Goal: Transaction & Acquisition: Subscribe to service/newsletter

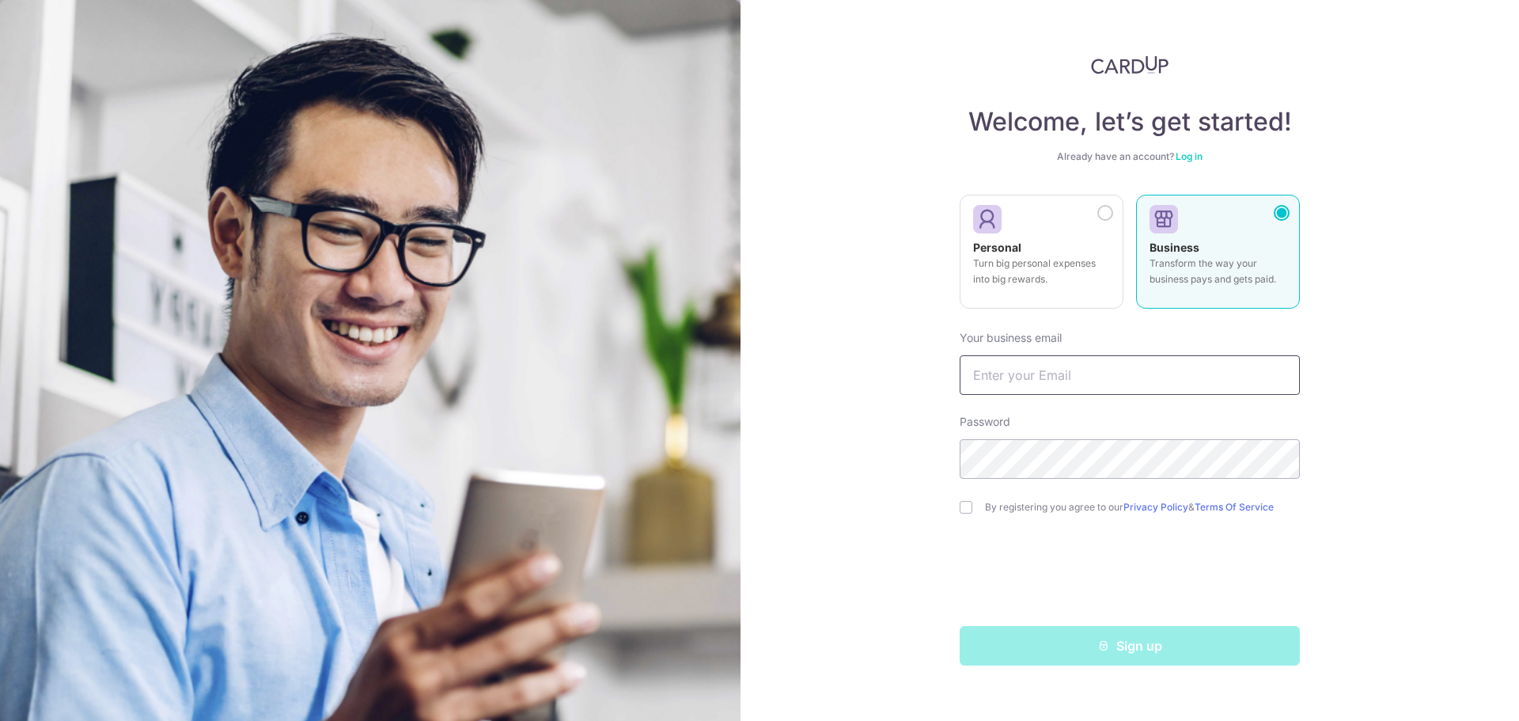
click at [1020, 370] on input "text" at bounding box center [1130, 375] width 340 height 40
type input "espen@mooneygroup.co"
click at [964, 510] on input "checkbox" at bounding box center [966, 507] width 13 height 13
checkbox input "true"
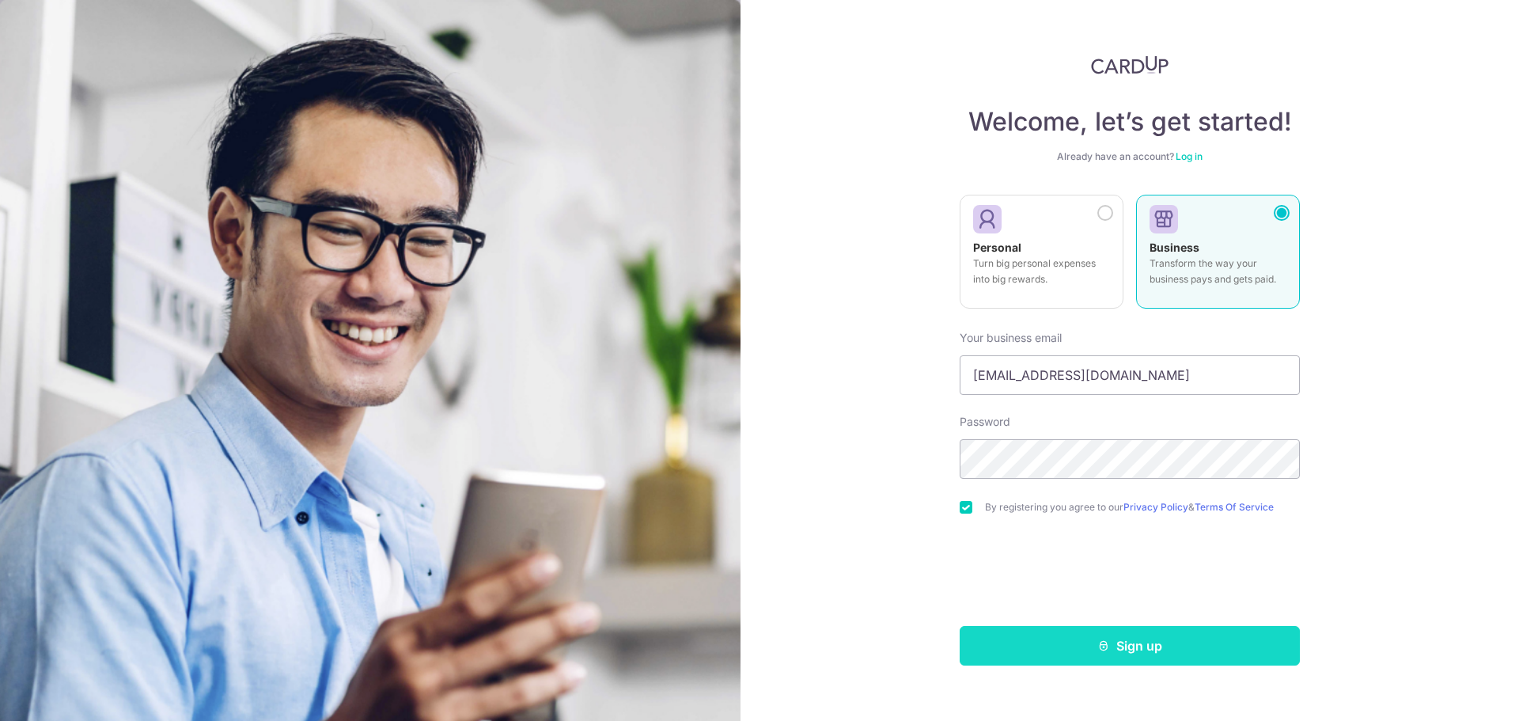
click at [1152, 645] on button "Sign up" at bounding box center [1130, 646] width 340 height 40
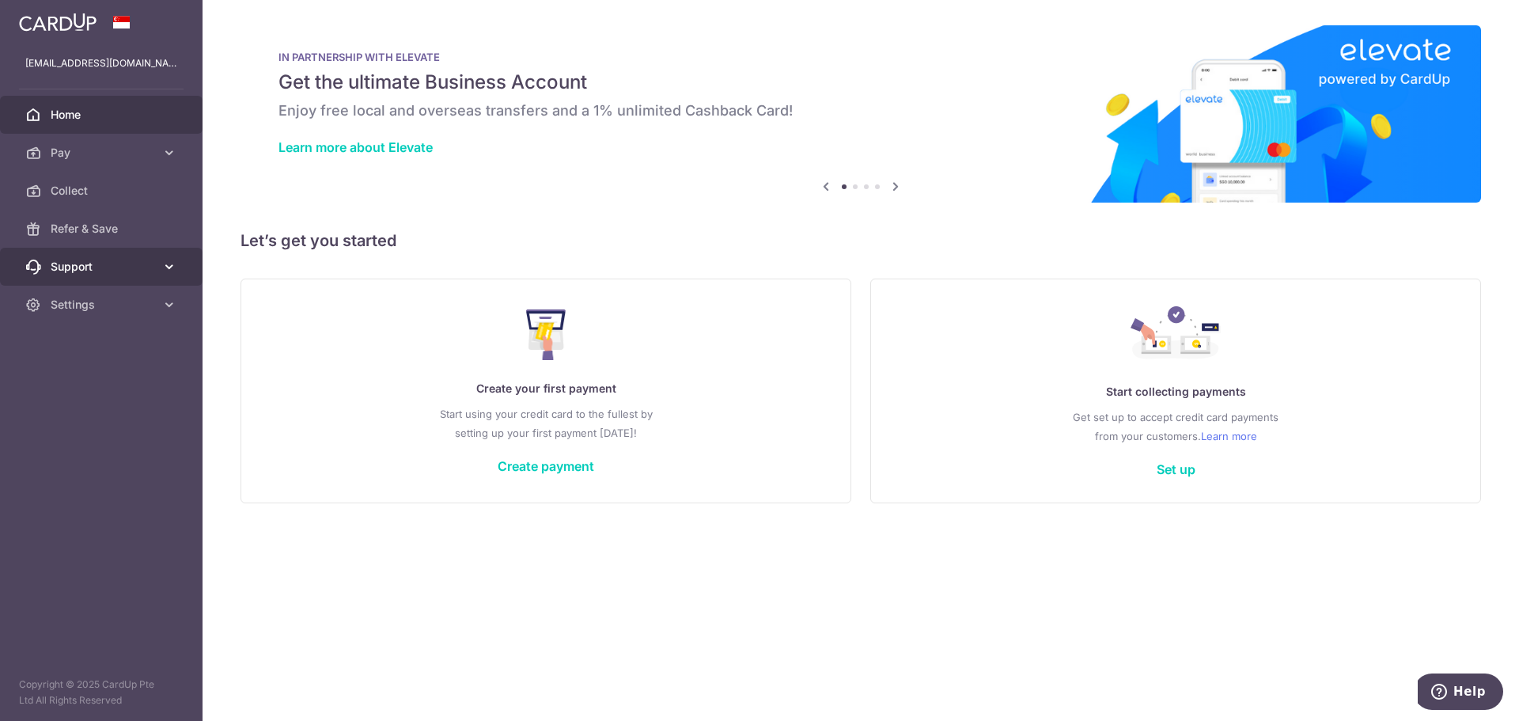
click at [98, 272] on span "Support" at bounding box center [103, 267] width 104 height 16
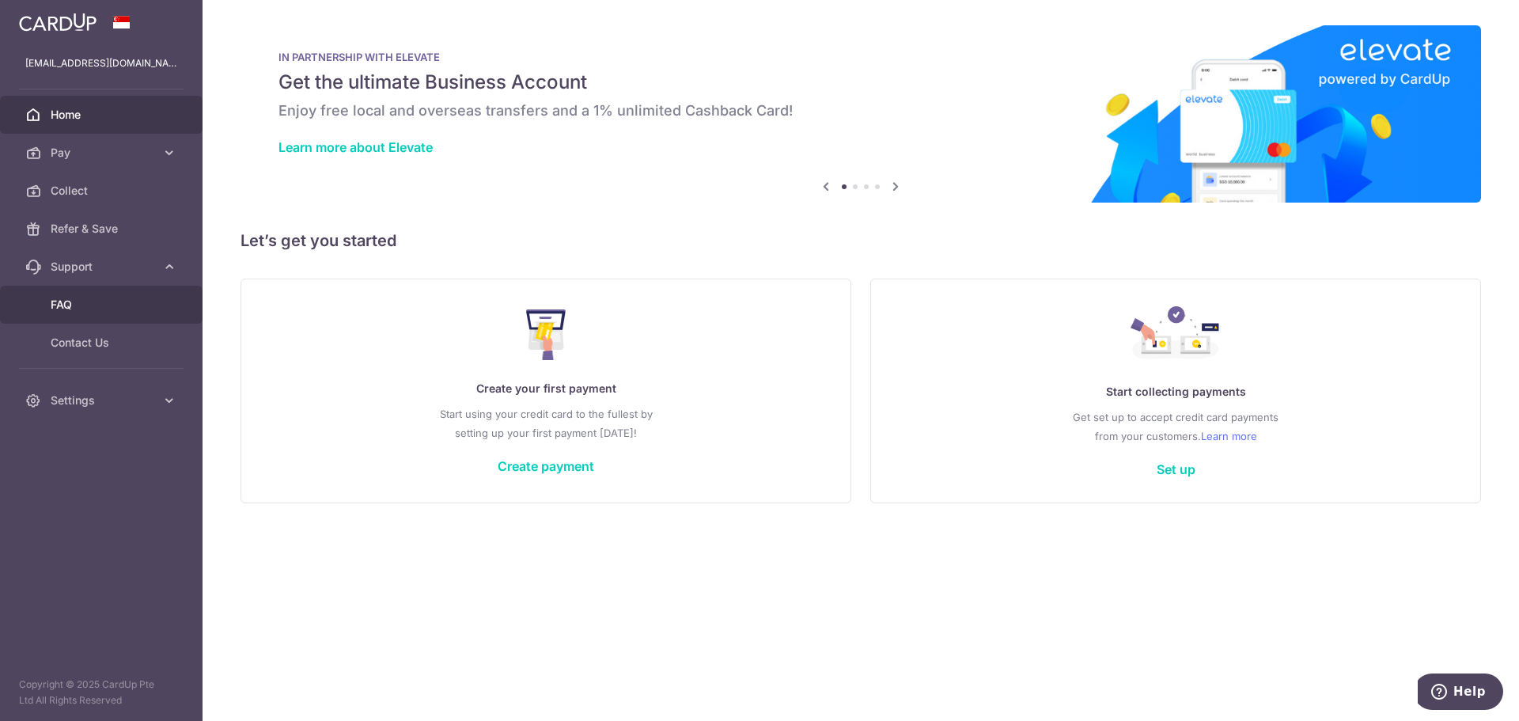
click at [81, 299] on span "FAQ" at bounding box center [103, 305] width 104 height 16
click at [93, 185] on span "Collect" at bounding box center [103, 191] width 104 height 16
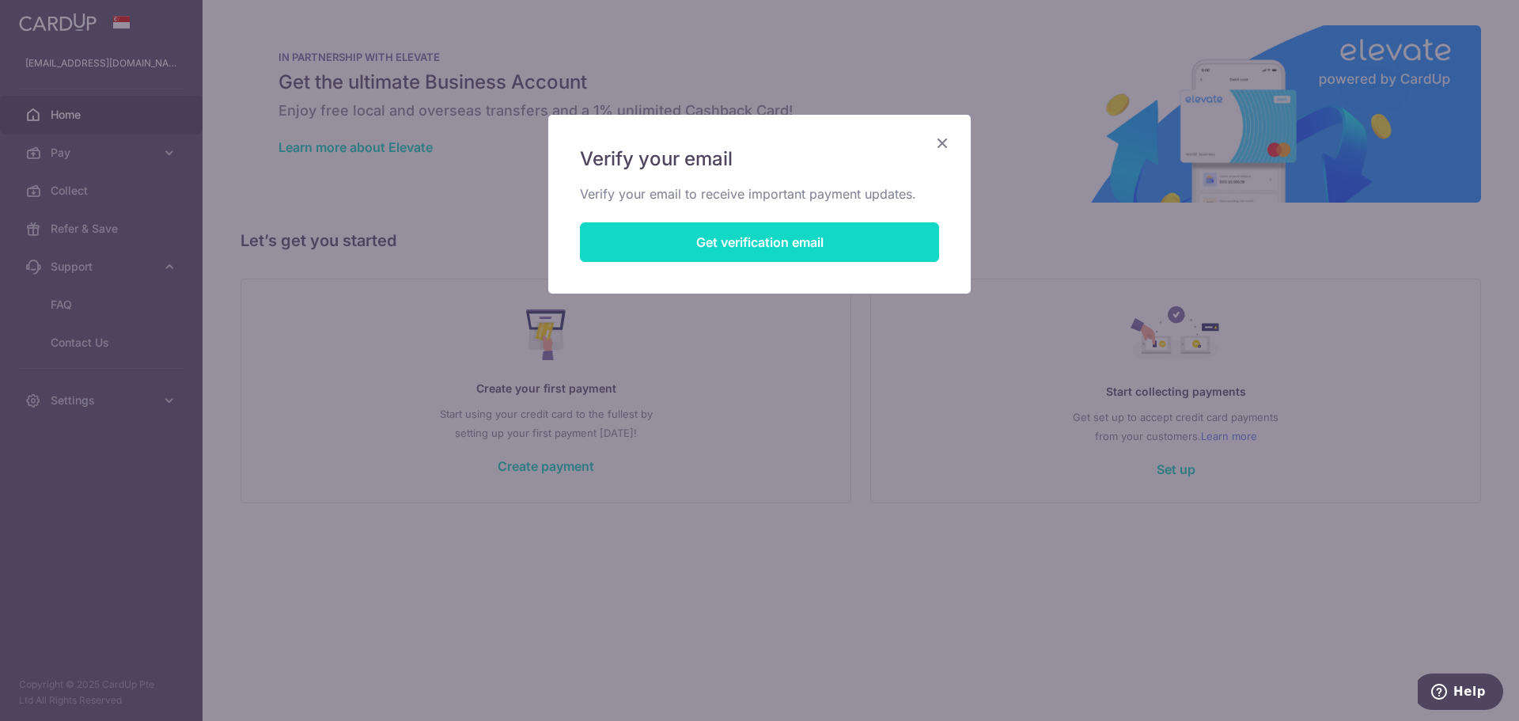
click at [814, 241] on button "Get verification email" at bounding box center [759, 242] width 359 height 40
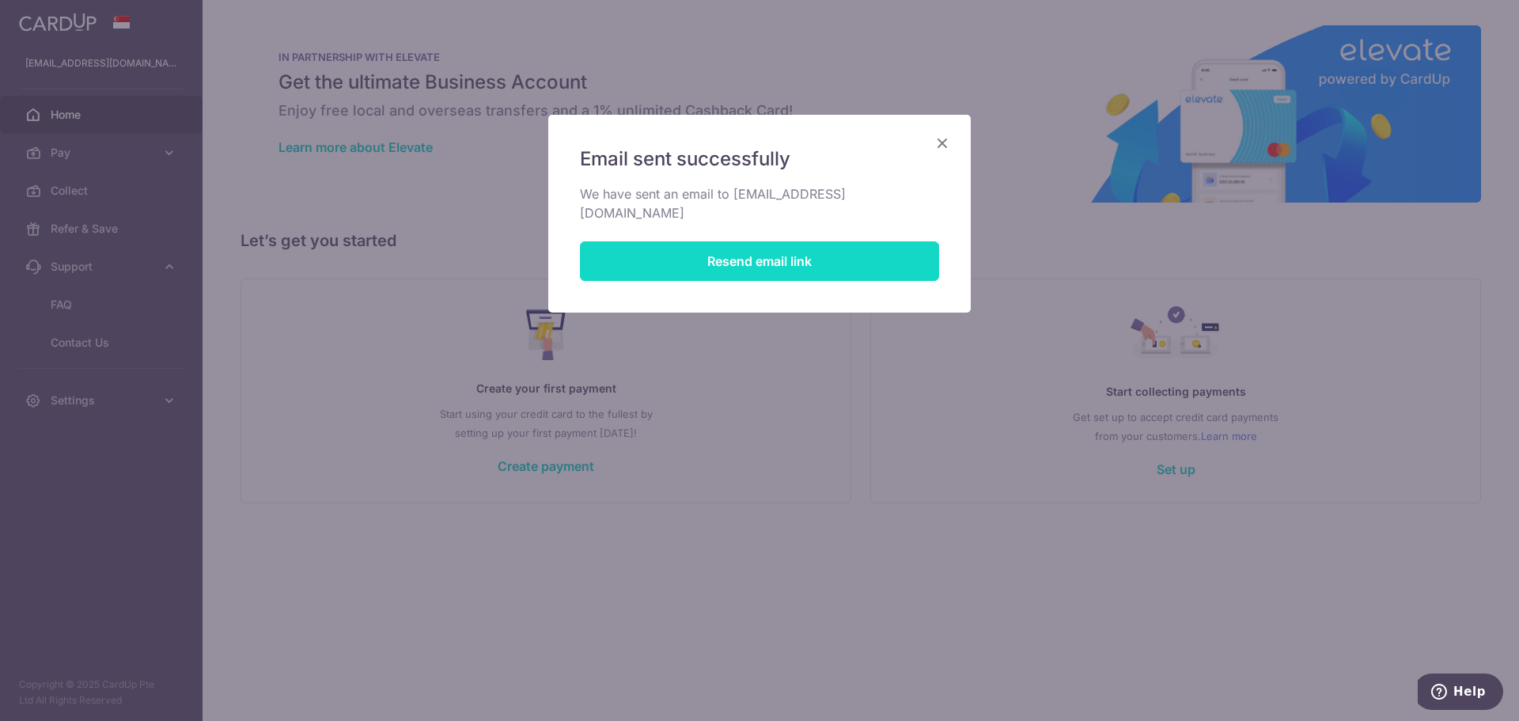
click at [729, 243] on button "Resend email link" at bounding box center [759, 261] width 359 height 40
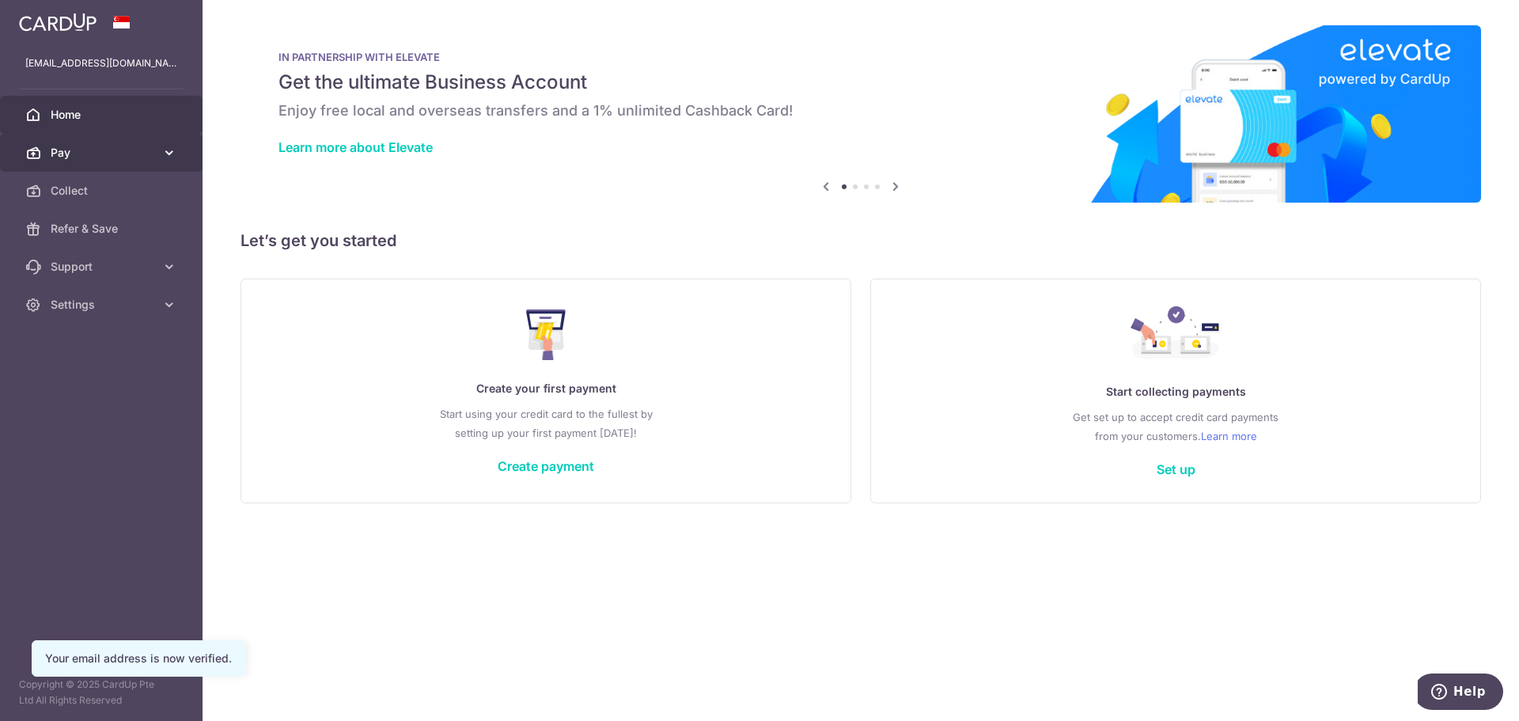
click at [119, 154] on span "Pay" at bounding box center [103, 153] width 104 height 16
click at [78, 188] on span "Collect" at bounding box center [103, 191] width 104 height 16
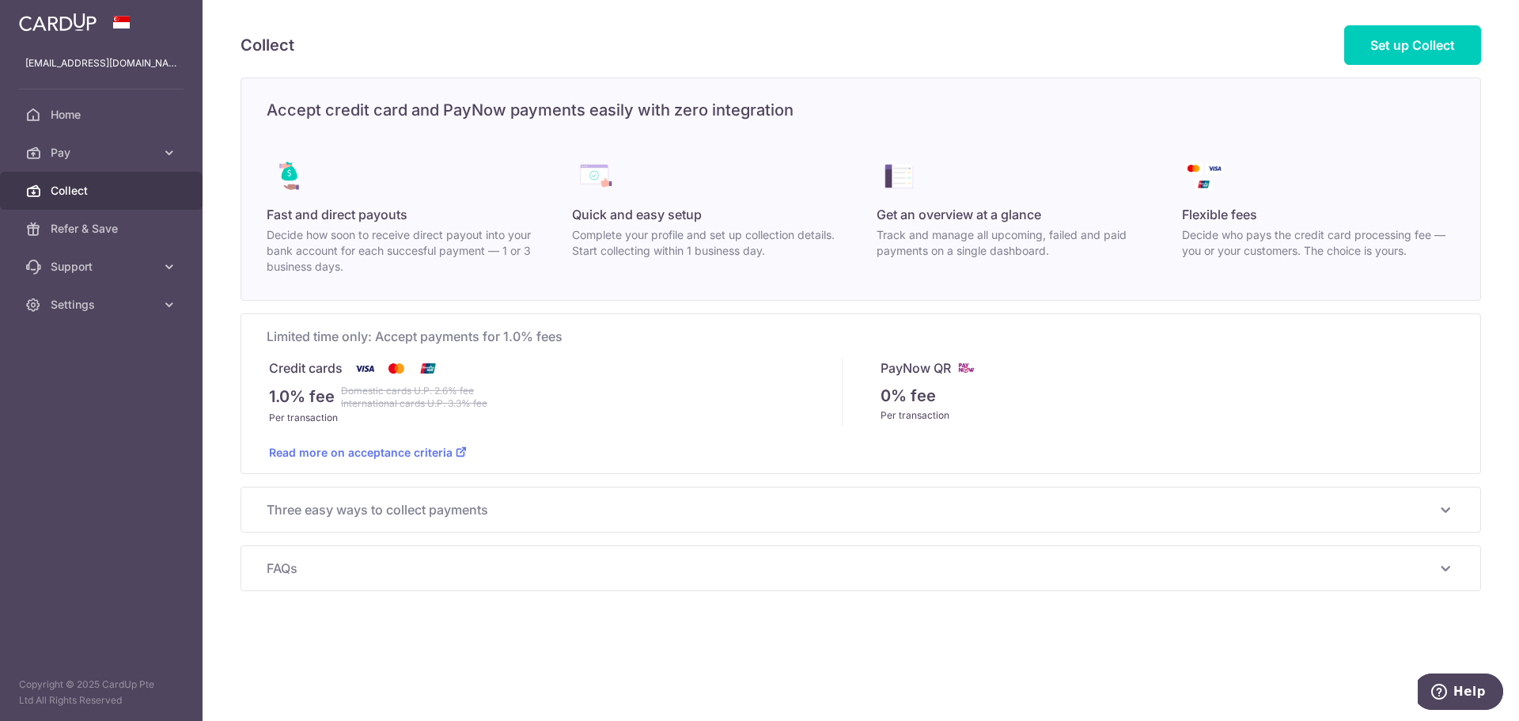
click at [1446, 511] on icon at bounding box center [1445, 509] width 19 height 19
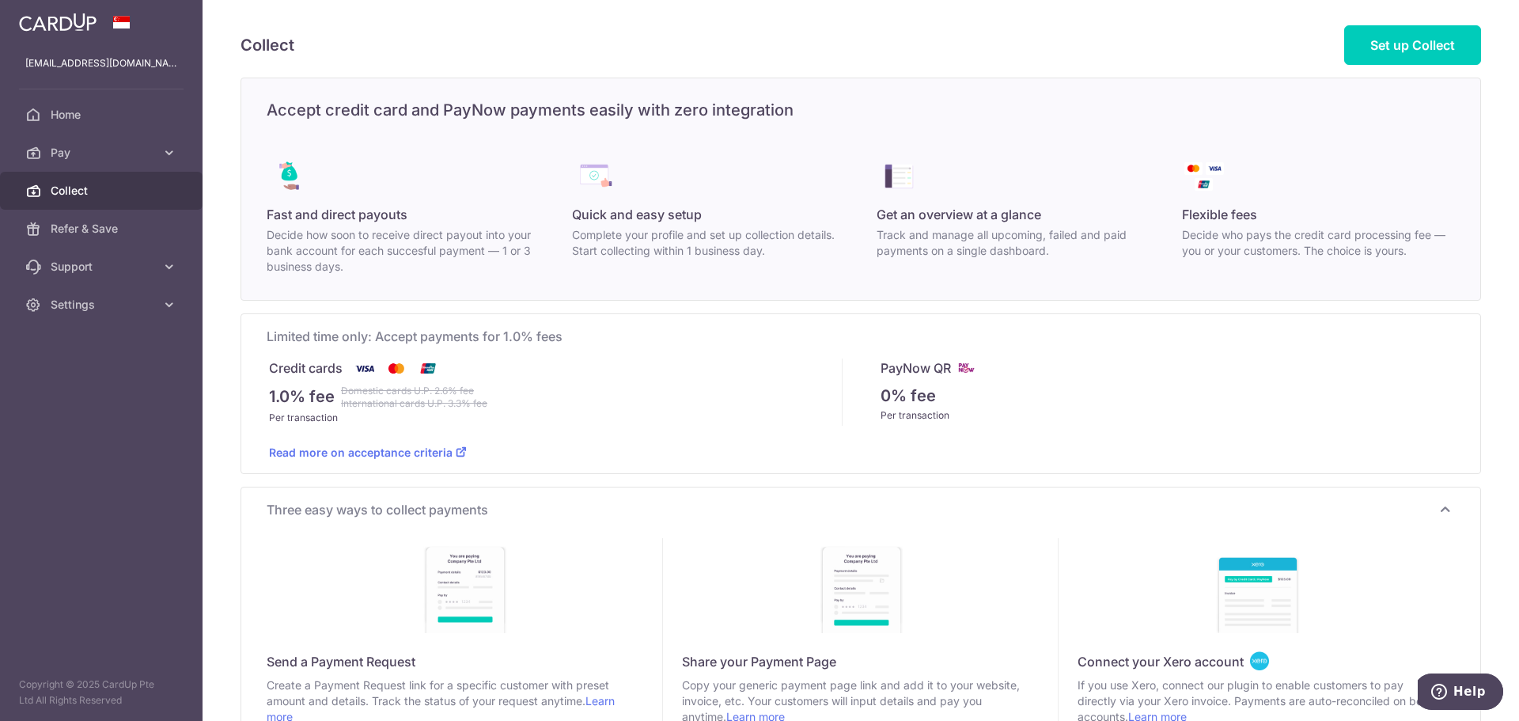
scroll to position [182, 0]
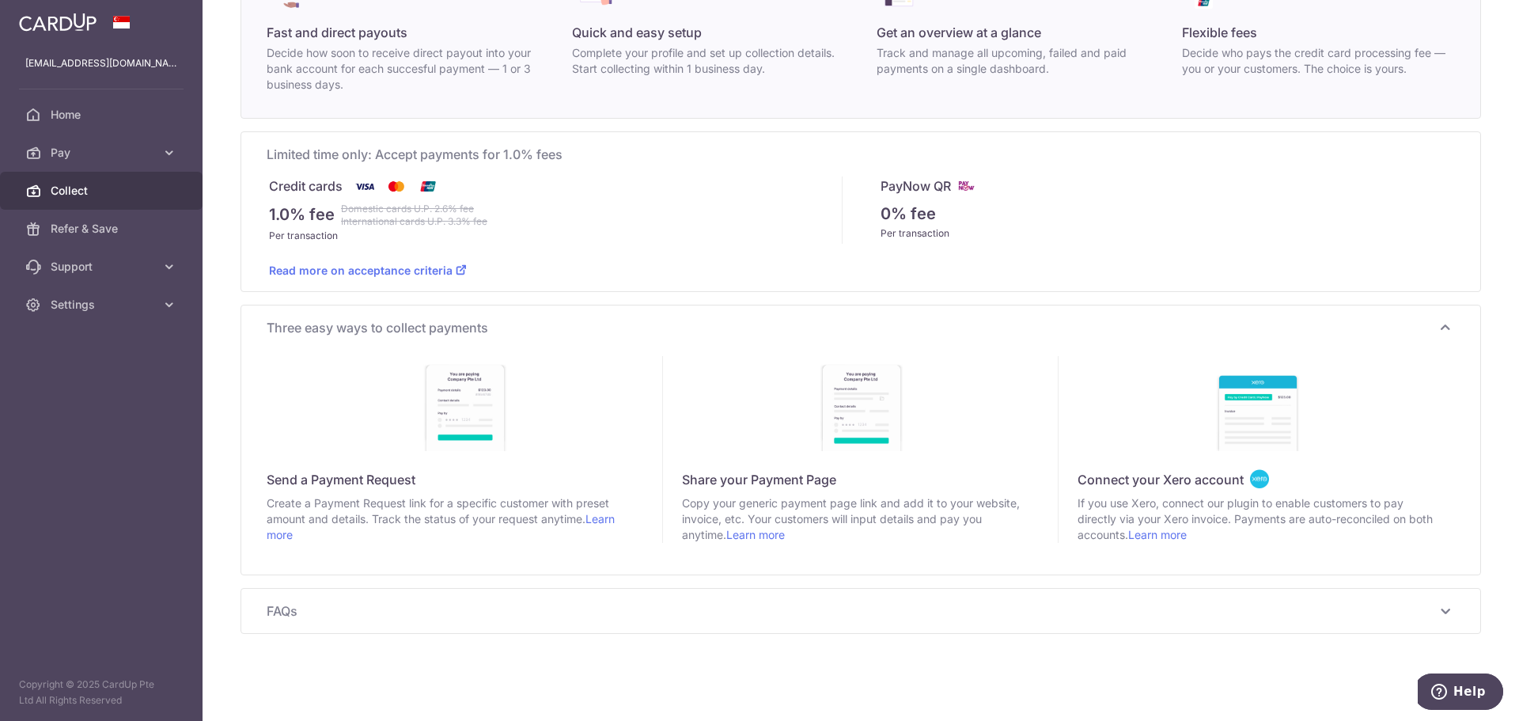
click at [1441, 330] on icon at bounding box center [1445, 327] width 19 height 19
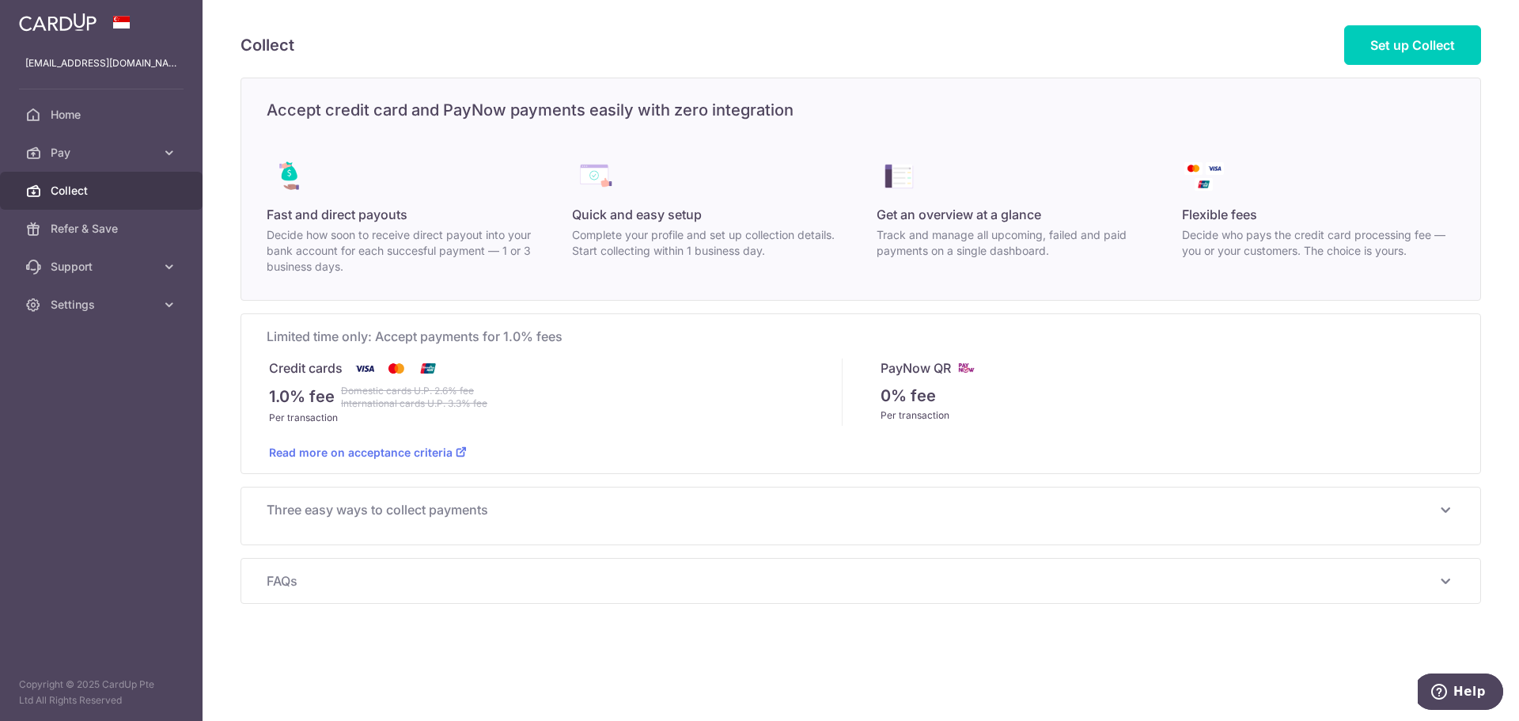
scroll to position [0, 0]
click at [1446, 569] on icon at bounding box center [1445, 568] width 19 height 19
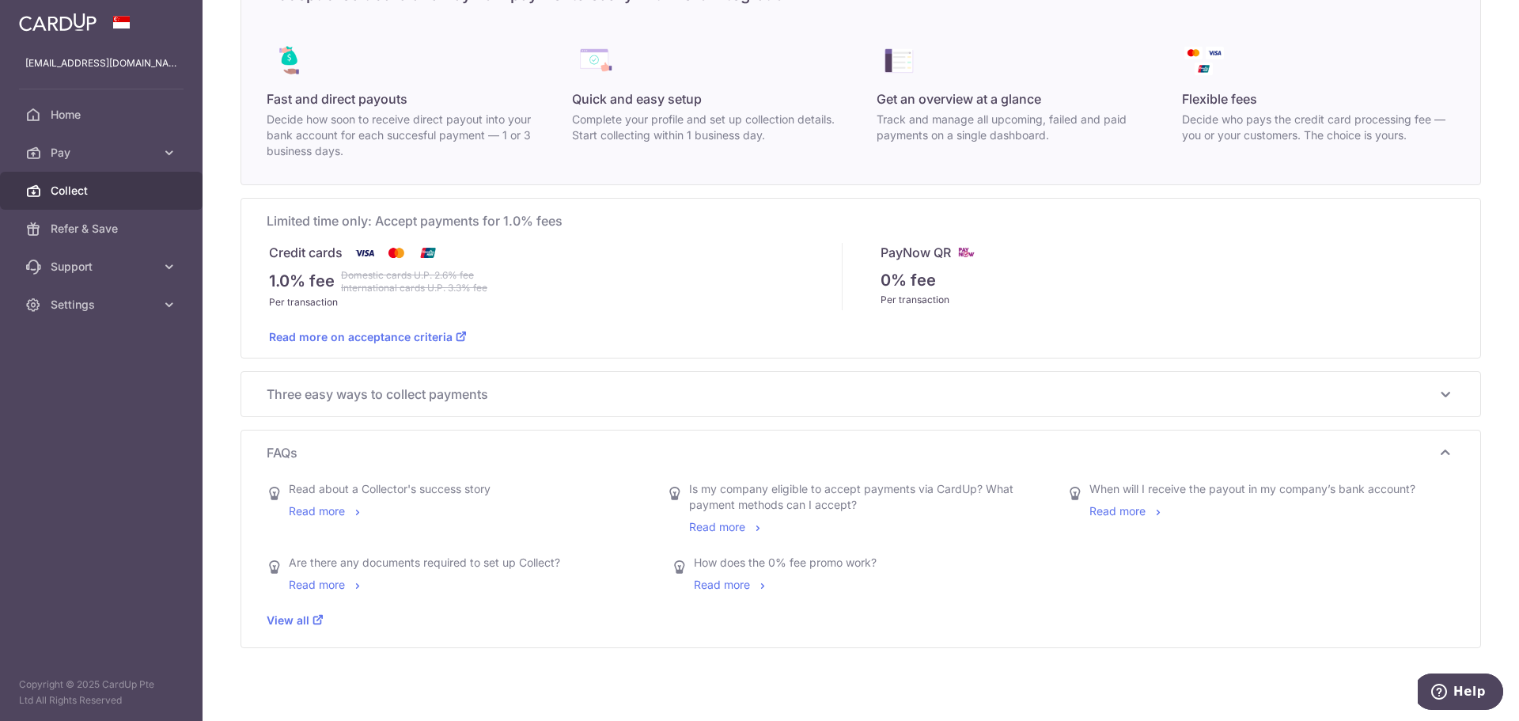
scroll to position [130, 0]
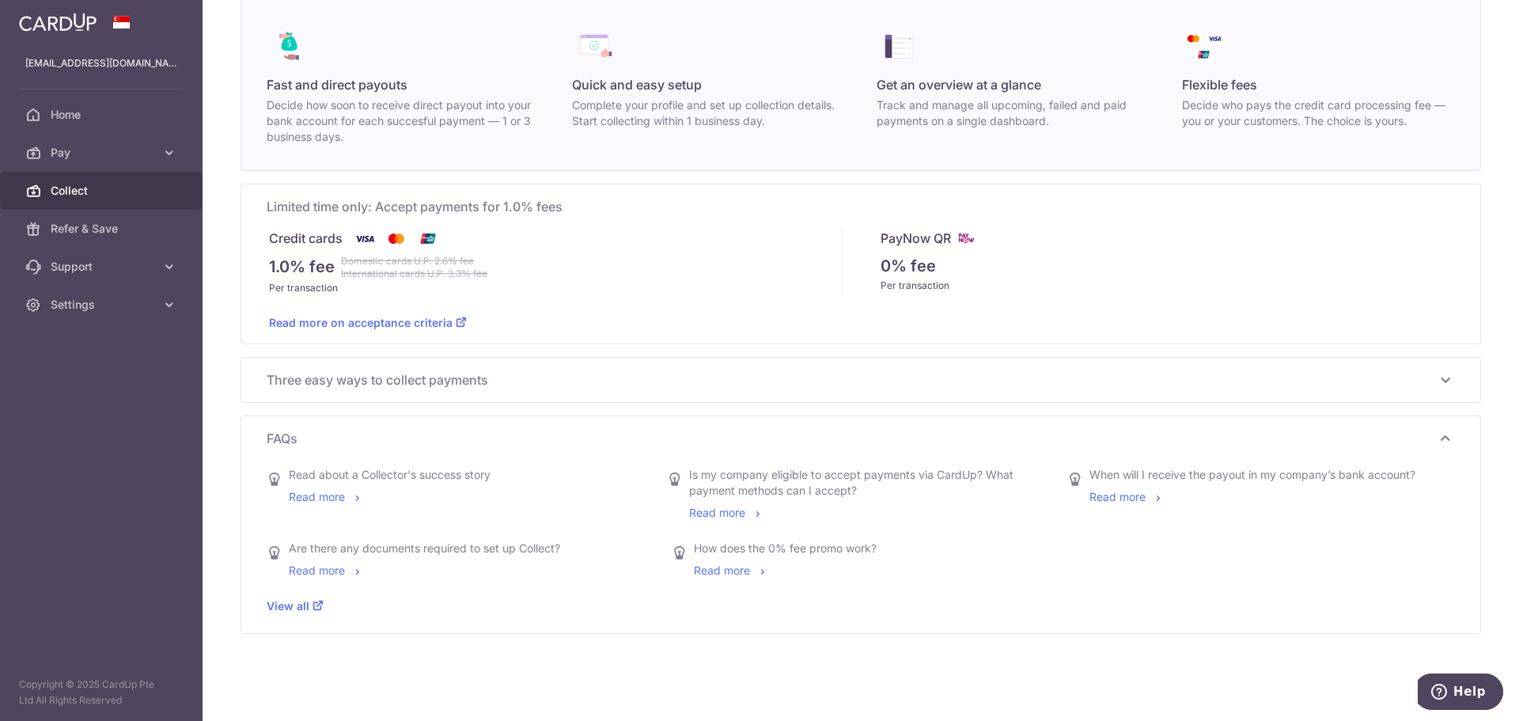
click at [1441, 441] on icon at bounding box center [1445, 438] width 19 height 19
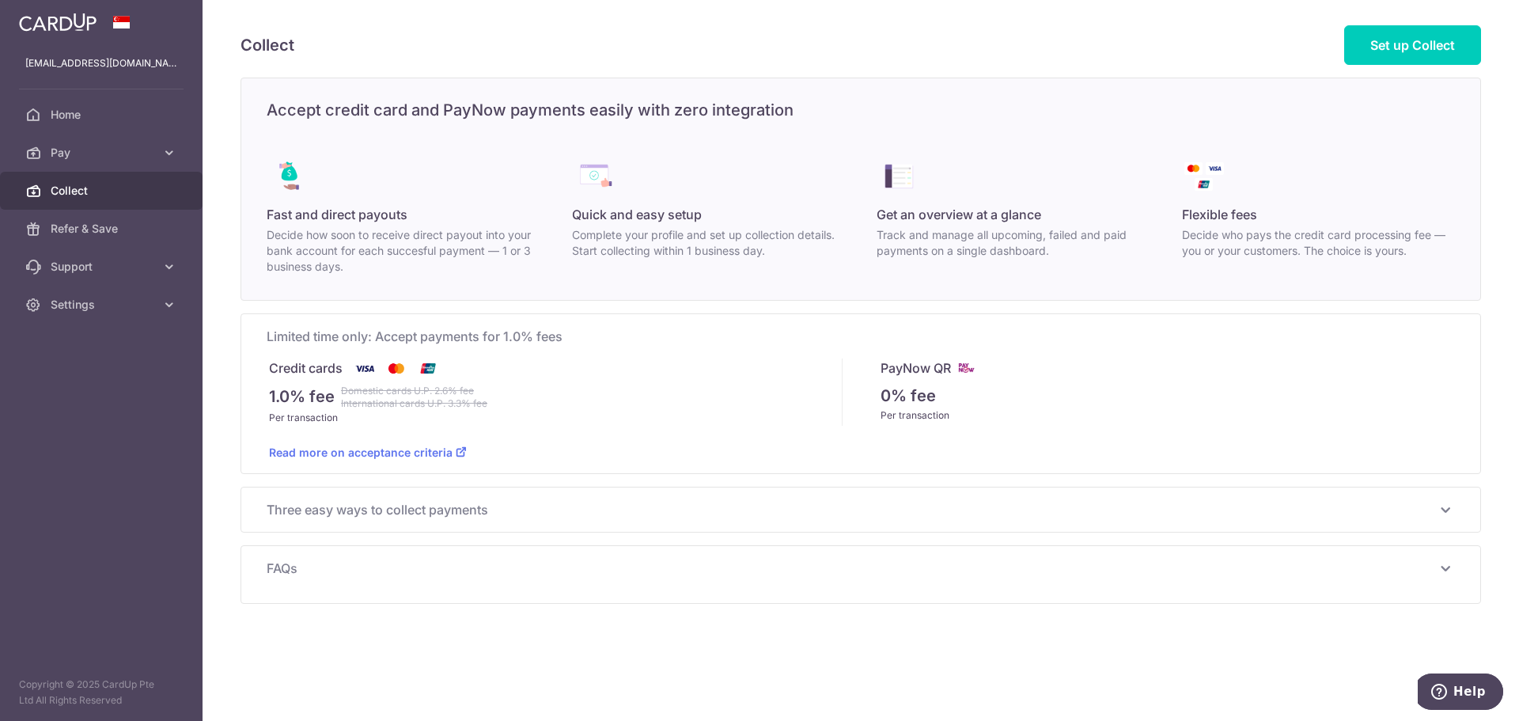
scroll to position [0, 0]
click at [1410, 47] on span "Set up Collect" at bounding box center [1413, 45] width 85 height 16
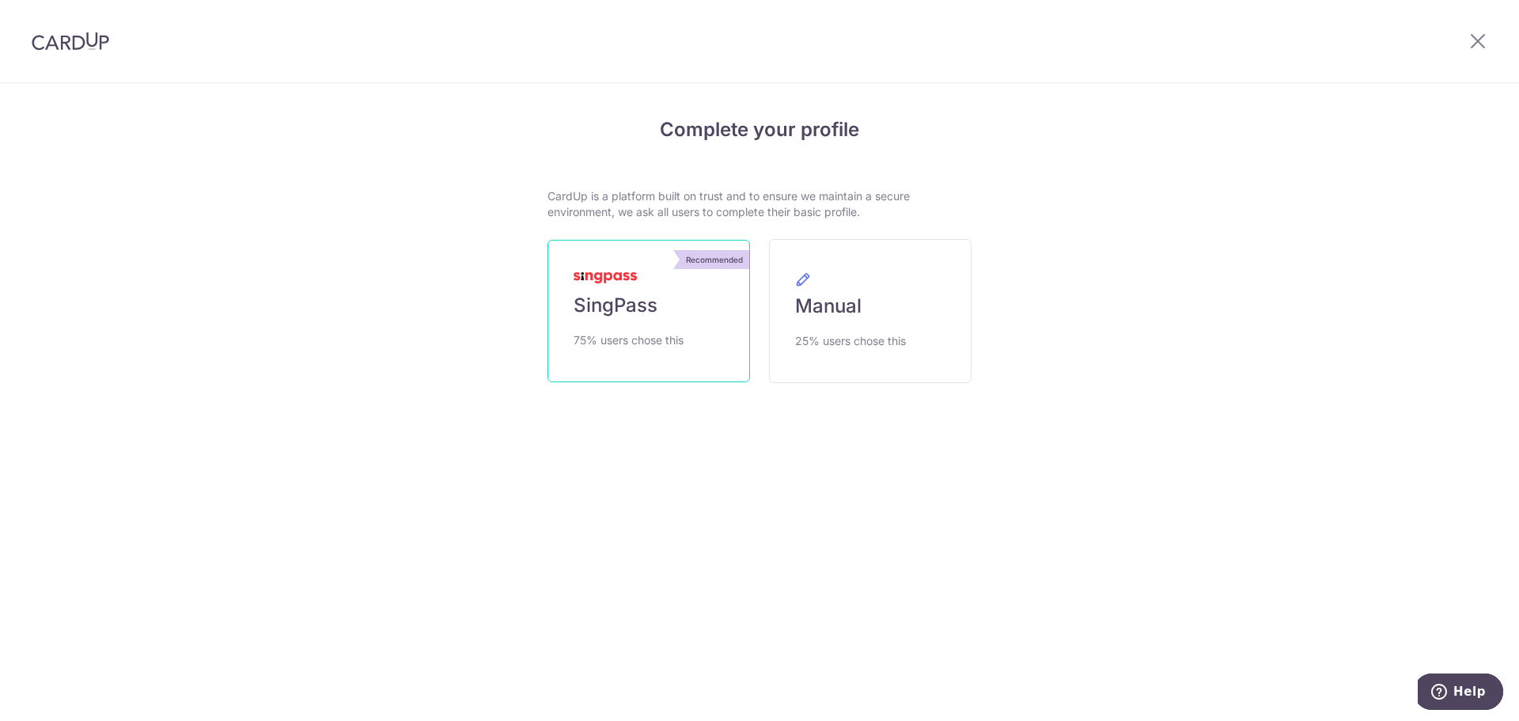
click at [652, 309] on span "SingPass" at bounding box center [616, 305] width 84 height 25
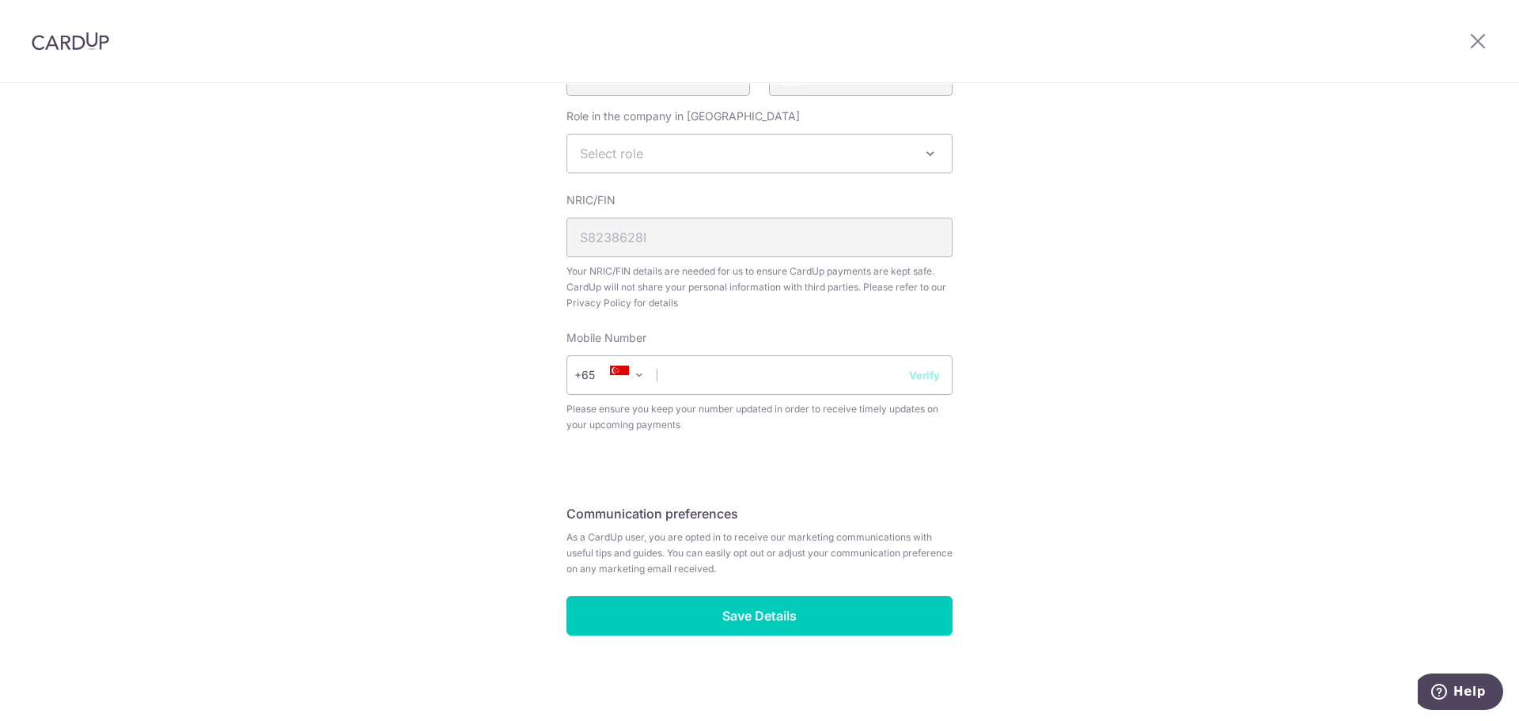
scroll to position [516, 0]
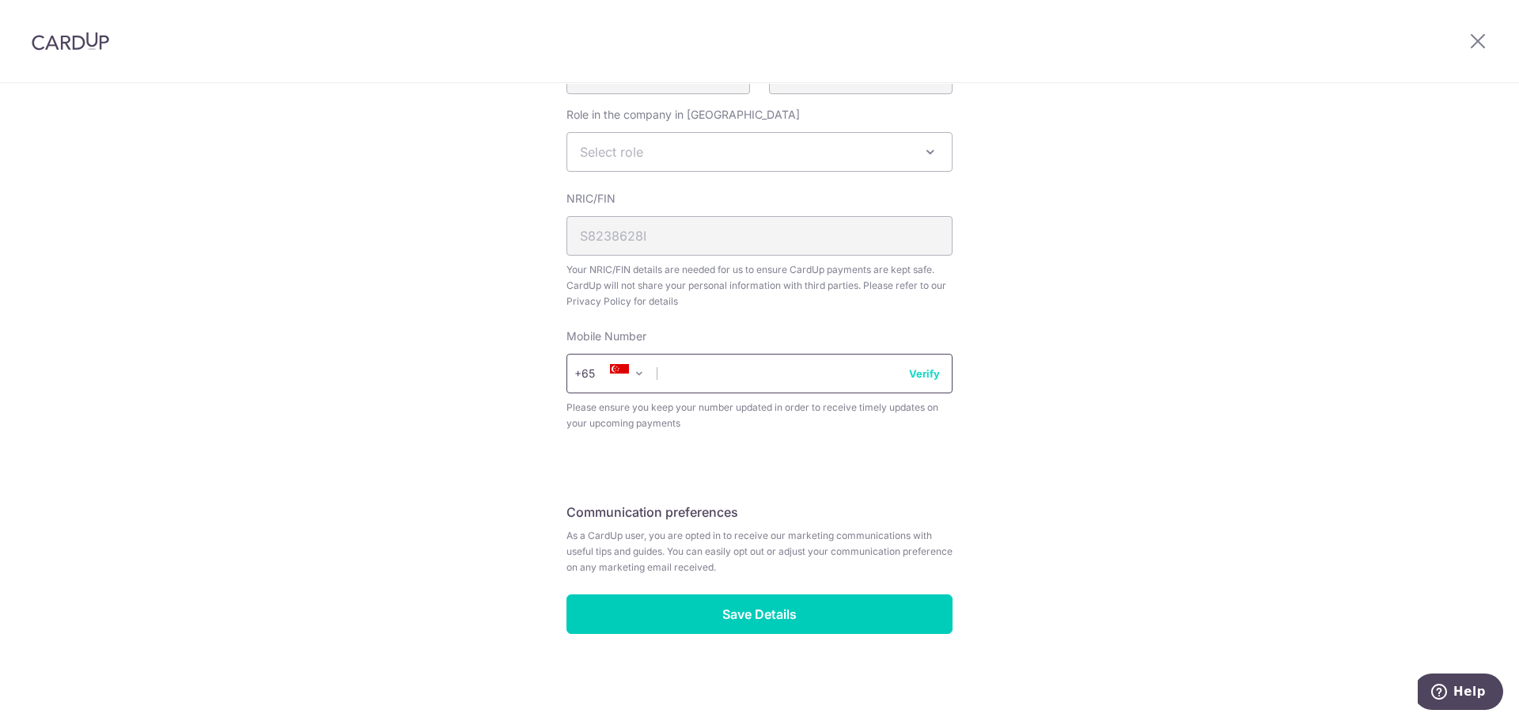
click at [822, 373] on input "text" at bounding box center [760, 374] width 386 height 40
type input "96191258"
click at [922, 373] on button "Verify" at bounding box center [924, 374] width 31 height 16
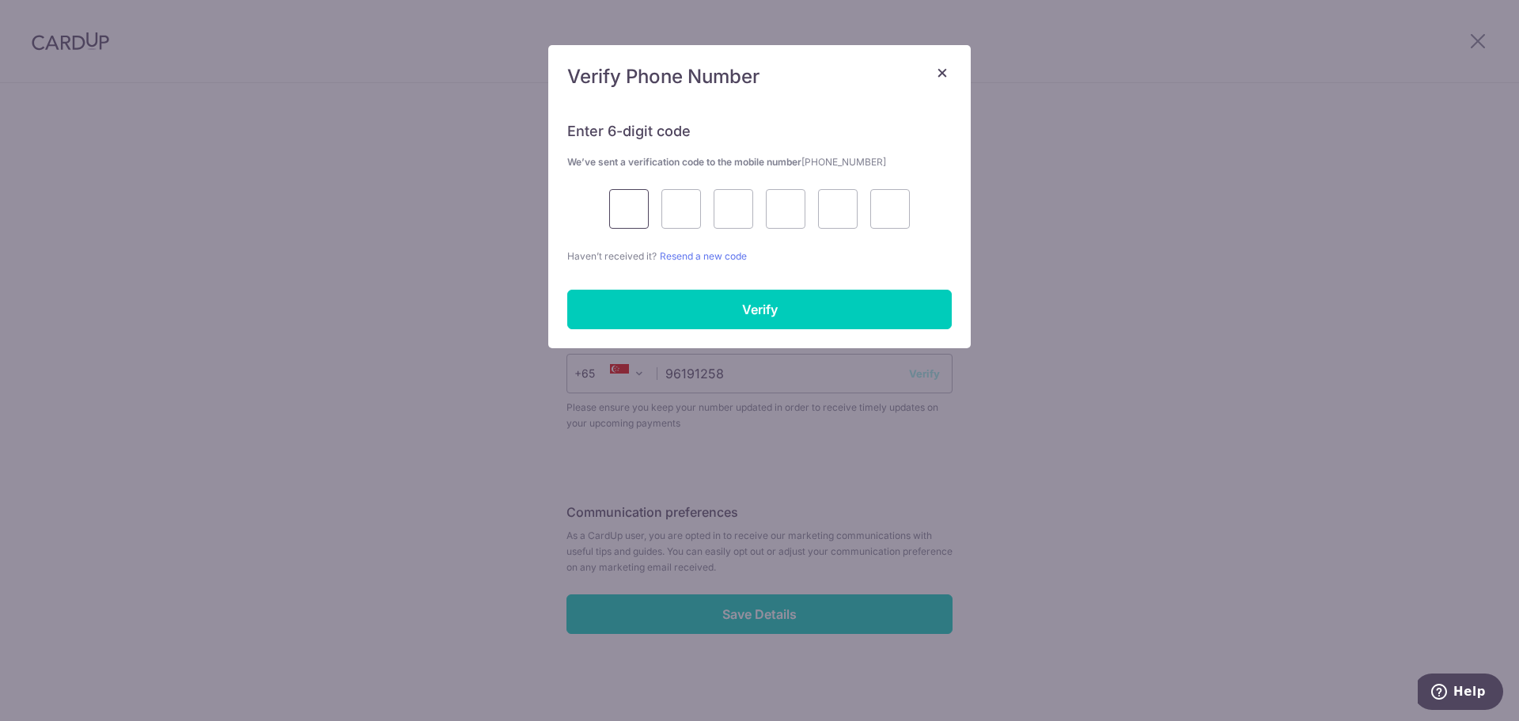
click at [631, 207] on input "text" at bounding box center [629, 209] width 40 height 40
type input "7"
type input "6"
type input "9"
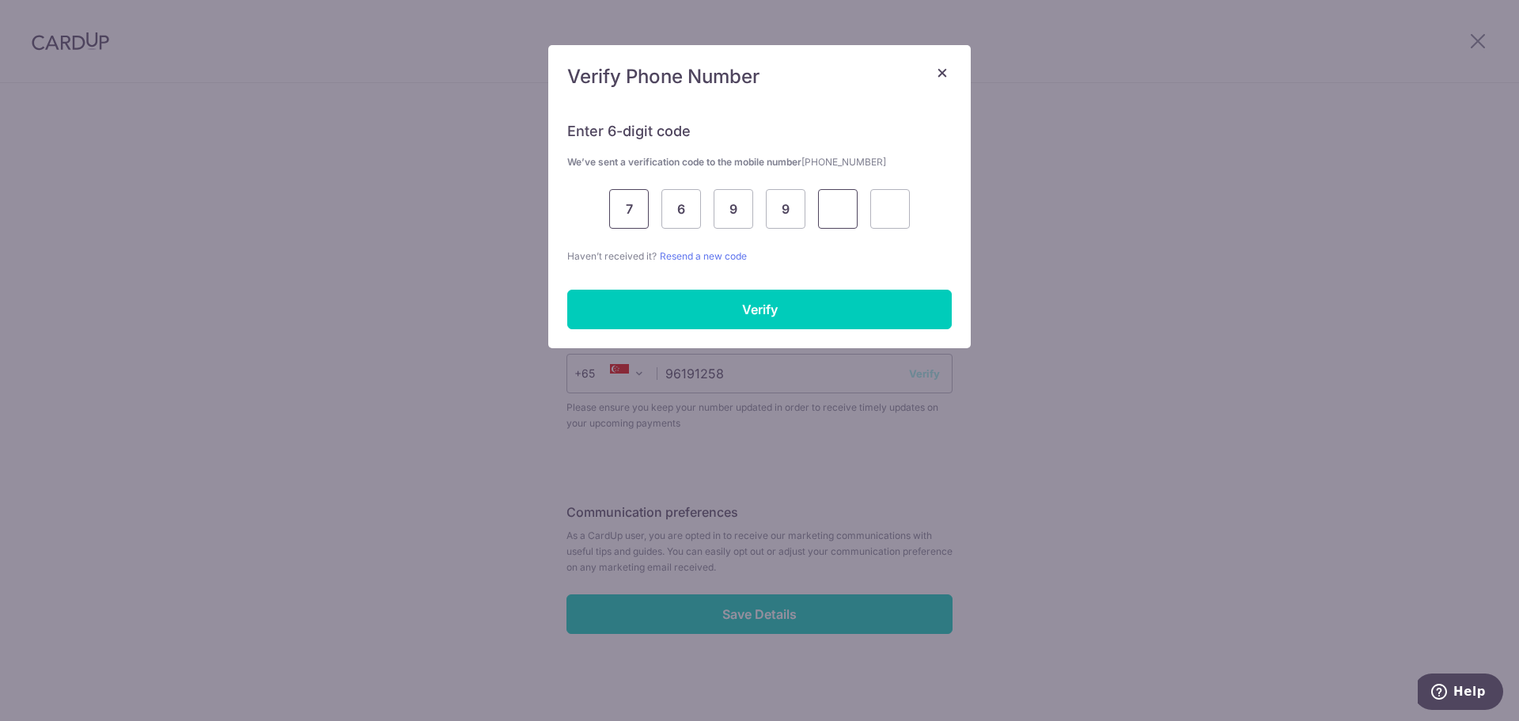
type input "0"
type input "1"
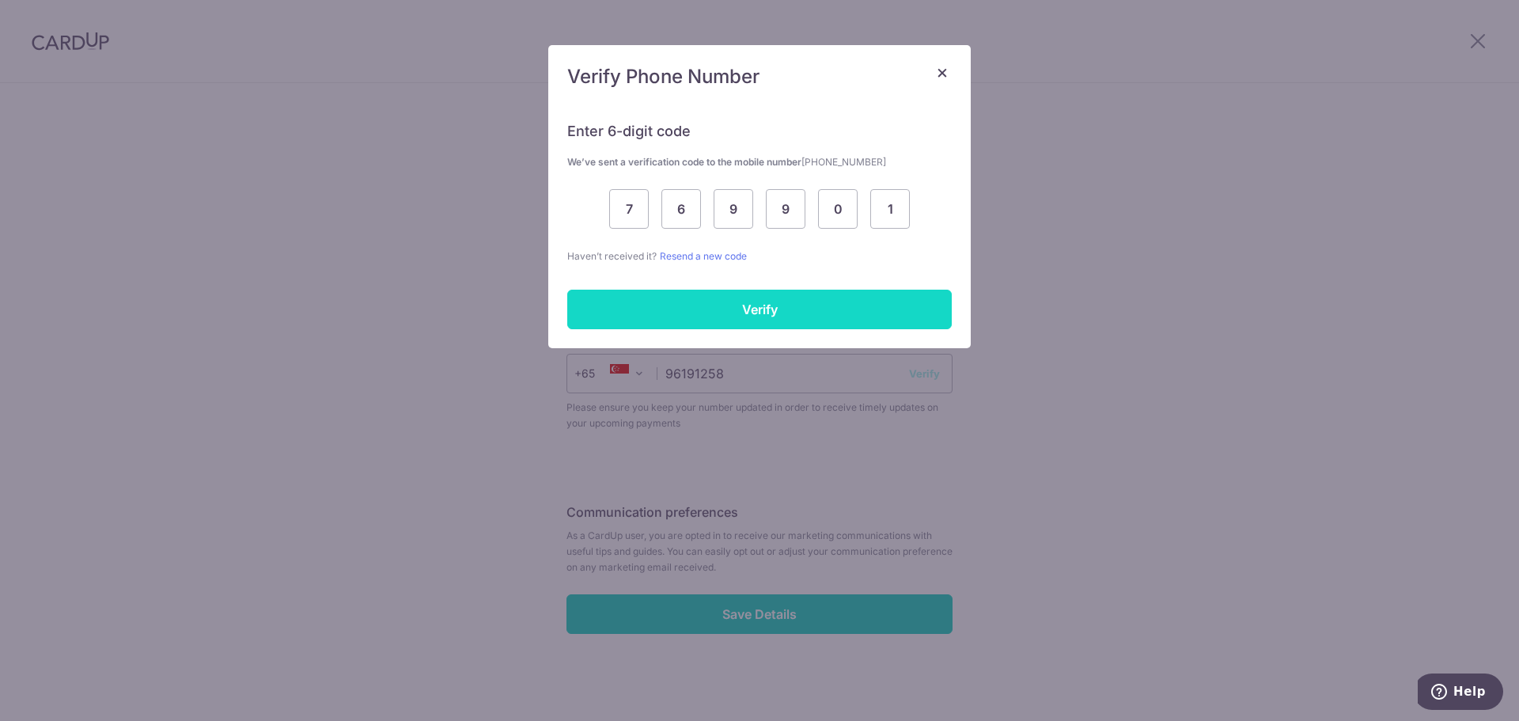
click at [785, 304] on input "Verify" at bounding box center [759, 310] width 385 height 40
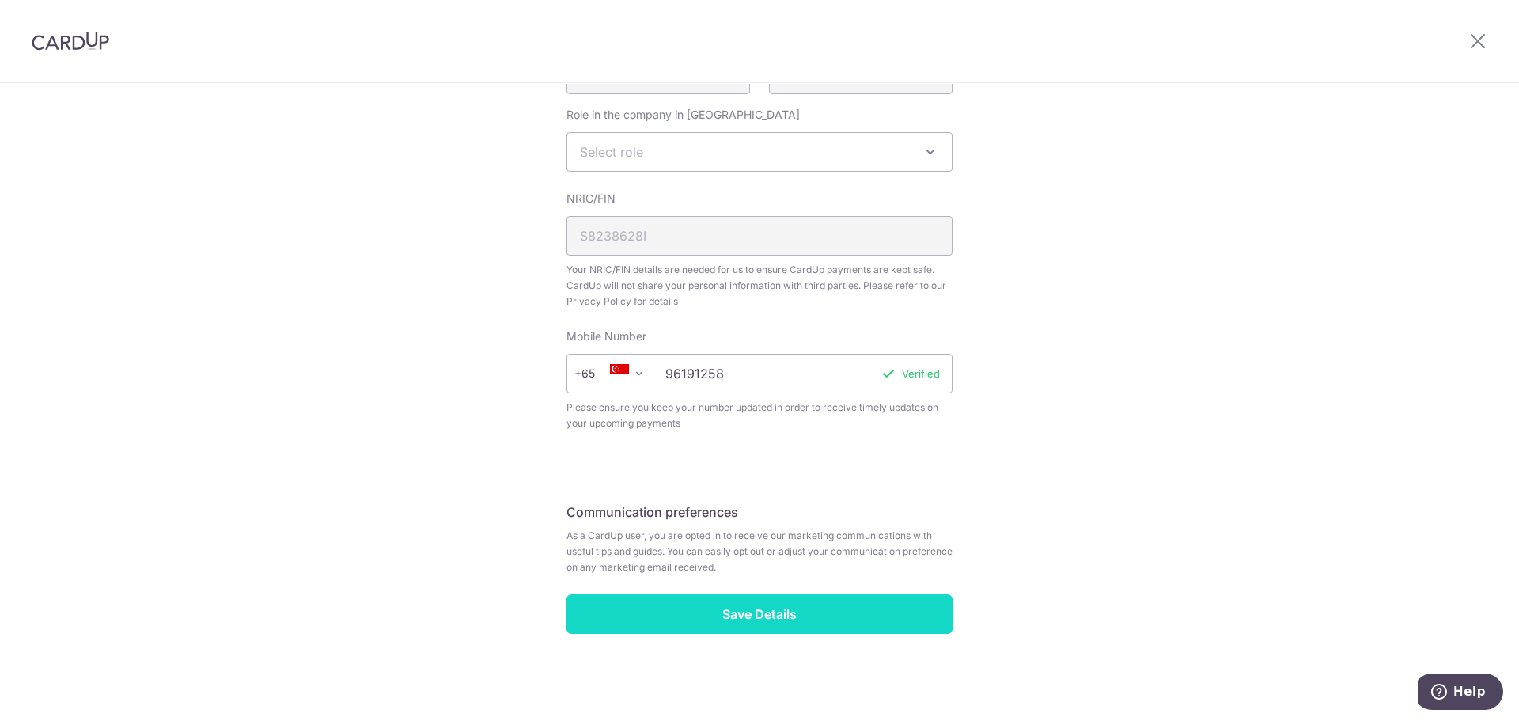
click at [766, 605] on input "Save Details" at bounding box center [760, 614] width 386 height 40
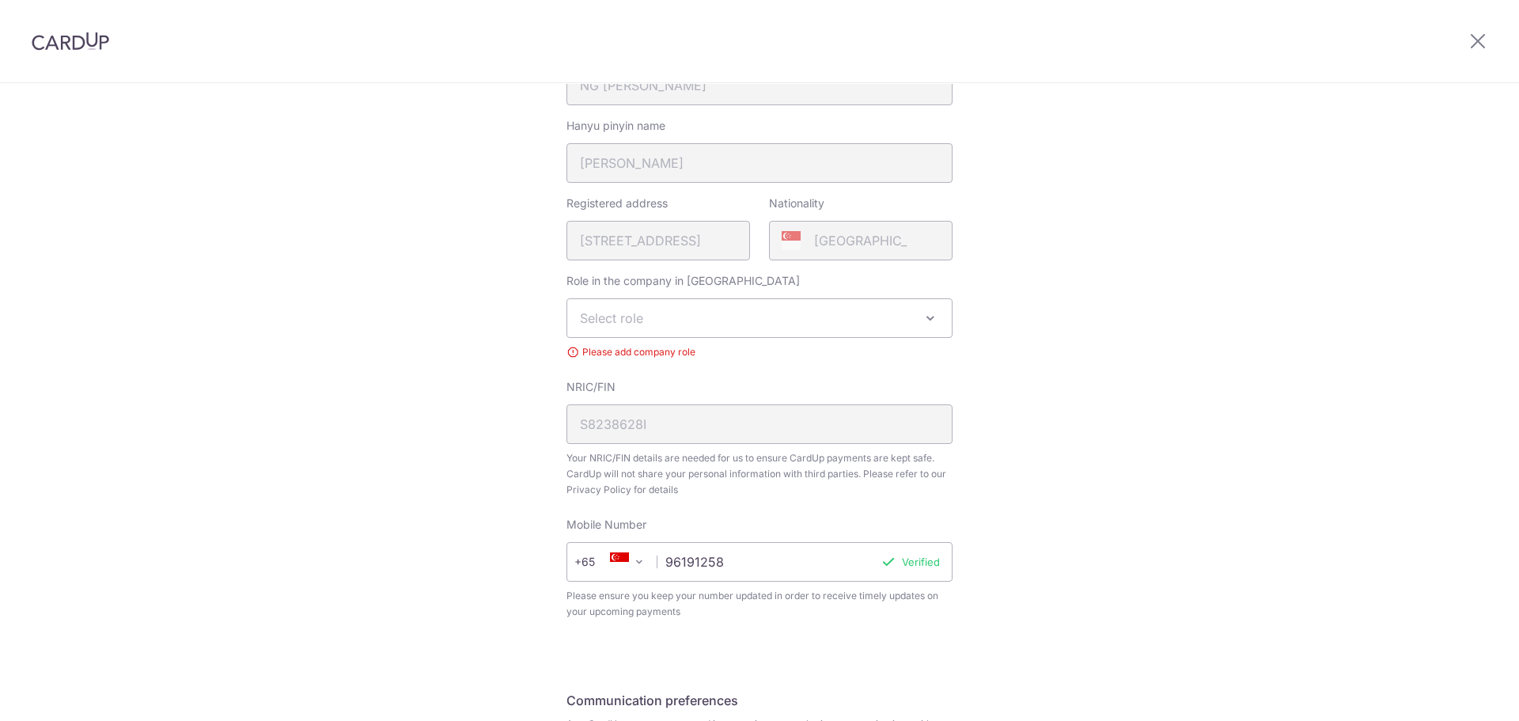
scroll to position [210, 0]
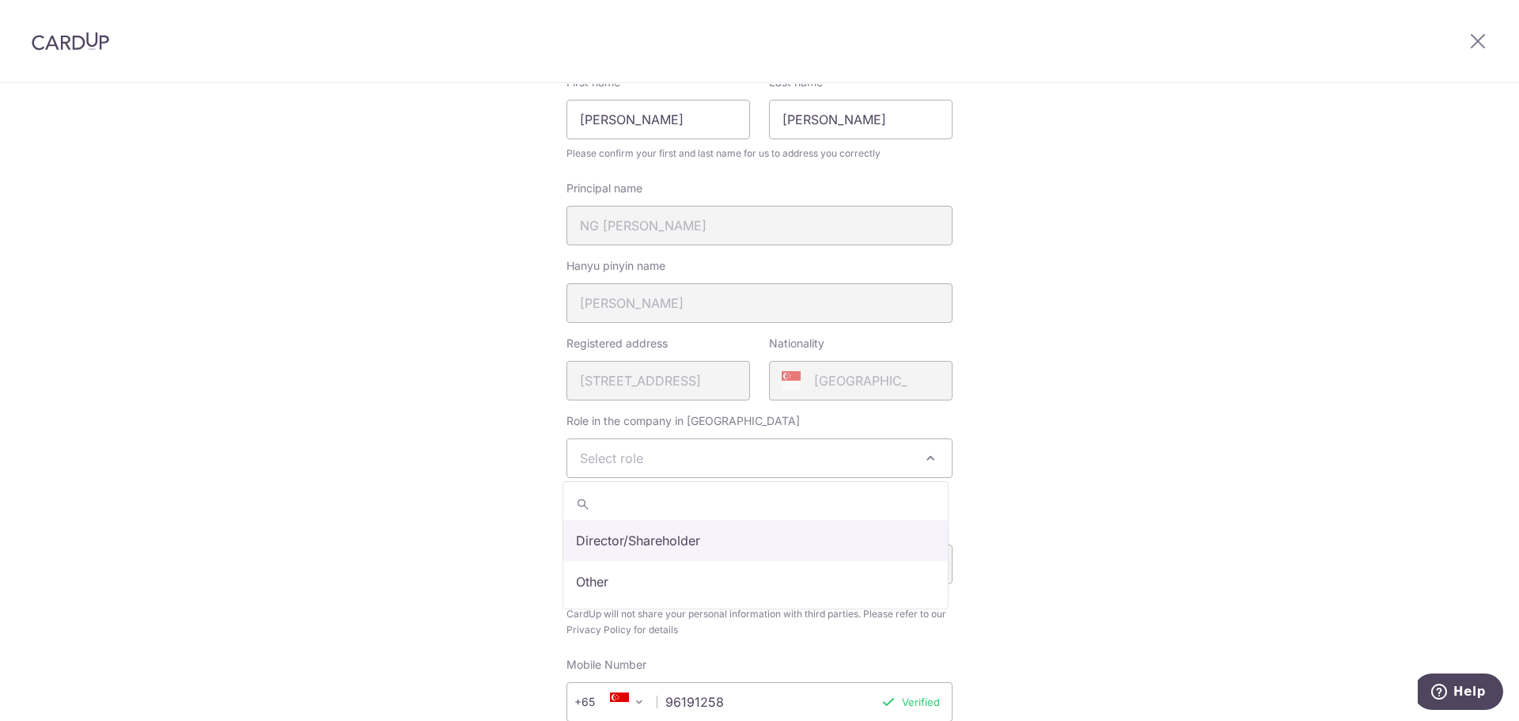
click at [831, 454] on span "Select role" at bounding box center [759, 458] width 385 height 38
select select "director"
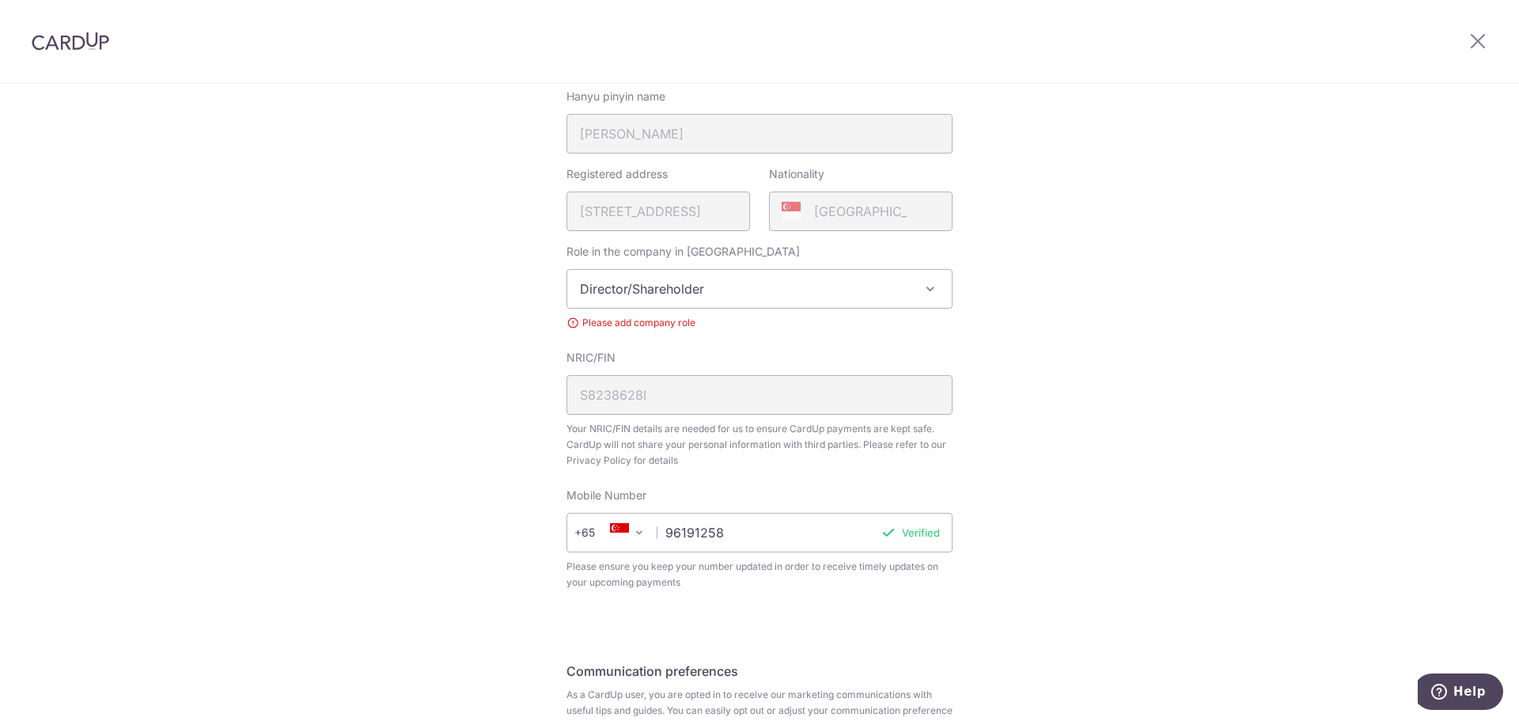
scroll to position [538, 0]
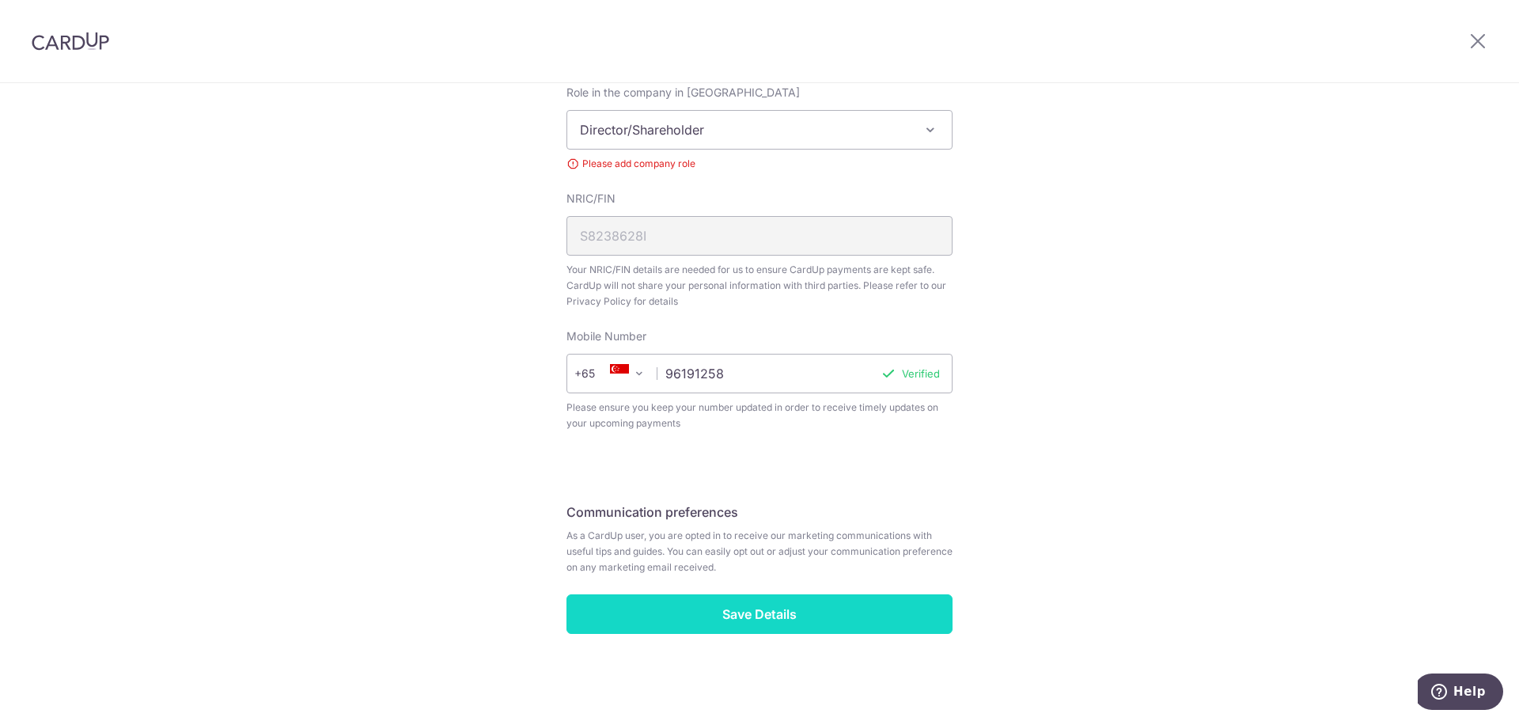
click at [802, 613] on input "Save Details" at bounding box center [760, 614] width 386 height 40
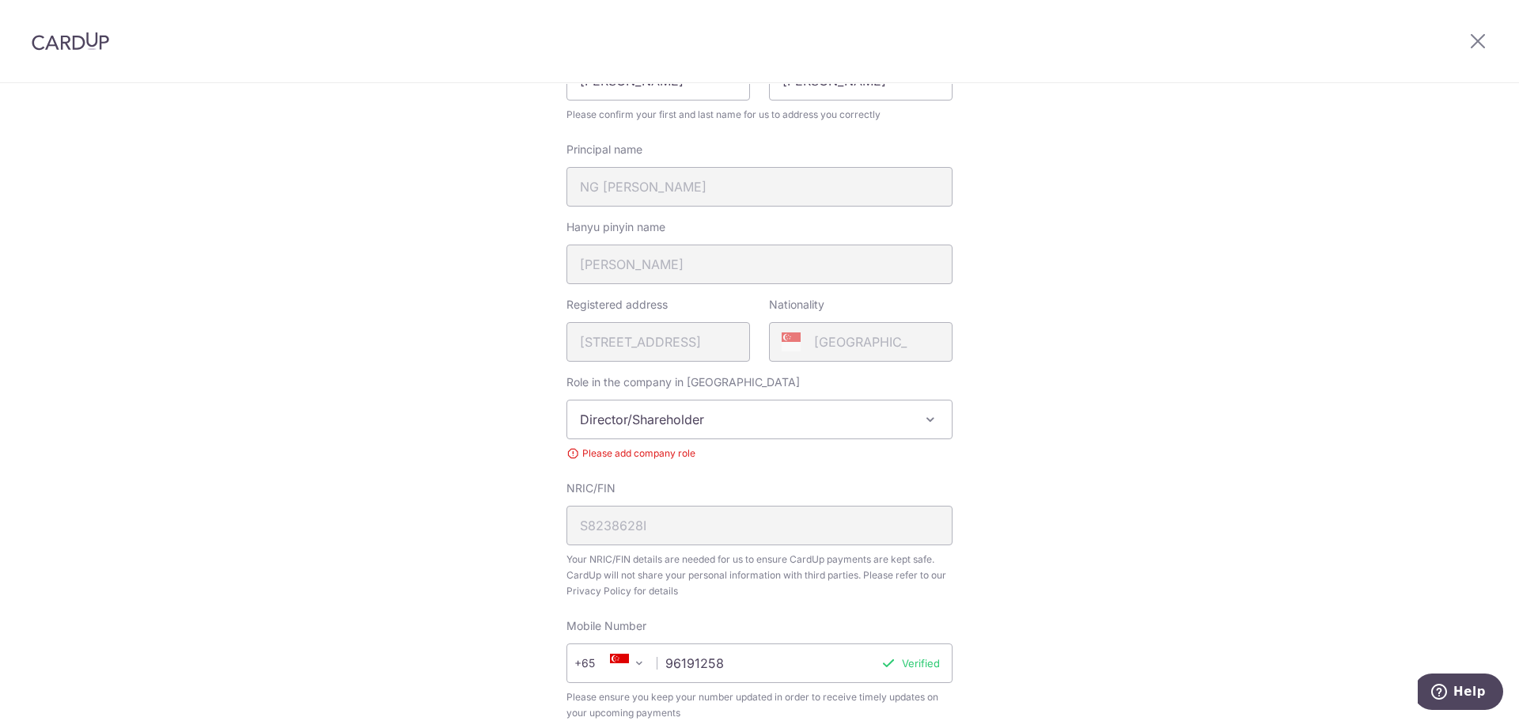
scroll to position [142, 0]
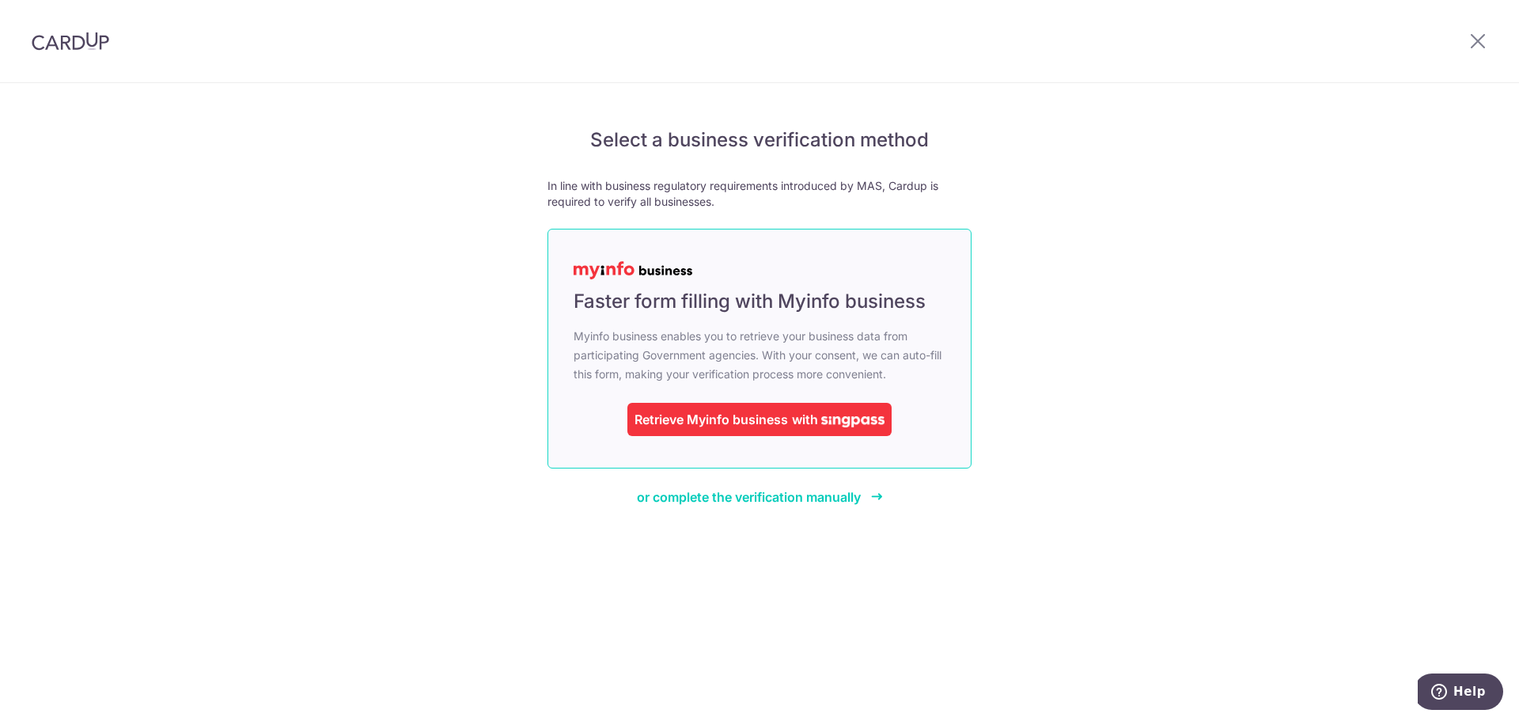
click at [839, 416] on img at bounding box center [852, 421] width 63 height 11
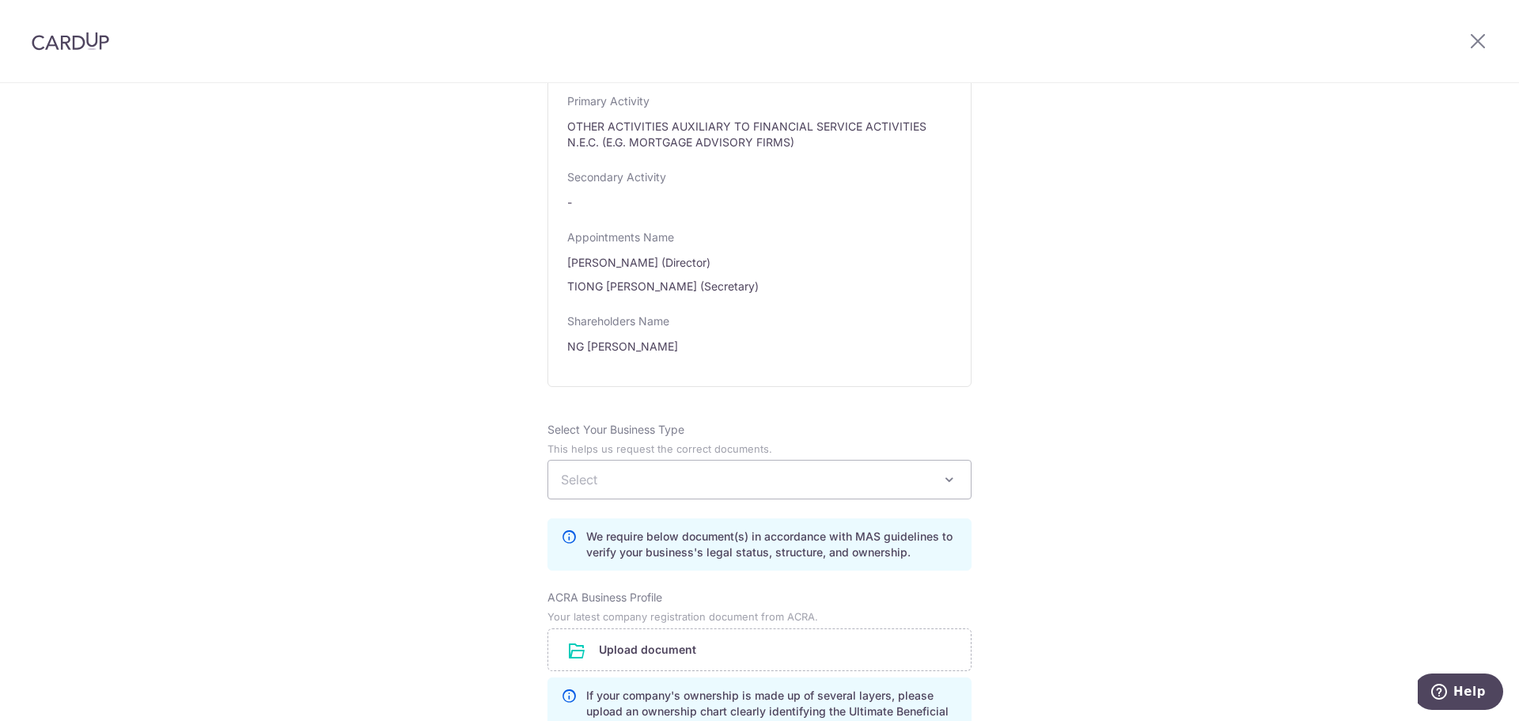
scroll to position [791, 0]
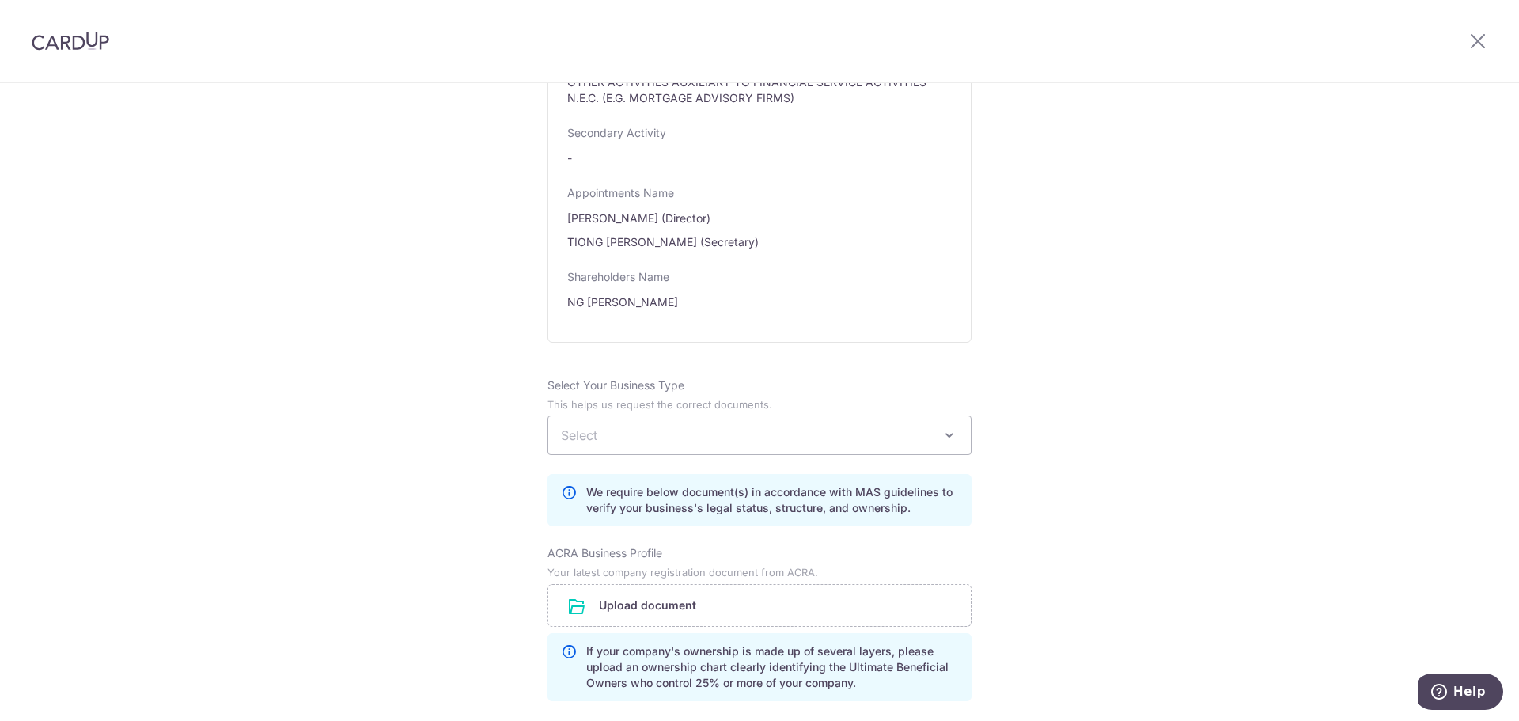
click at [962, 448] on span "Select" at bounding box center [759, 435] width 423 height 38
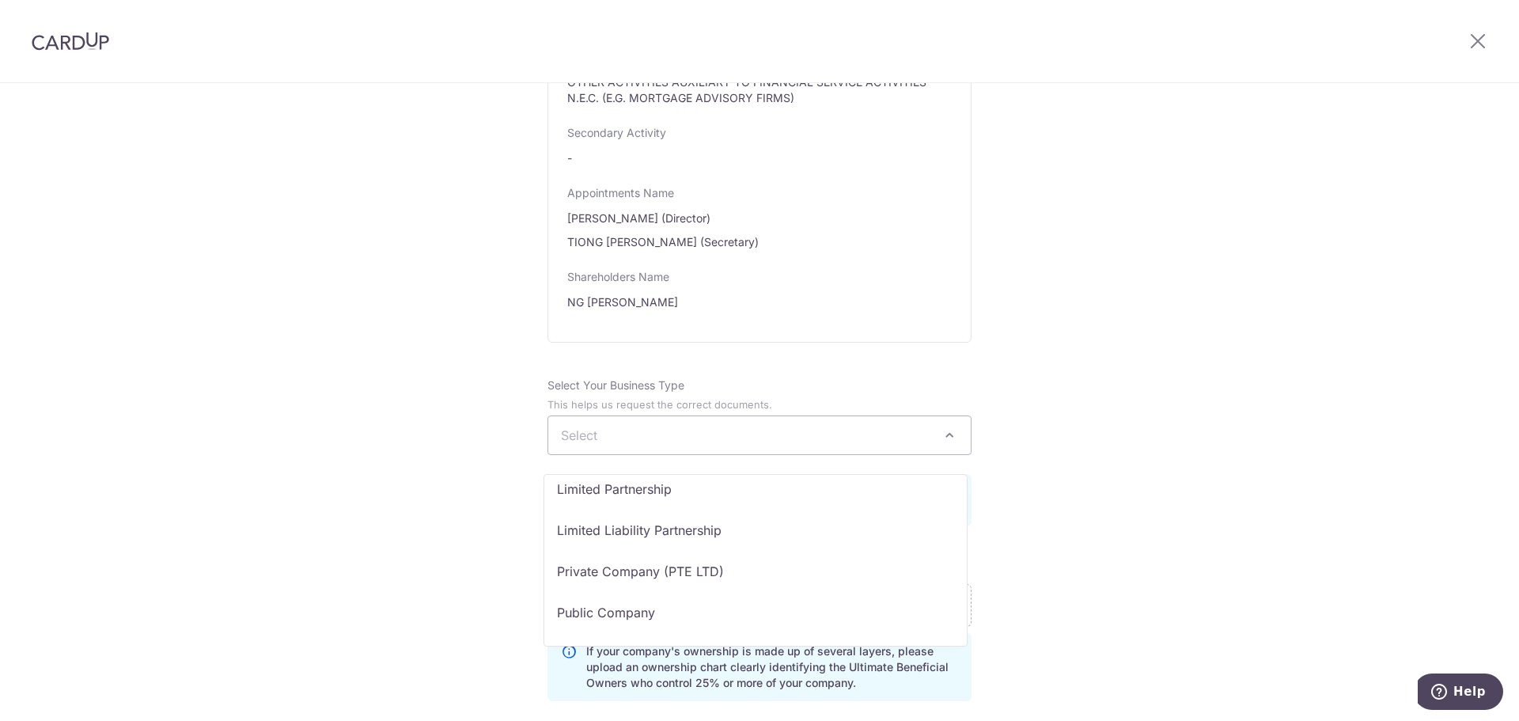
scroll to position [130, 0]
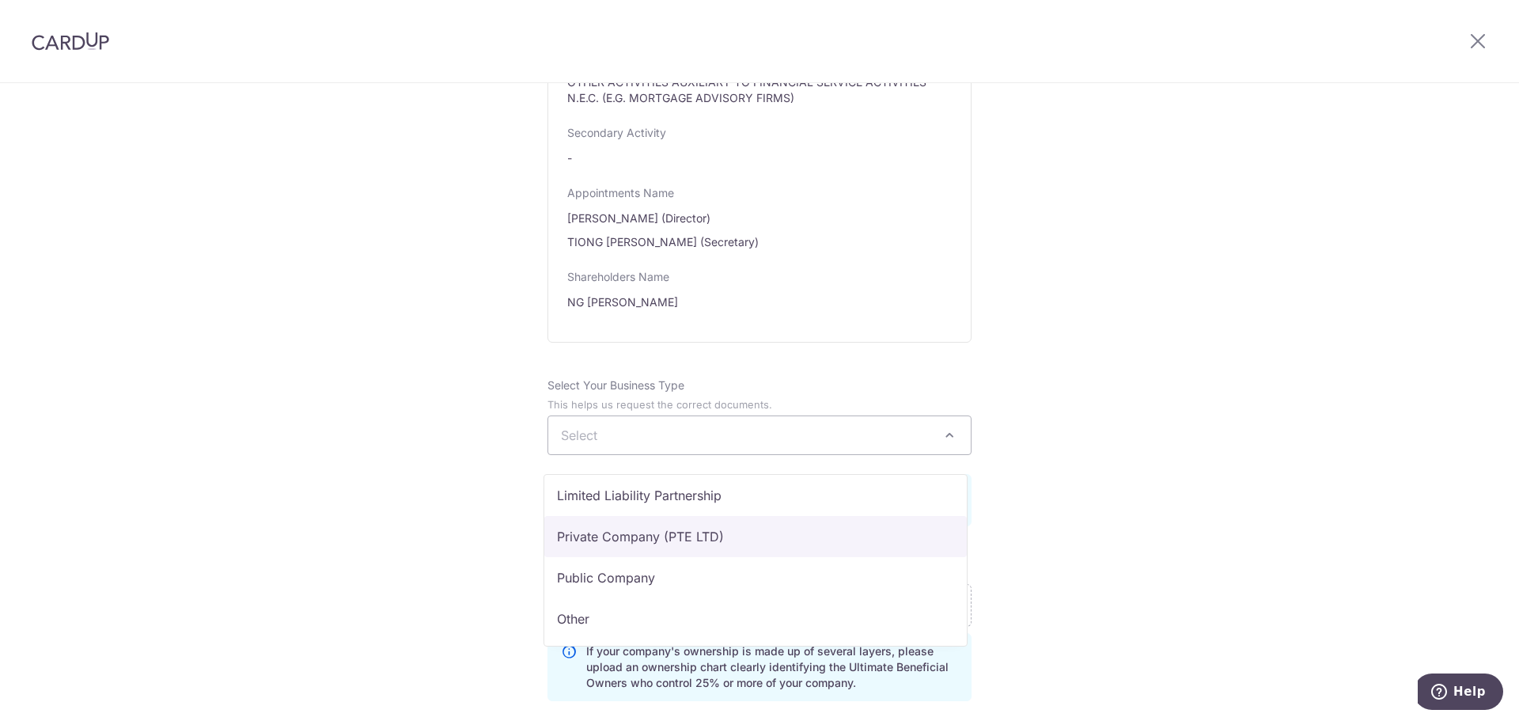
select select "Private Company (PTE LTD)"
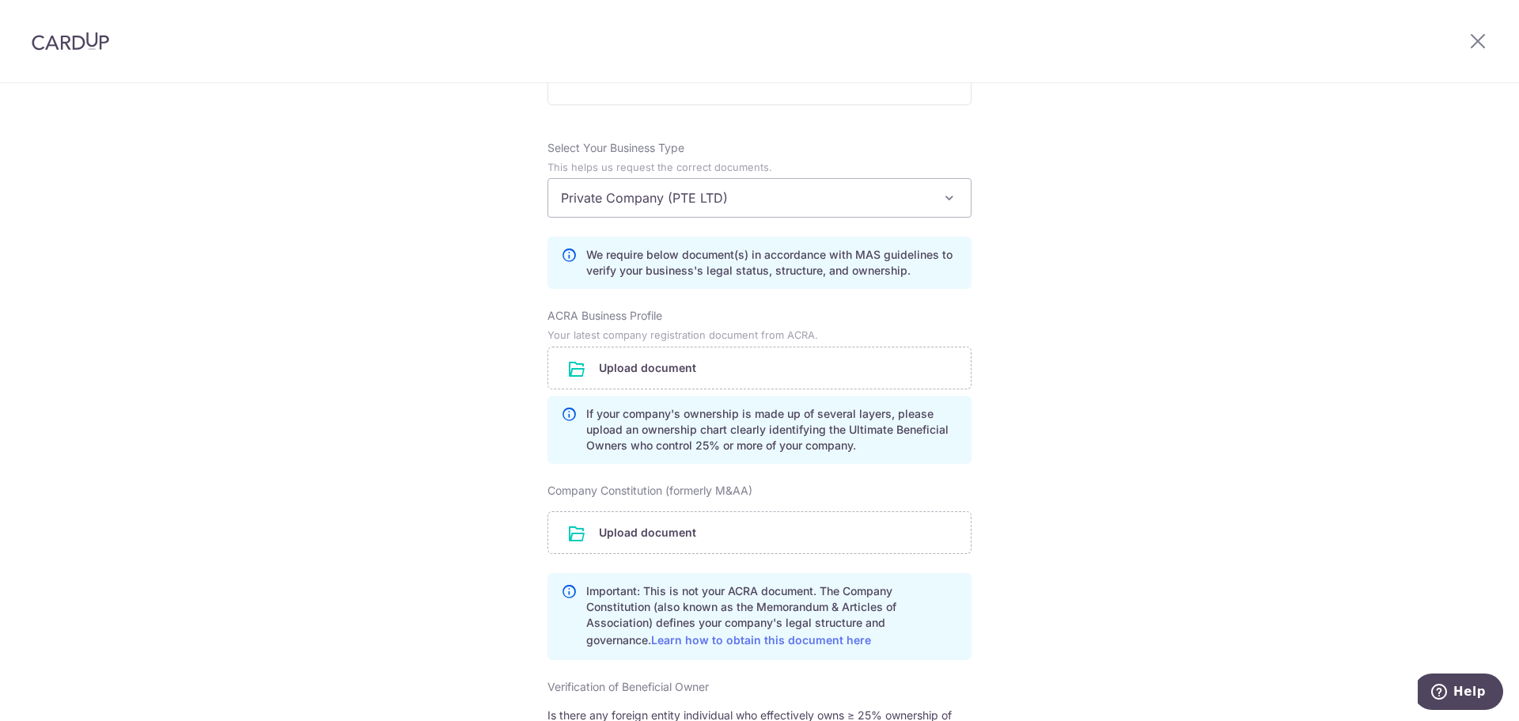
scroll to position [1108, 0]
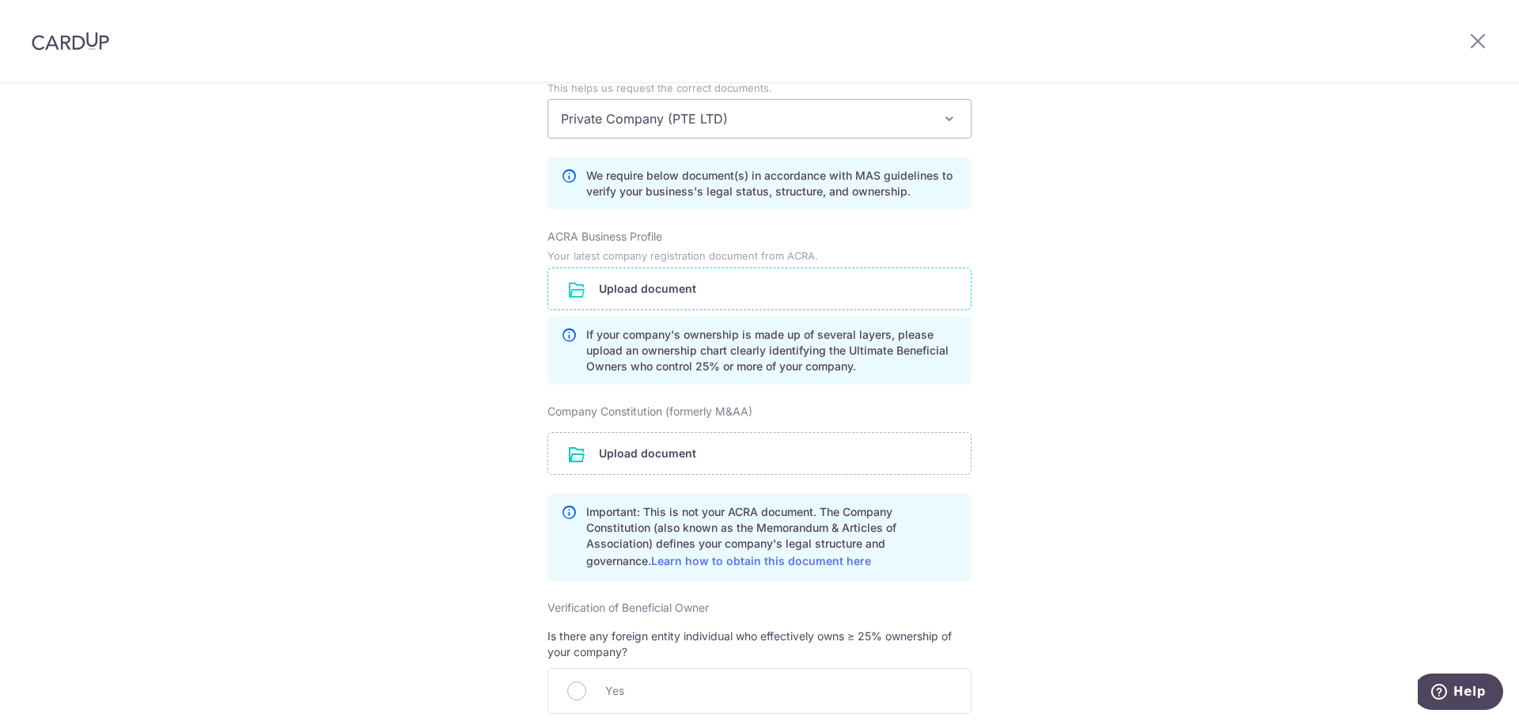
click at [631, 302] on input "file" at bounding box center [759, 288] width 423 height 41
click at [666, 467] on input "file" at bounding box center [759, 453] width 423 height 41
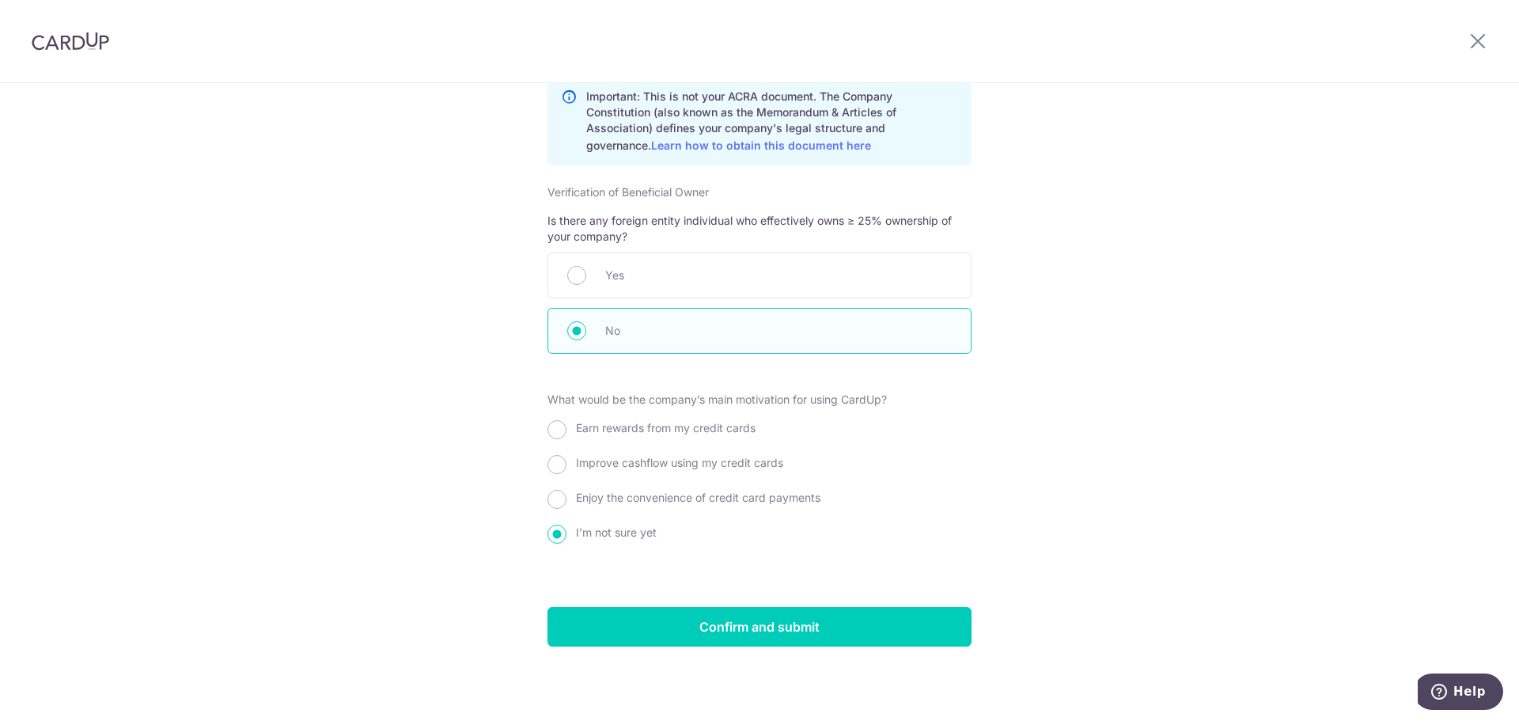
scroll to position [1598, 0]
click at [552, 501] on input "Enjoy the convenience of credit card payments" at bounding box center [557, 499] width 19 height 19
radio input "true"
click at [755, 624] on input "Confirm and submit" at bounding box center [760, 627] width 424 height 40
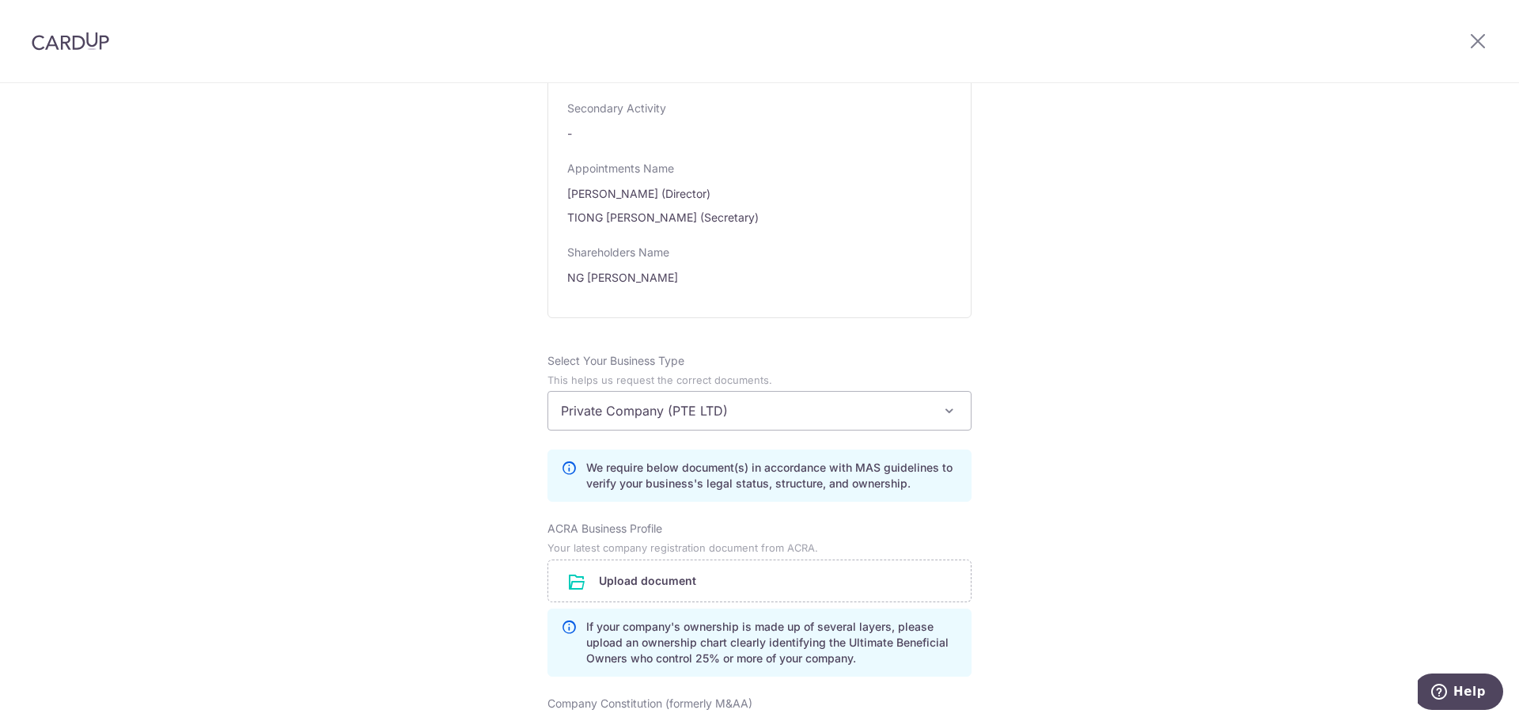
scroll to position [806, 0]
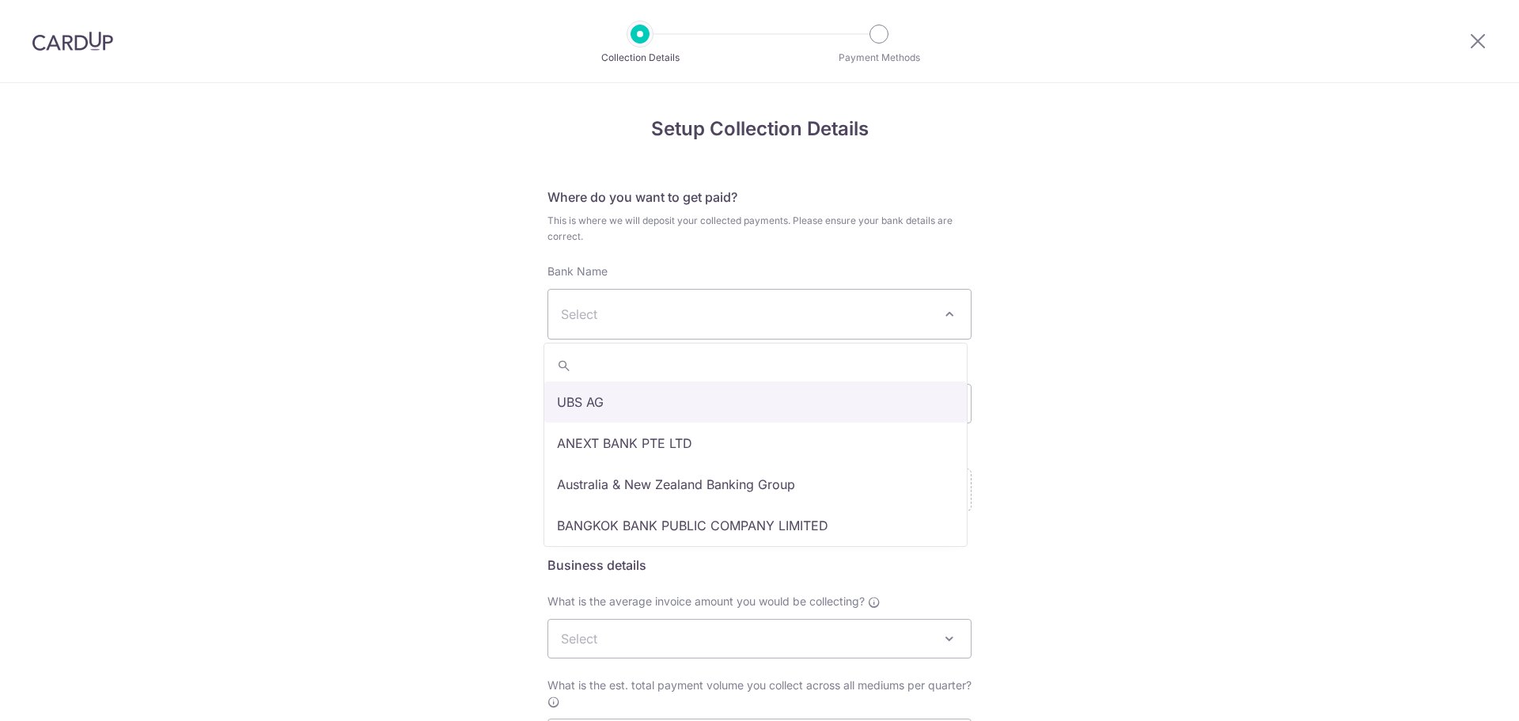
click at [940, 317] on span at bounding box center [949, 314] width 19 height 19
type input "dbs"
select select "6"
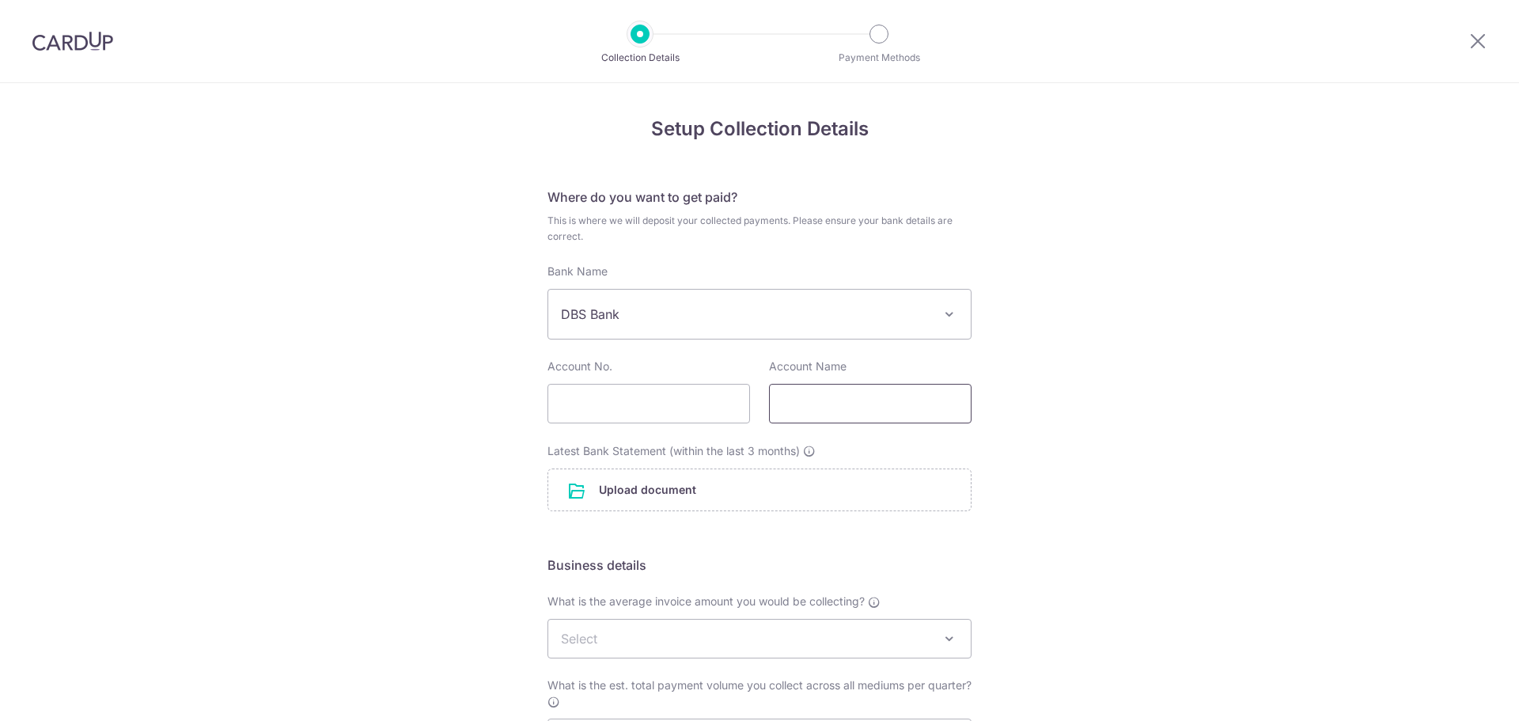
click at [821, 408] on input "text" at bounding box center [870, 404] width 203 height 40
type input "MOONEY GROUP PTE. LTD."
click at [642, 483] on input "file" at bounding box center [759, 489] width 423 height 41
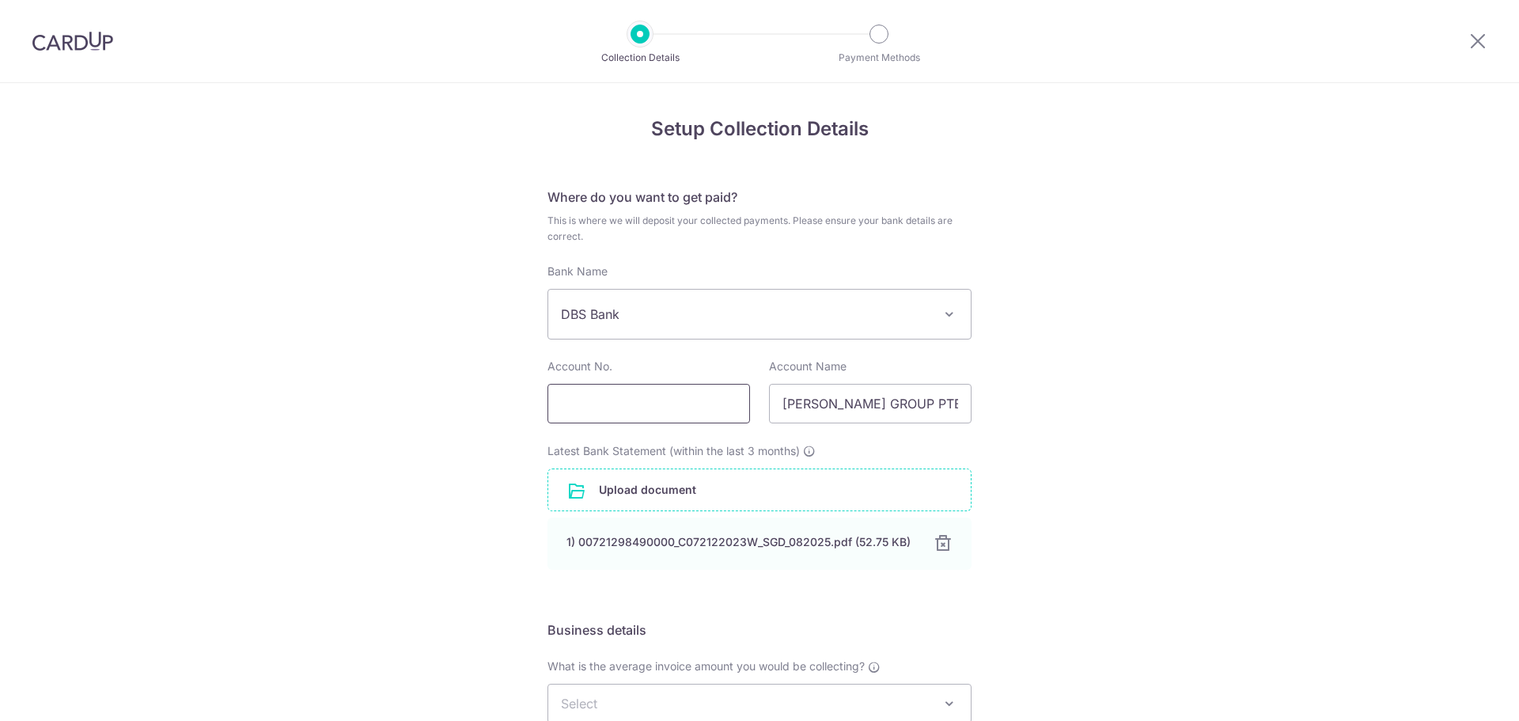
click at [641, 401] on input "text" at bounding box center [649, 404] width 203 height 40
click at [740, 541] on div "1) 00721298490000_C072122023W_SGD_082025.pdf (52.75 KB)" at bounding box center [740, 542] width 347 height 16
click at [620, 399] on input "text" at bounding box center [649, 404] width 203 height 40
click at [635, 400] on input "text" at bounding box center [649, 404] width 203 height 40
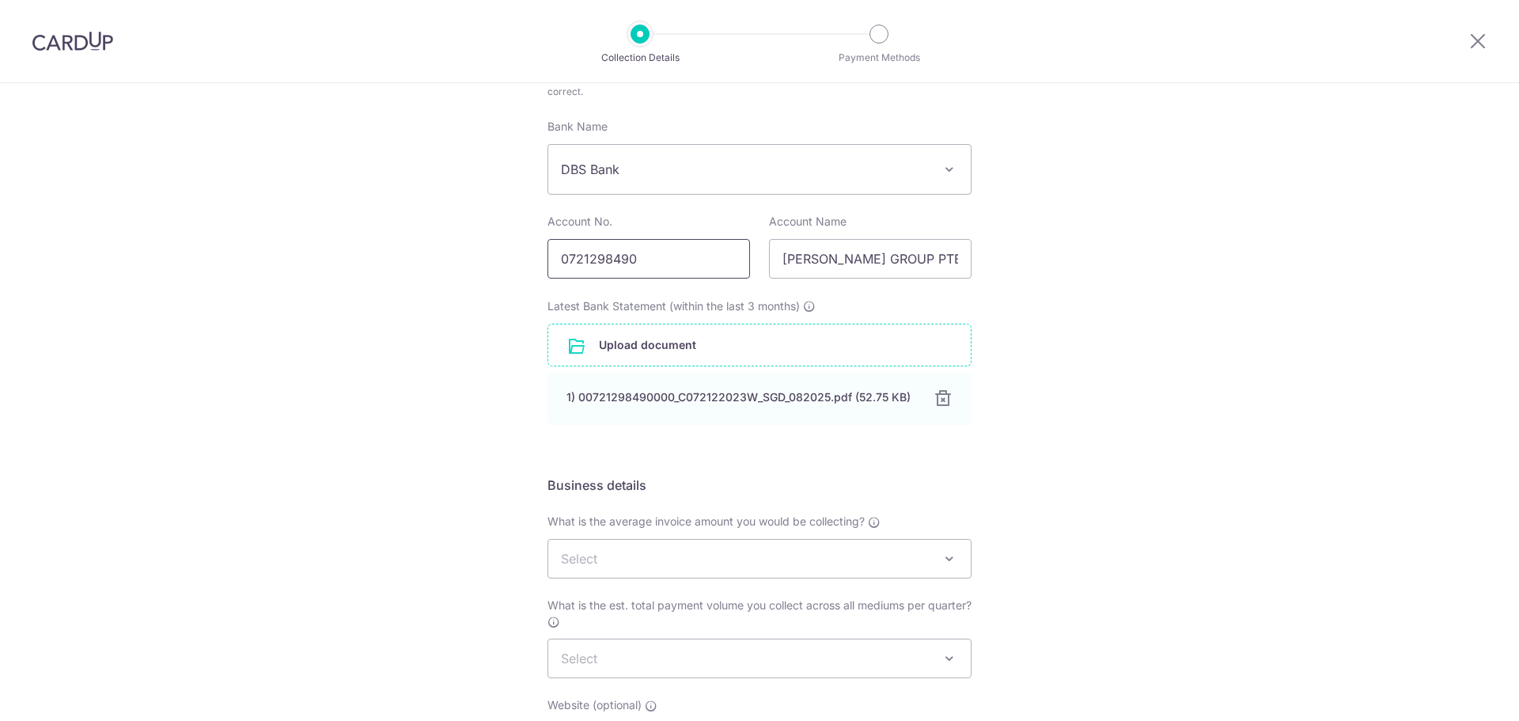
scroll to position [363, 0]
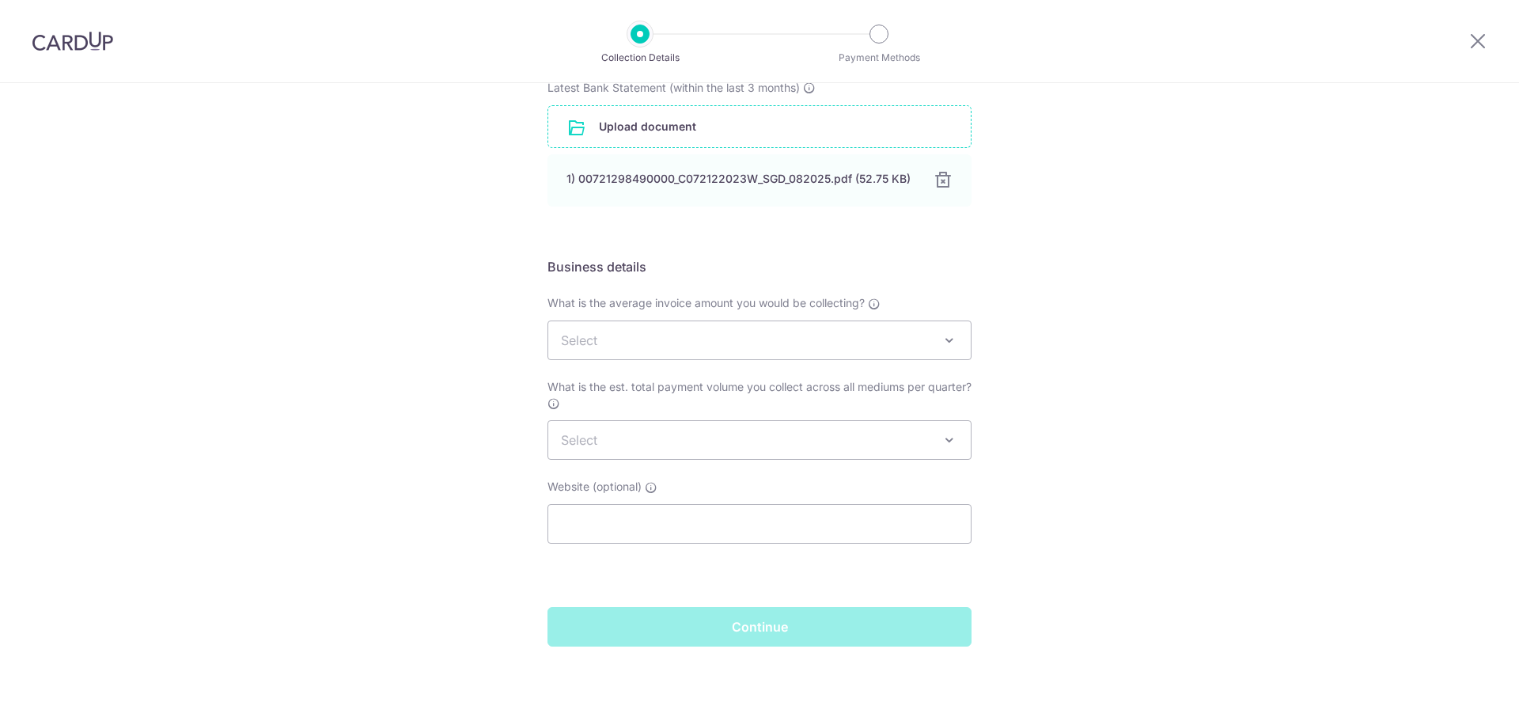
type input "0721298490"
click at [901, 340] on span "Select" at bounding box center [759, 340] width 423 height 38
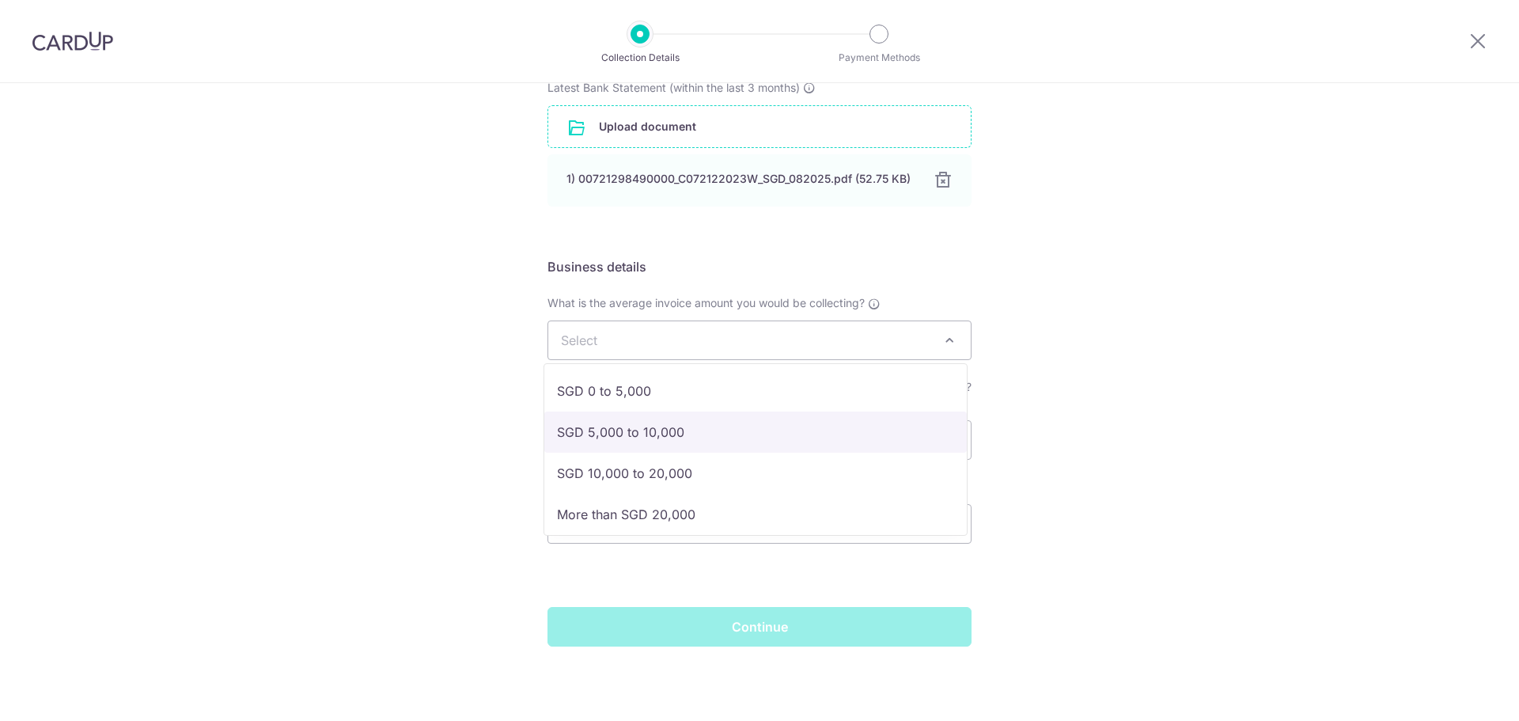
select select "SGD 5,000 to 10,000"
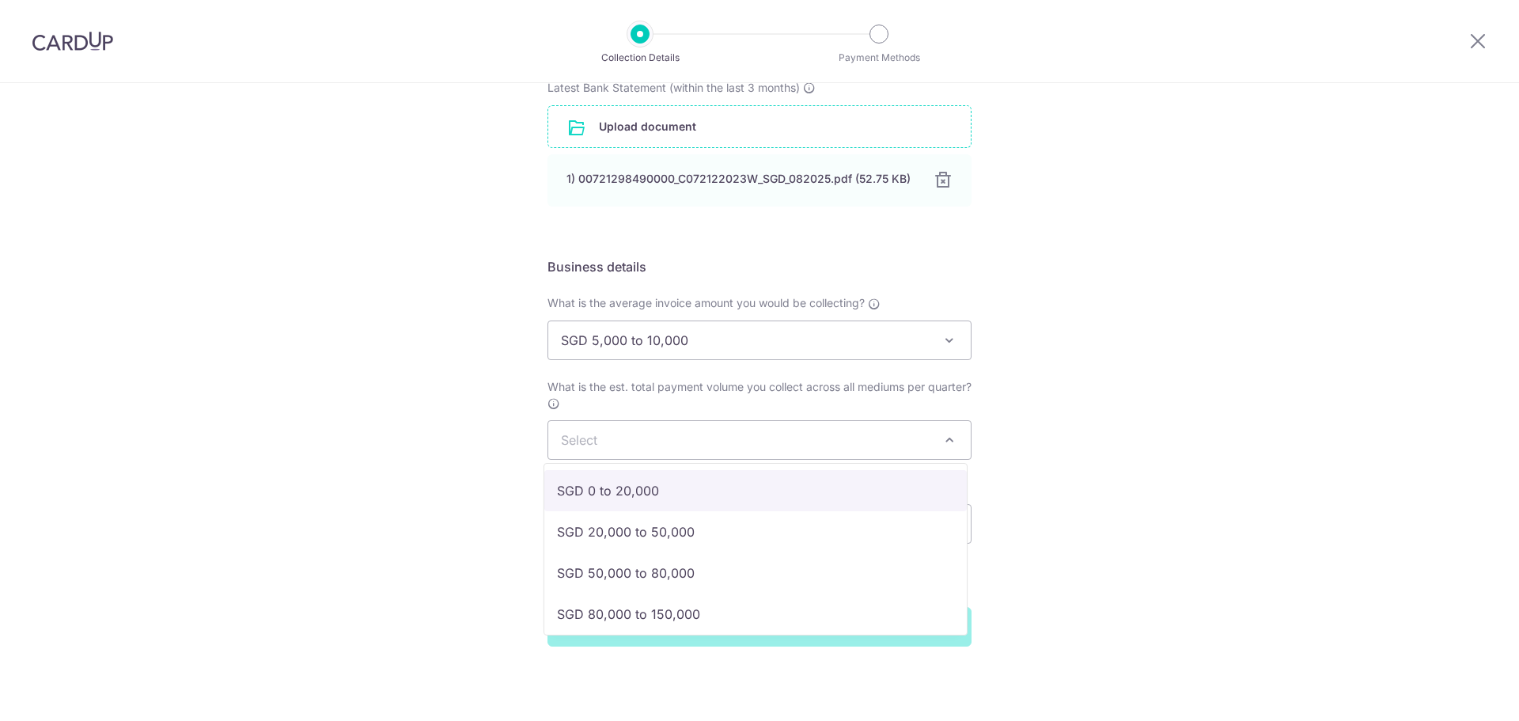
click at [963, 447] on span "Select" at bounding box center [759, 440] width 423 height 38
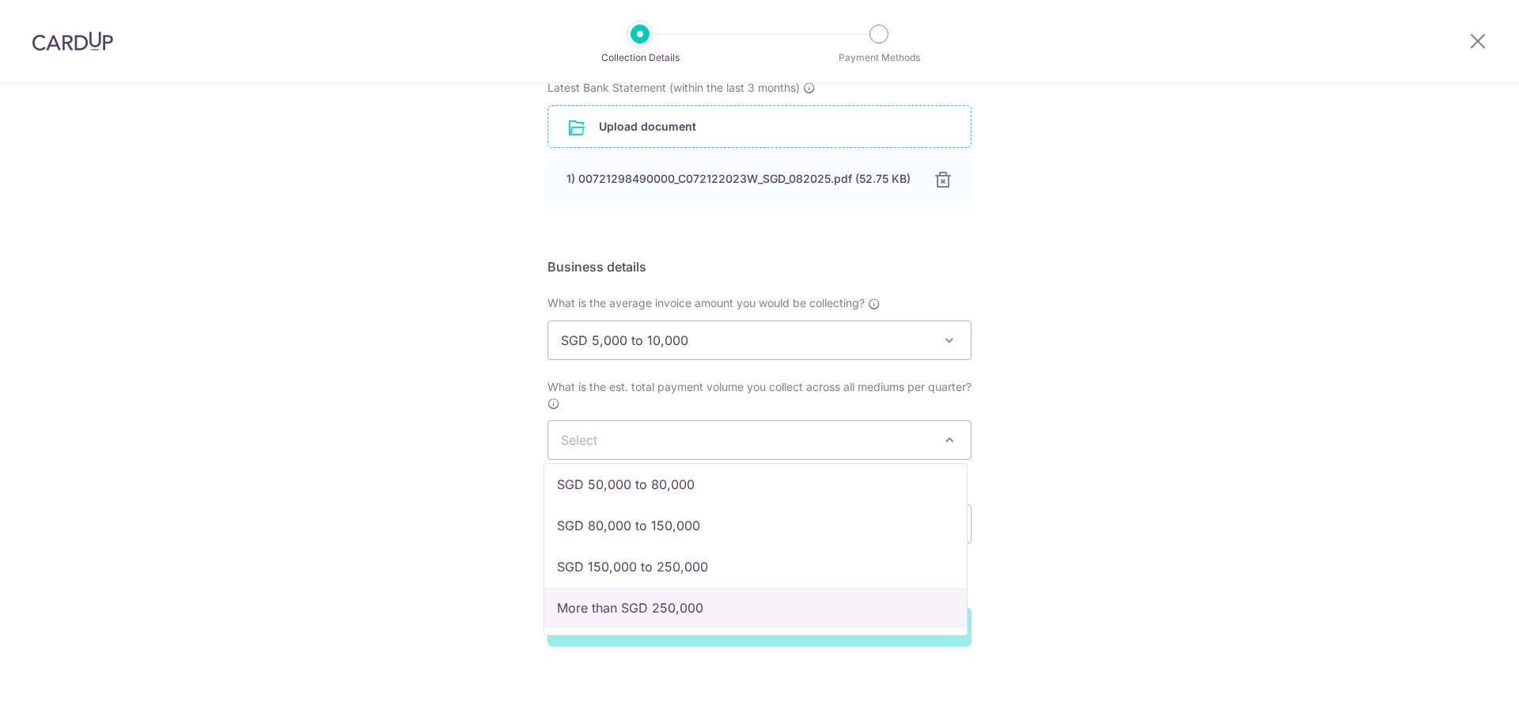
select select "More than SGD 250,000"
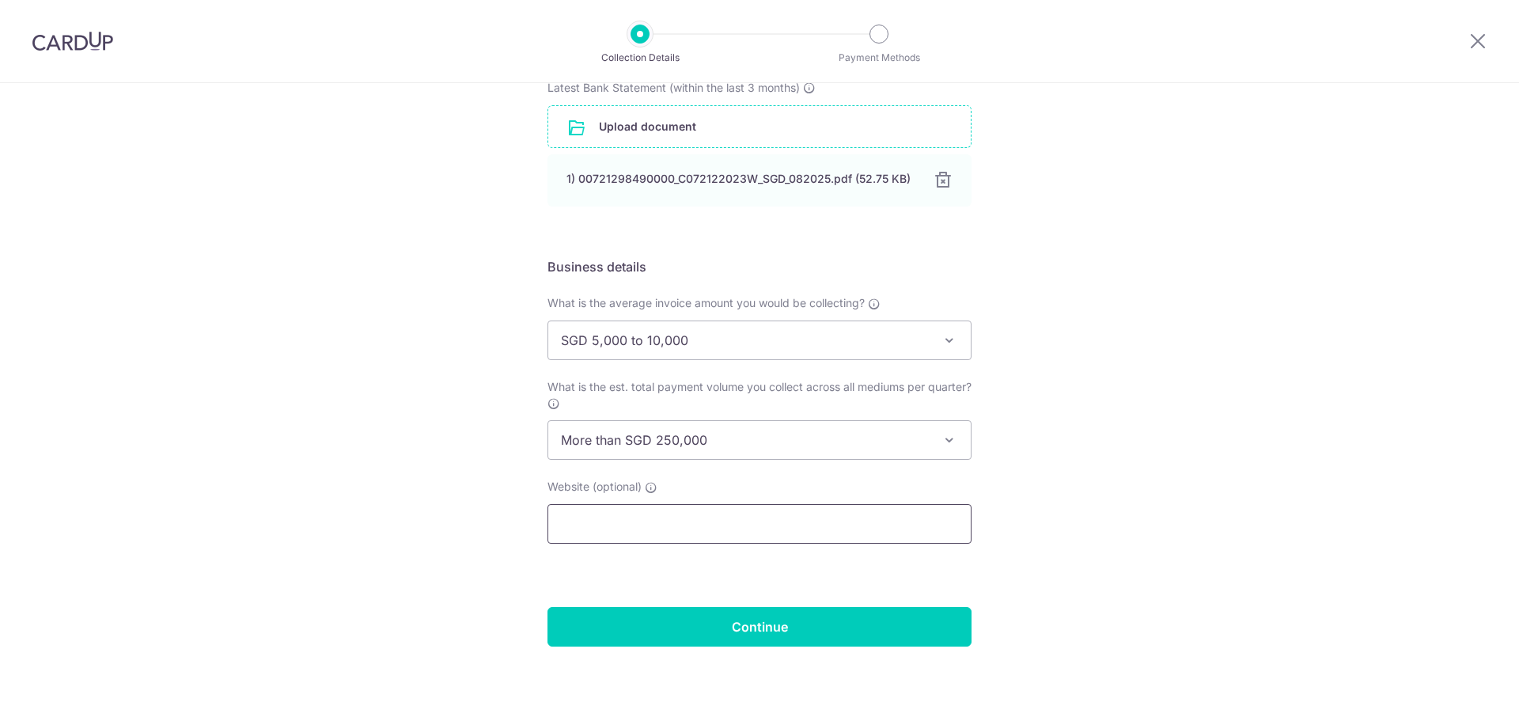
click at [915, 522] on input "text" at bounding box center [760, 524] width 424 height 40
click at [844, 625] on input "Continue" at bounding box center [760, 627] width 424 height 40
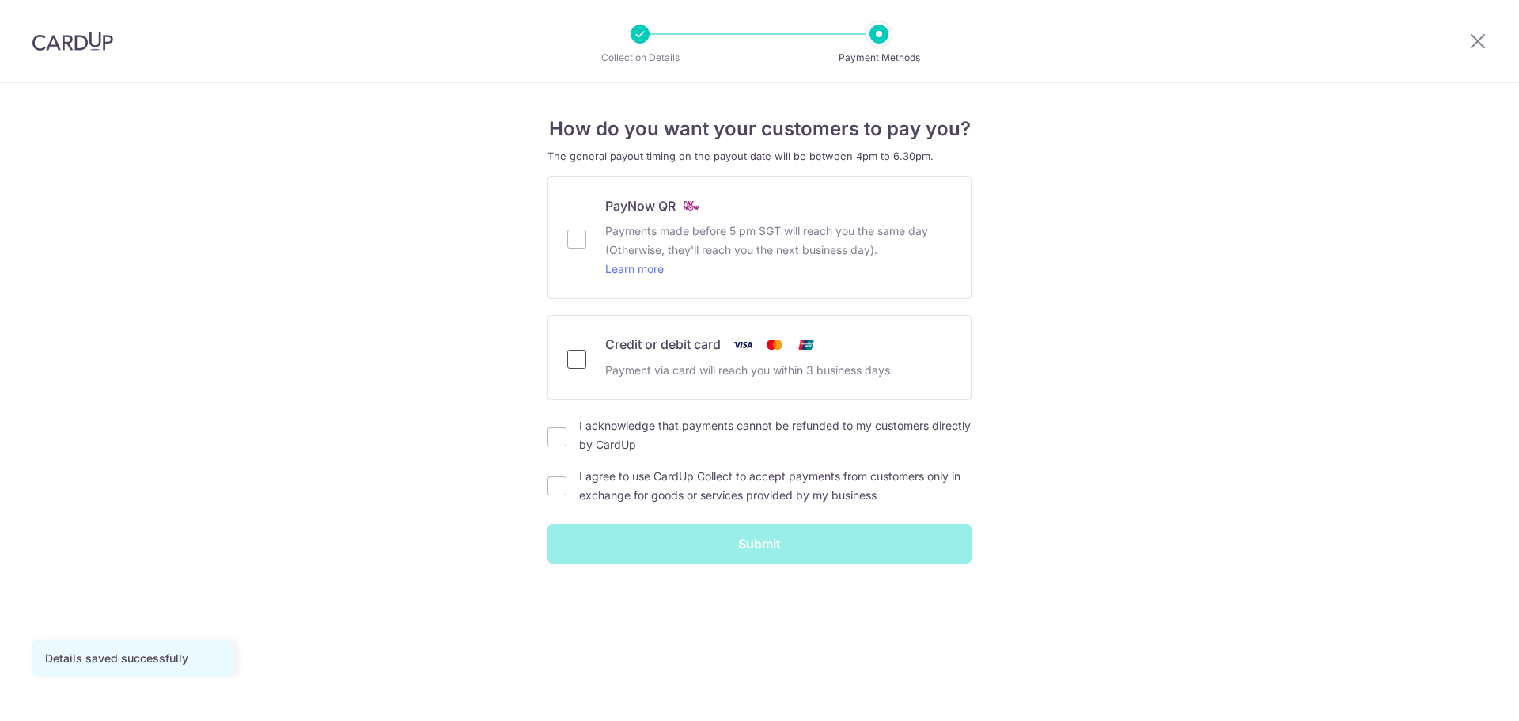
click at [572, 359] on input "Credit or debit card Payment via card will reach you within 3 business days." at bounding box center [576, 359] width 19 height 19
checkbox input "true"
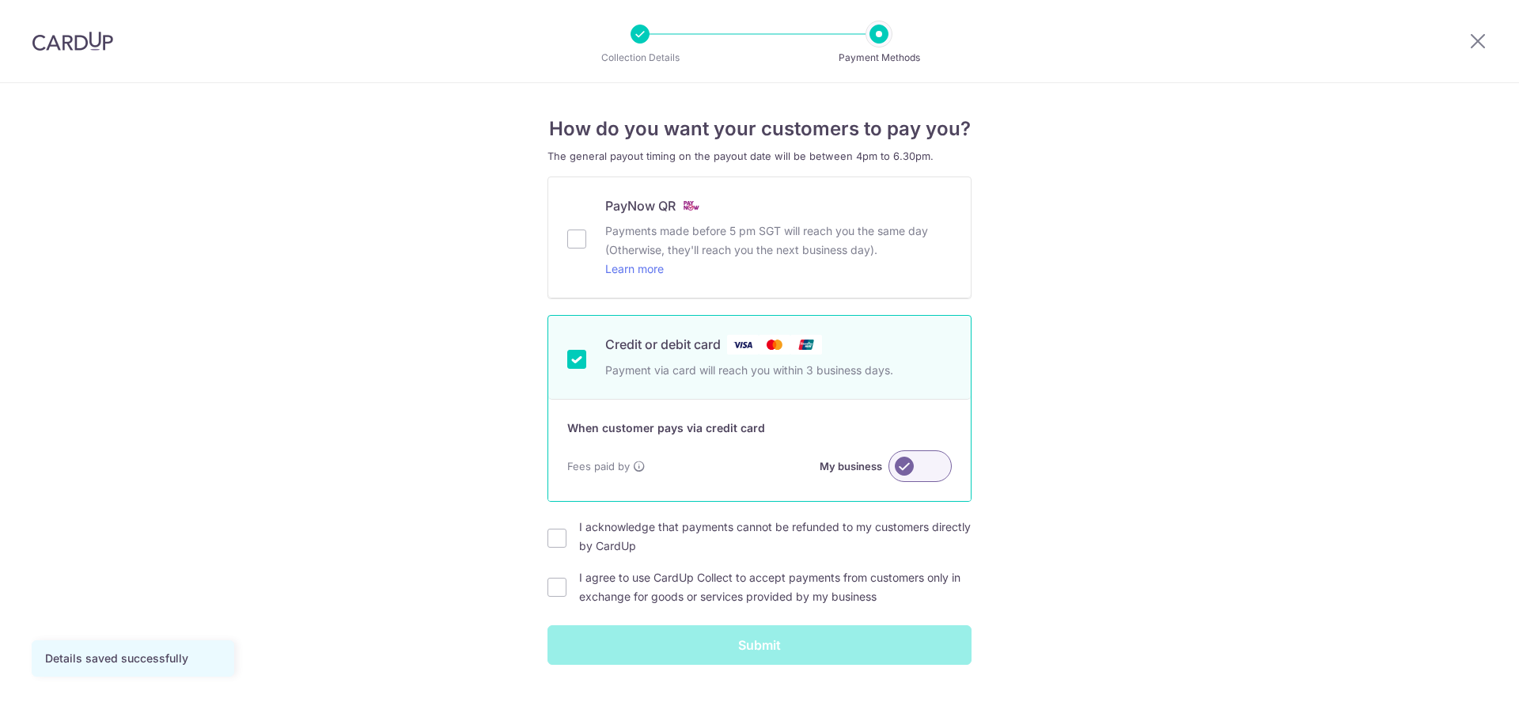
click at [922, 468] on label at bounding box center [920, 466] width 63 height 32
click at [0, 0] on input "My business" at bounding box center [0, 0] width 0 height 0
click at [922, 468] on label at bounding box center [920, 466] width 63 height 32
click at [0, 0] on input "My customer" at bounding box center [0, 0] width 0 height 0
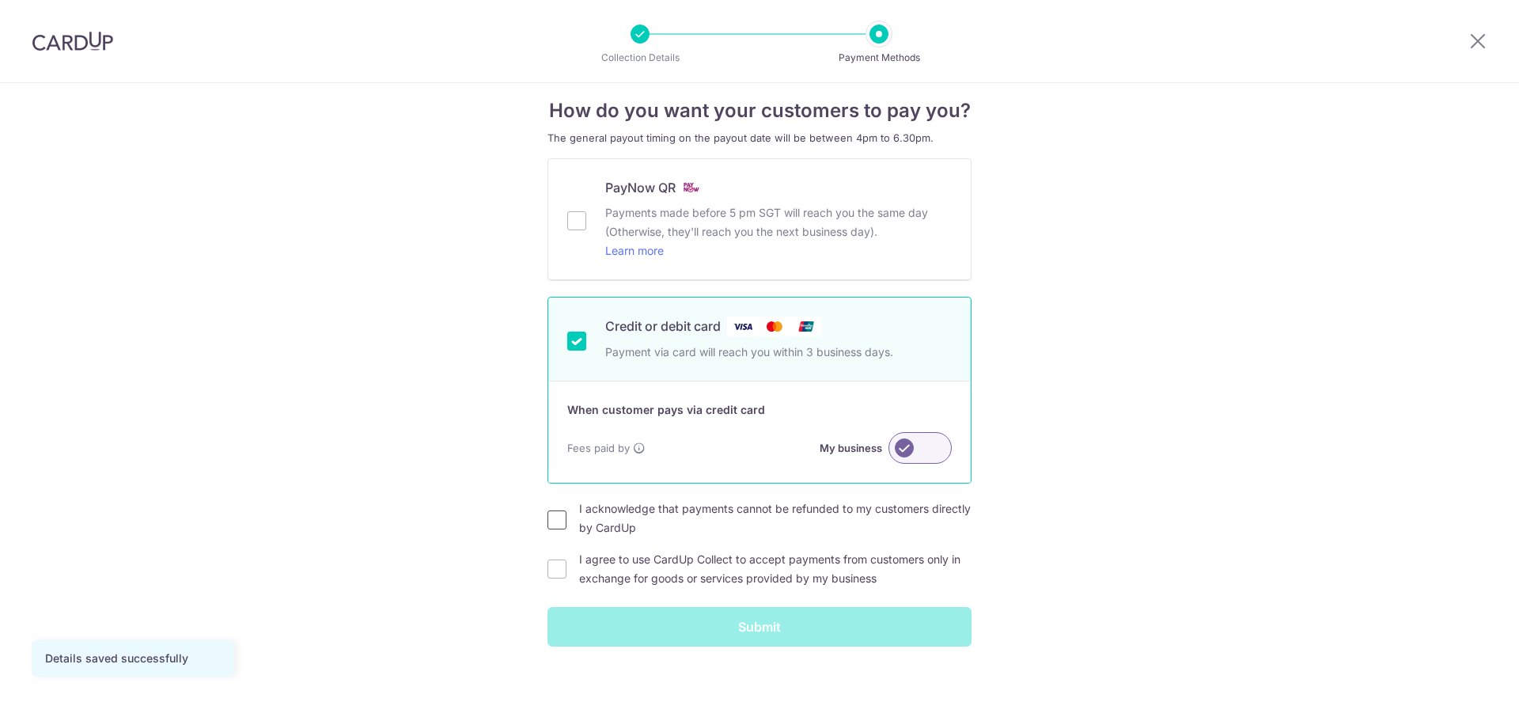
click at [548, 522] on input "I acknowledge that payments cannot be refunded to my customers directly by Card…" at bounding box center [557, 519] width 19 height 19
checkbox input "true"
click at [551, 567] on input "I agree to use CardUp Collect to accept payments from customers only in exchang…" at bounding box center [557, 568] width 19 height 19
checkbox input "true"
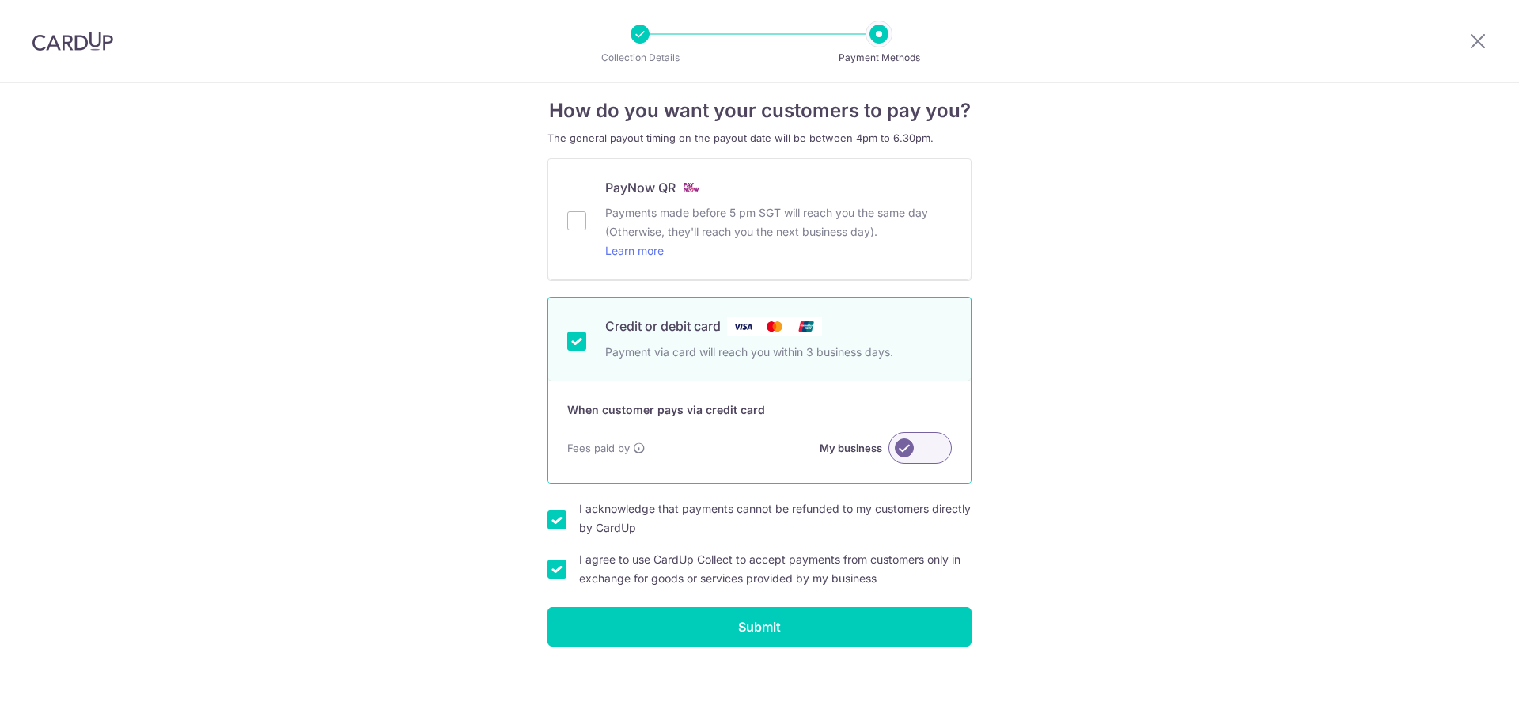
click at [567, 235] on div "PayNow QR Payments made before 5 pm SGT will reach you the same day (Otherwise,…" at bounding box center [759, 219] width 385 height 82
click at [571, 229] on input "PayNow QR Payments made before 5 pm SGT will reach you the same day (Otherwise,…" at bounding box center [576, 220] width 19 height 19
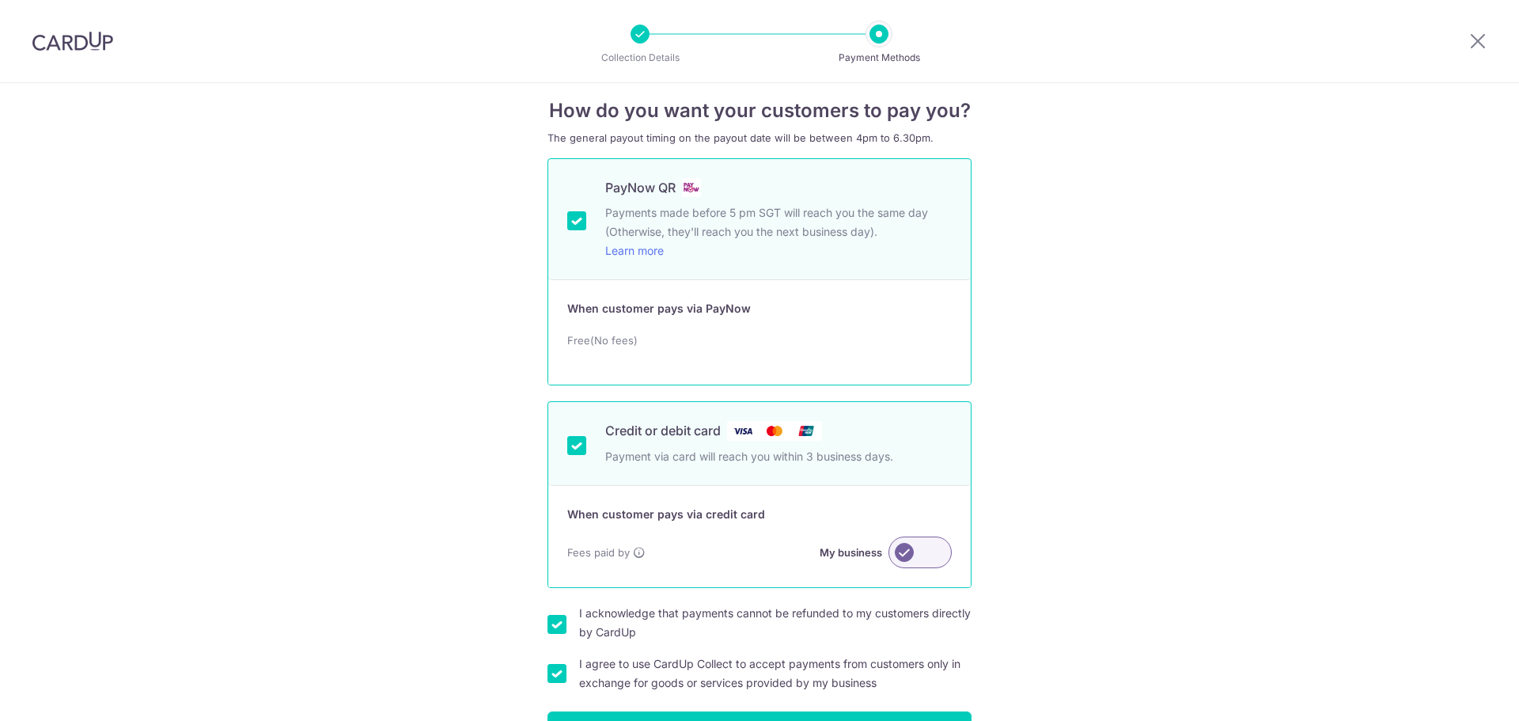
click at [571, 227] on input "PayNow QR Payments made before 5 pm SGT will reach you the same day (Otherwise,…" at bounding box center [576, 220] width 19 height 19
checkbox input "false"
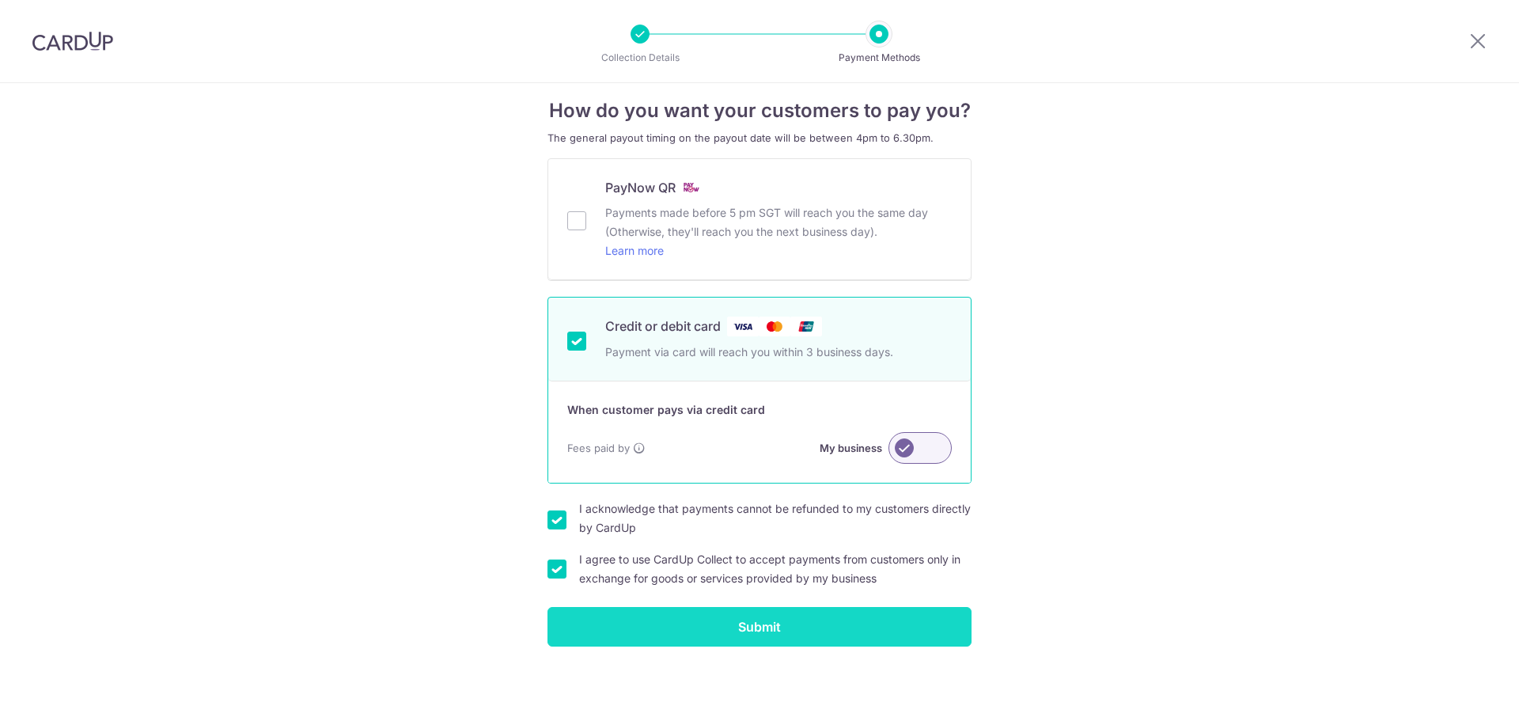
click at [786, 631] on input "Submit" at bounding box center [760, 627] width 424 height 40
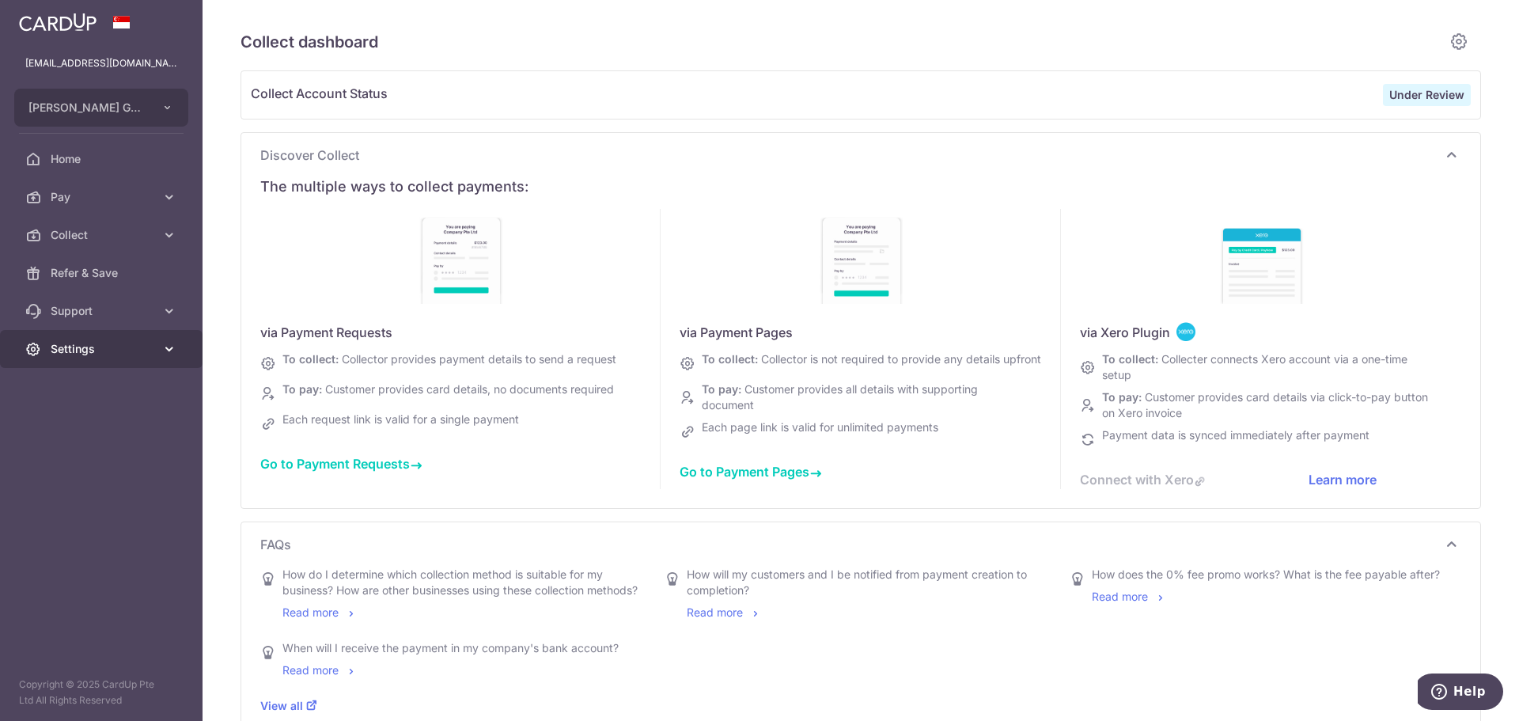
click at [80, 343] on span "Settings" at bounding box center [103, 349] width 104 height 16
click at [70, 384] on span "Account" at bounding box center [103, 387] width 104 height 16
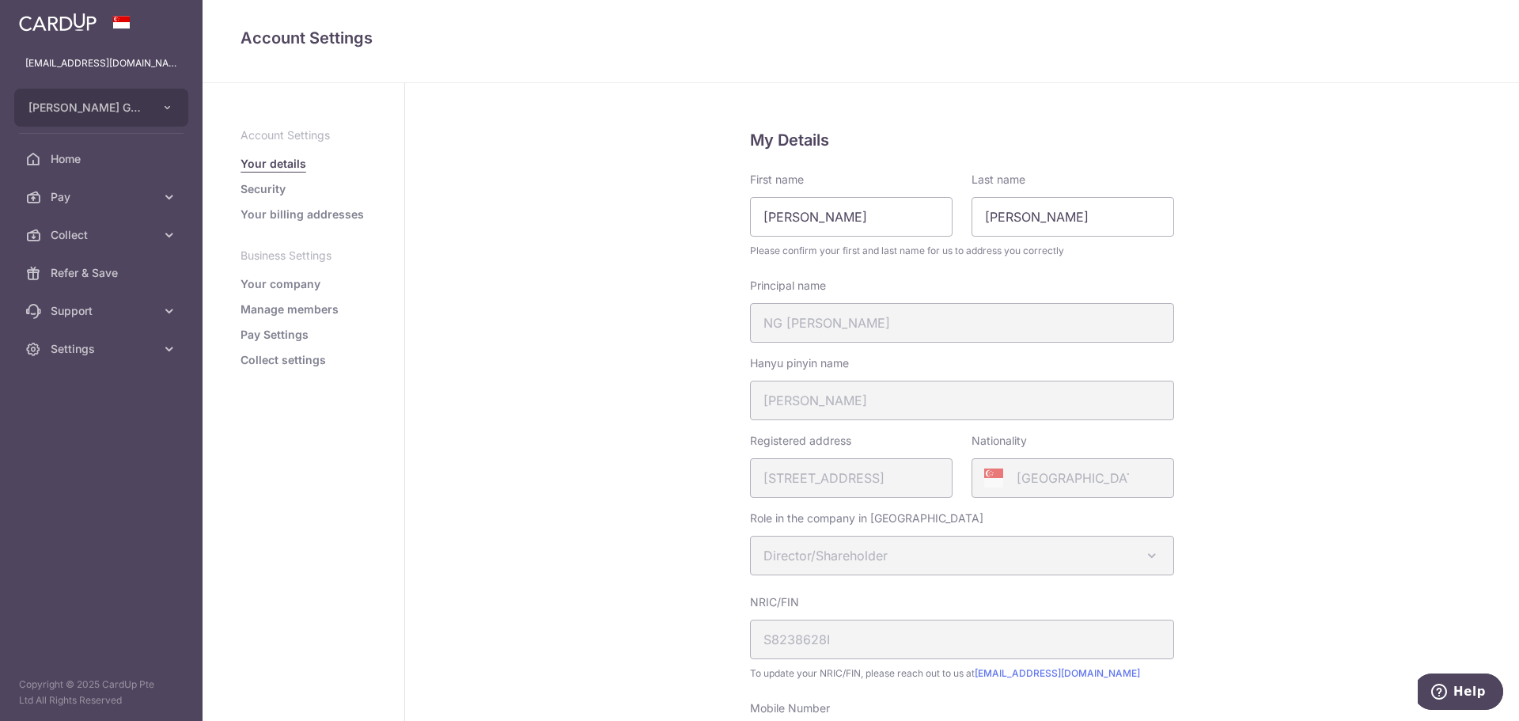
click at [256, 214] on link "Your billing addresses" at bounding box center [302, 215] width 123 height 16
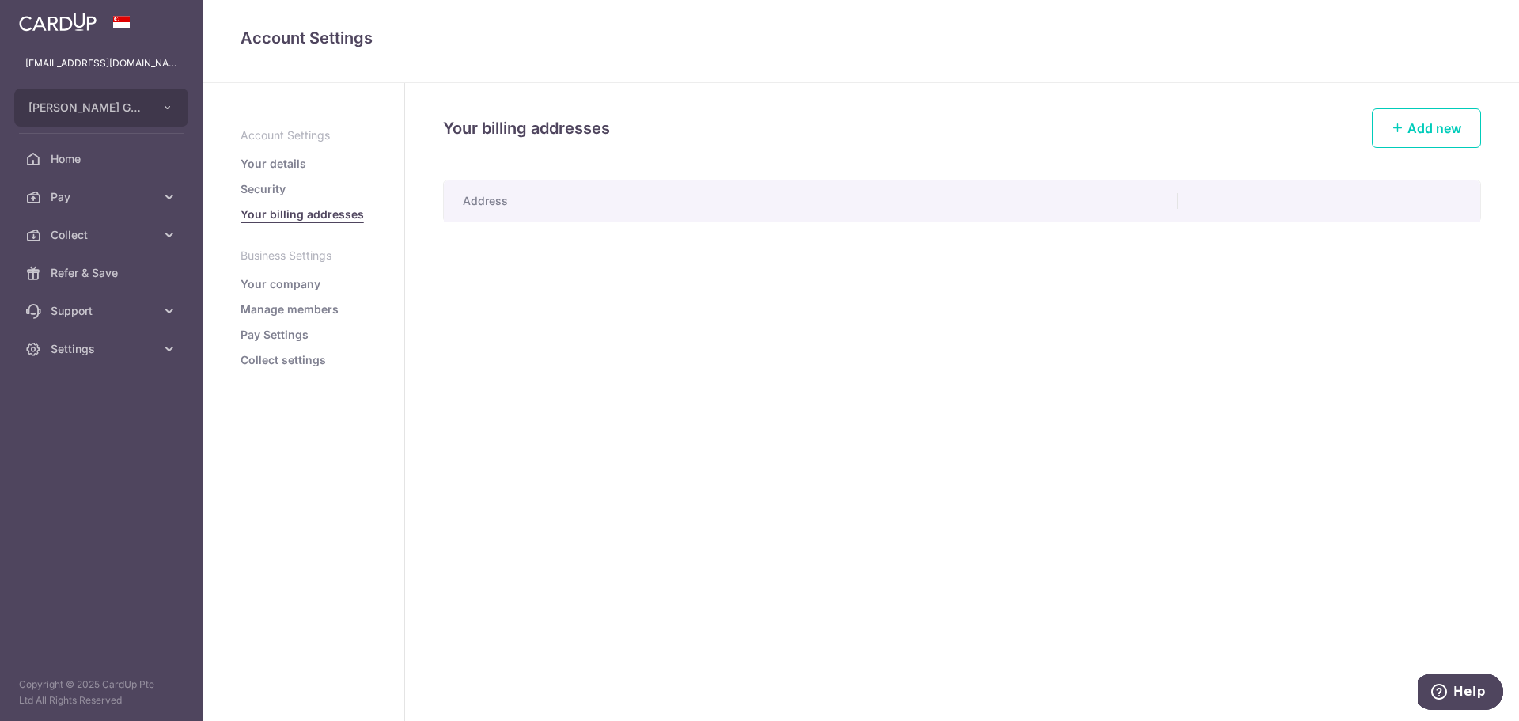
click at [269, 183] on link "Security" at bounding box center [263, 189] width 45 height 16
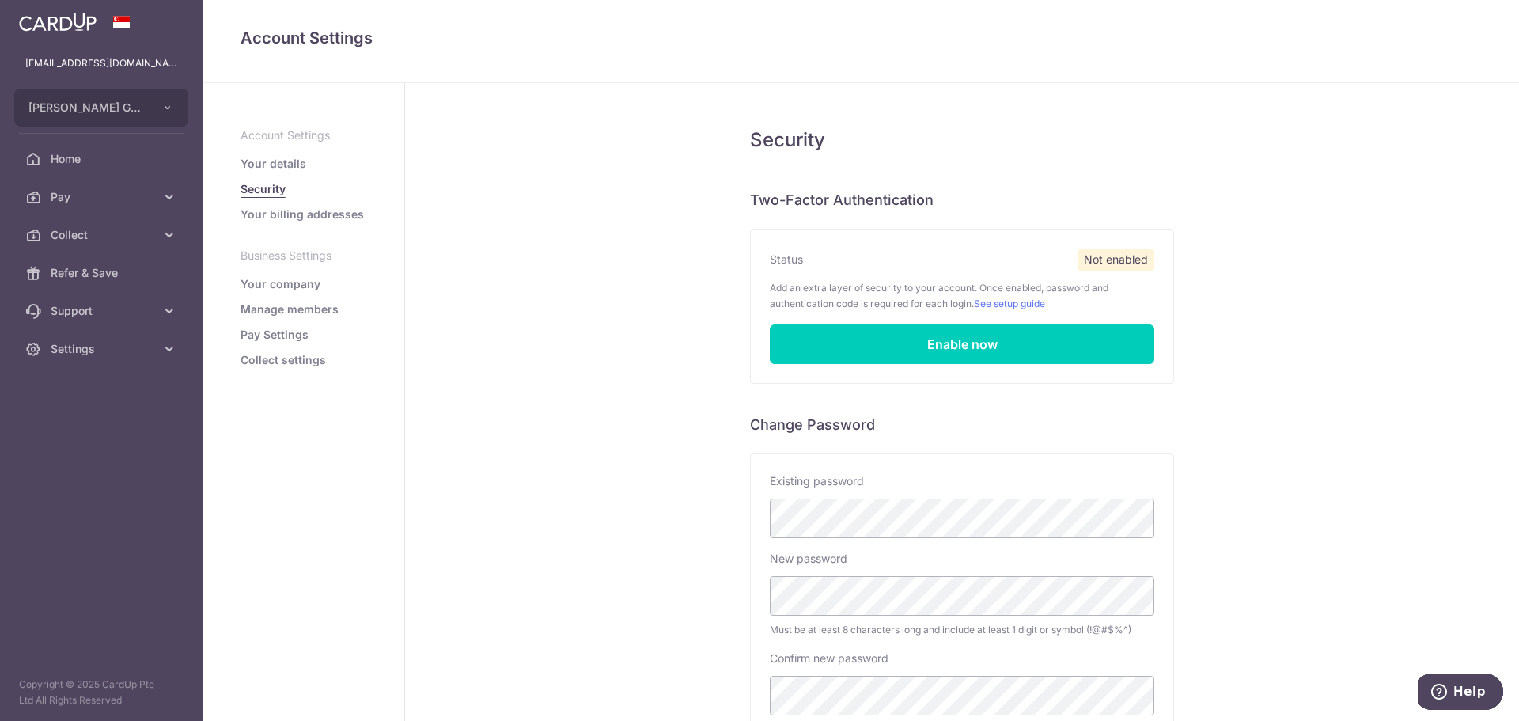
click at [264, 271] on ul "Account Settings Your details Security Your billing addresses Business Settings…" at bounding box center [304, 247] width 126 height 241
click at [269, 289] on link "Your company" at bounding box center [281, 284] width 80 height 16
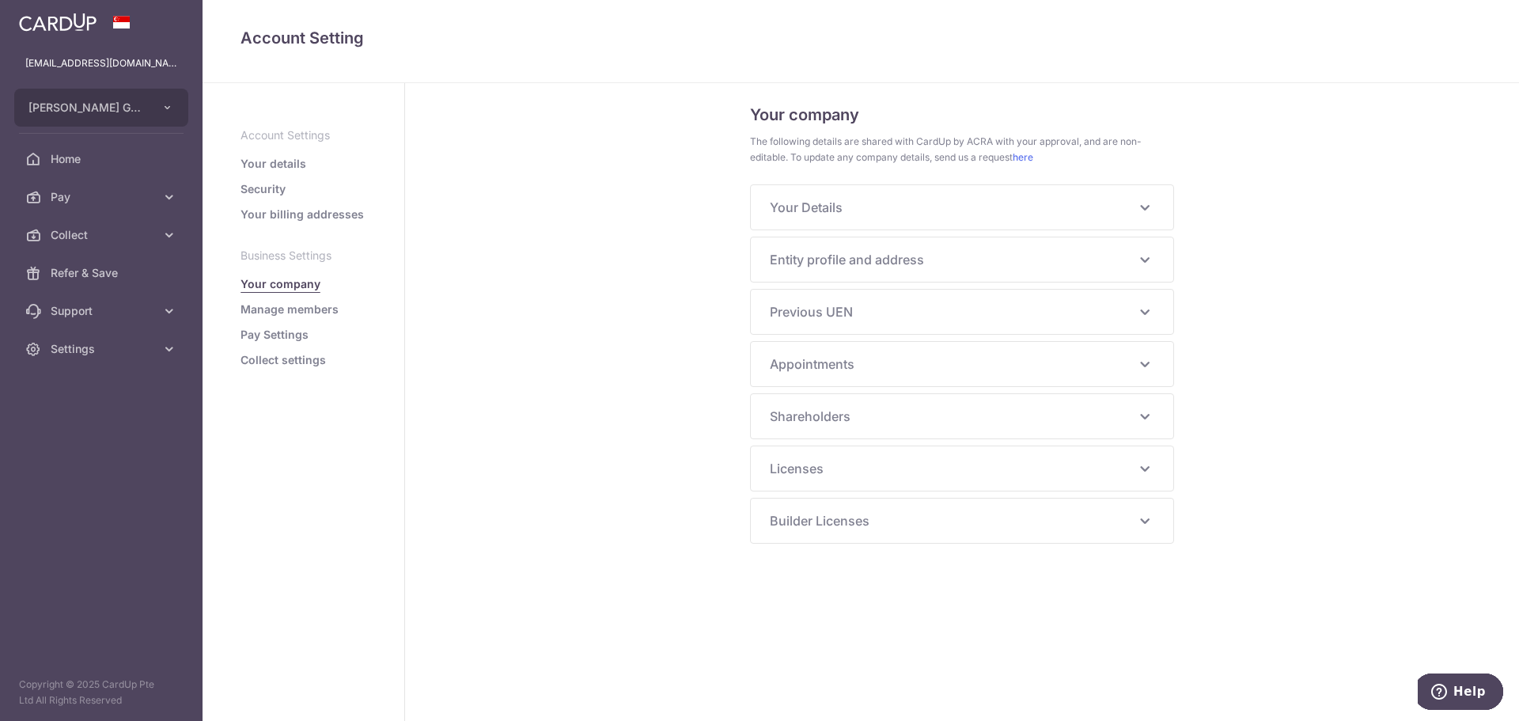
click at [833, 214] on span "Your Details" at bounding box center [953, 207] width 366 height 19
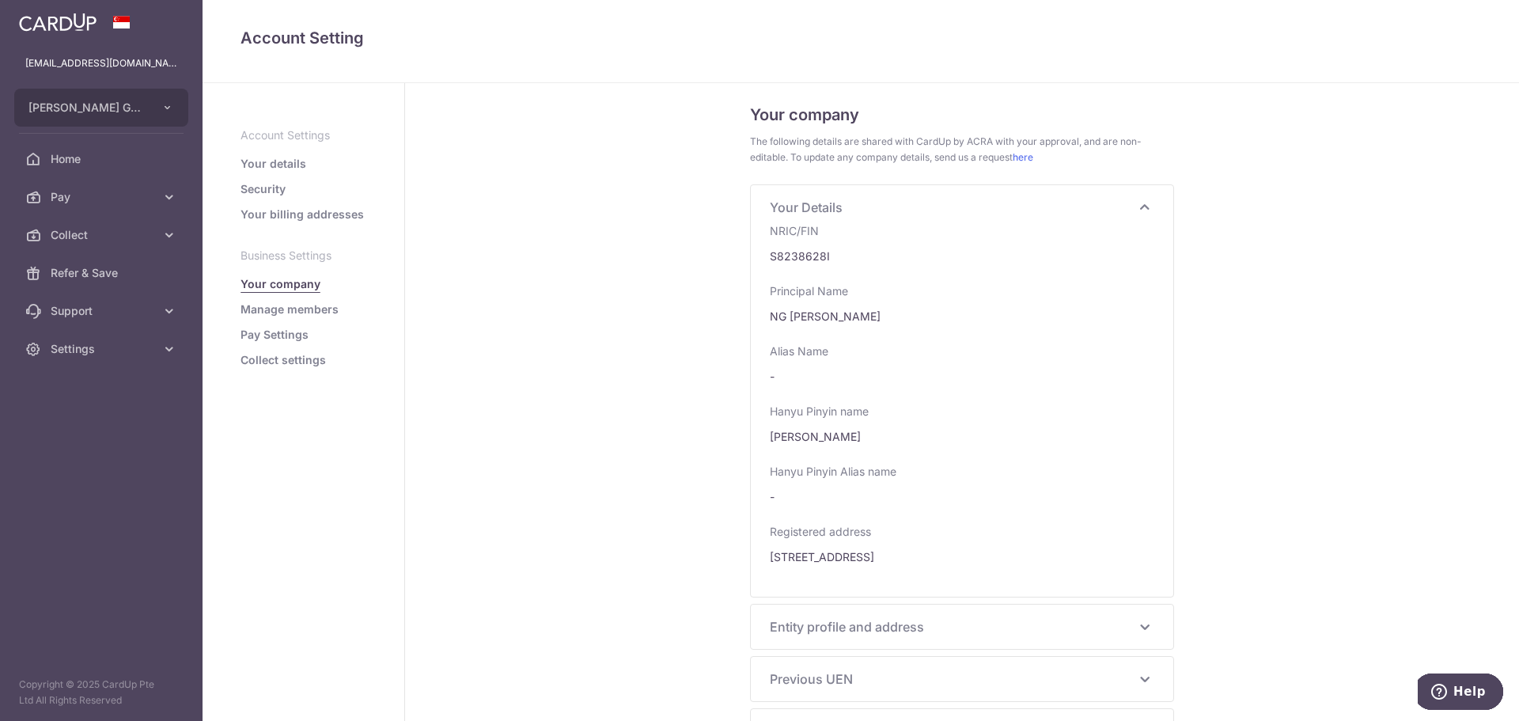
click at [835, 207] on span "Your Details" at bounding box center [953, 207] width 366 height 19
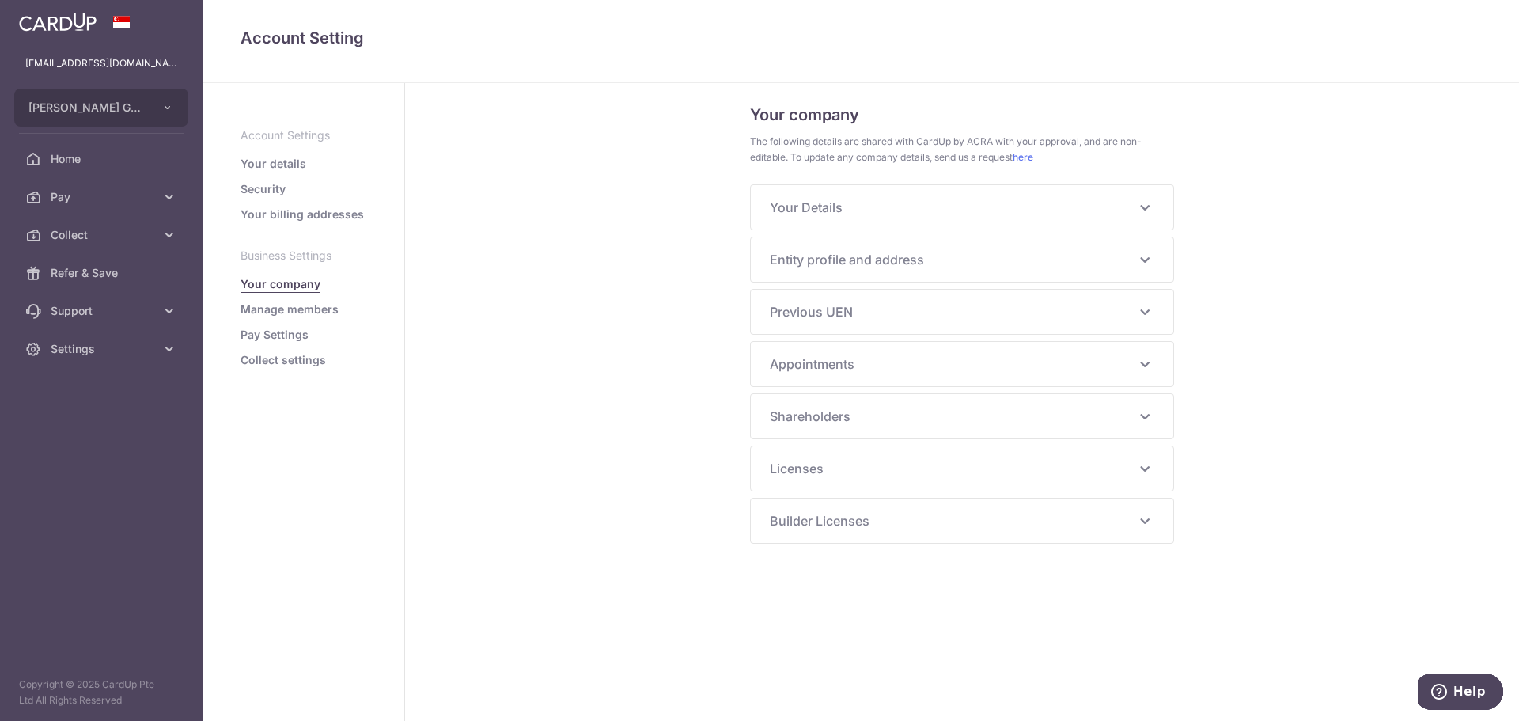
click at [836, 469] on span "Licenses" at bounding box center [953, 468] width 366 height 19
click at [848, 519] on span "Builder Licenses" at bounding box center [953, 527] width 366 height 19
click at [848, 522] on span "Builder Licenses" at bounding box center [953, 520] width 366 height 19
click at [838, 427] on div "Shareholders NG TIAN BAO Nationality [DEMOGRAPHIC_DATA] CITIZEN Identification …" at bounding box center [962, 416] width 423 height 44
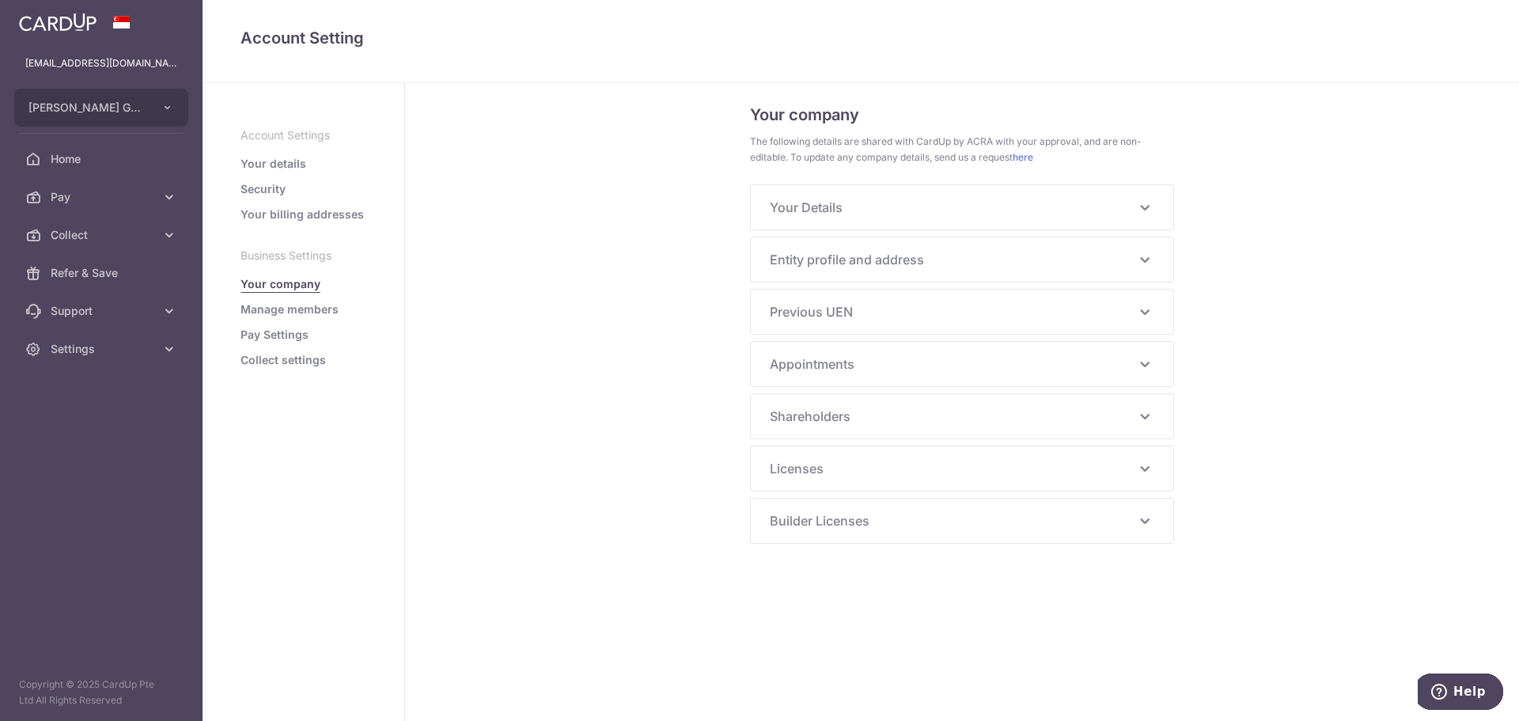
click at [840, 415] on span "Shareholders" at bounding box center [953, 416] width 366 height 19
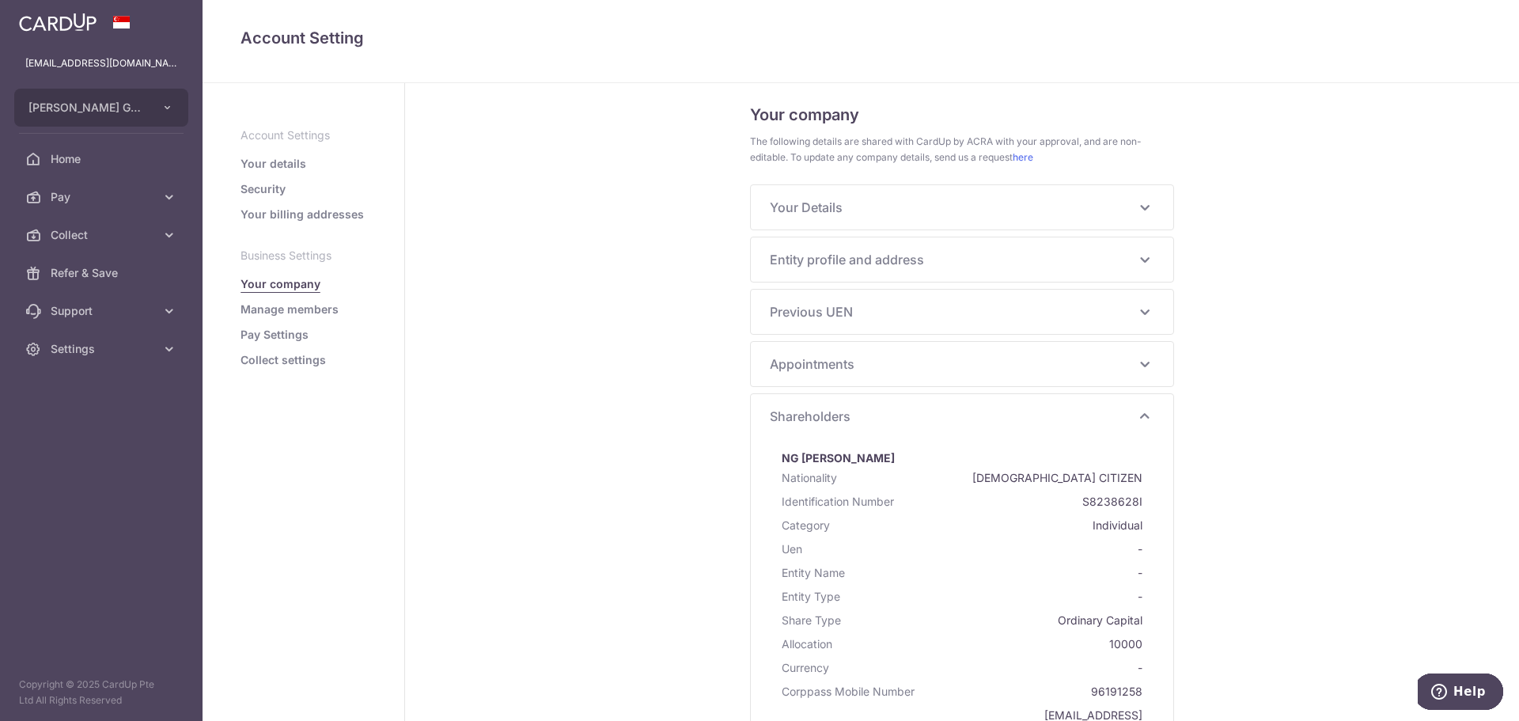
click at [840, 415] on span "Shareholders" at bounding box center [953, 416] width 366 height 19
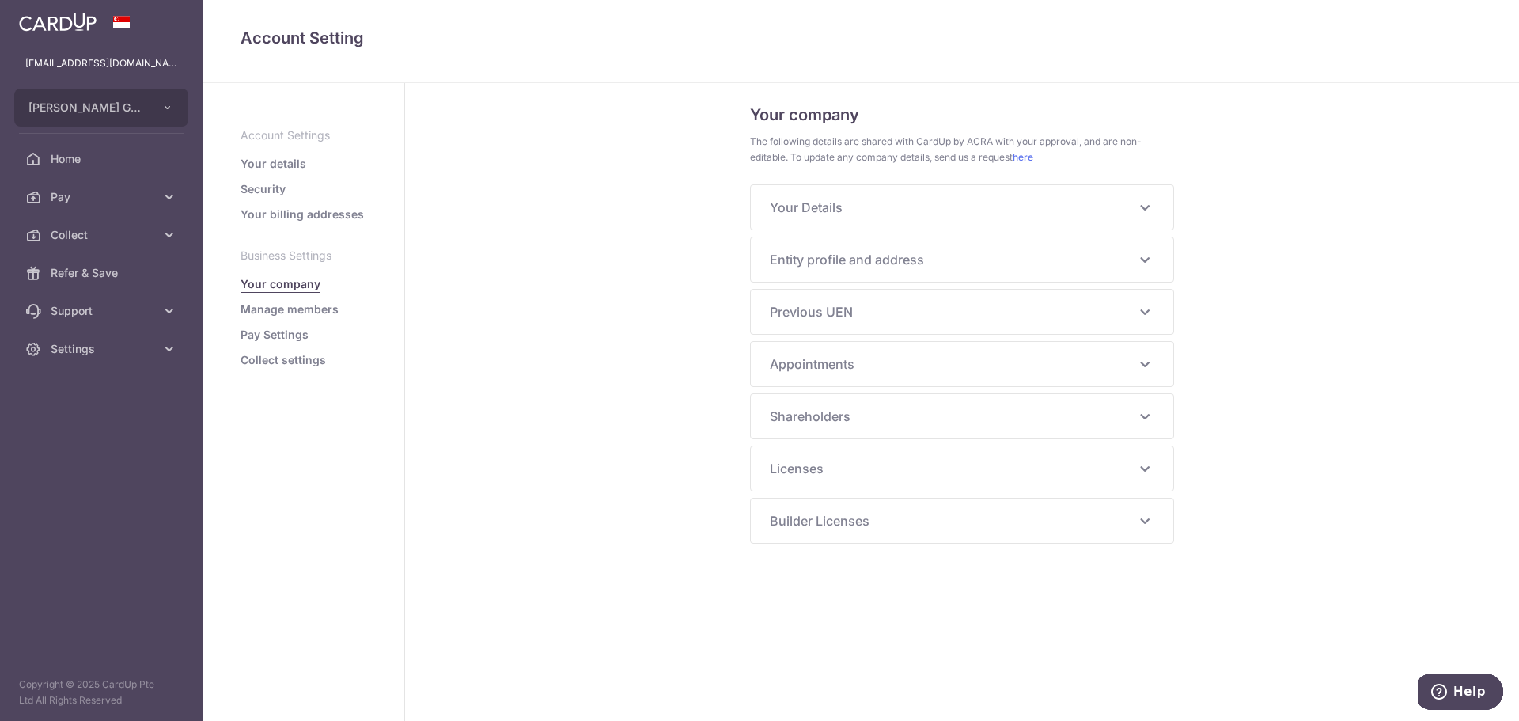
click at [840, 366] on span "Appointments" at bounding box center [953, 364] width 366 height 19
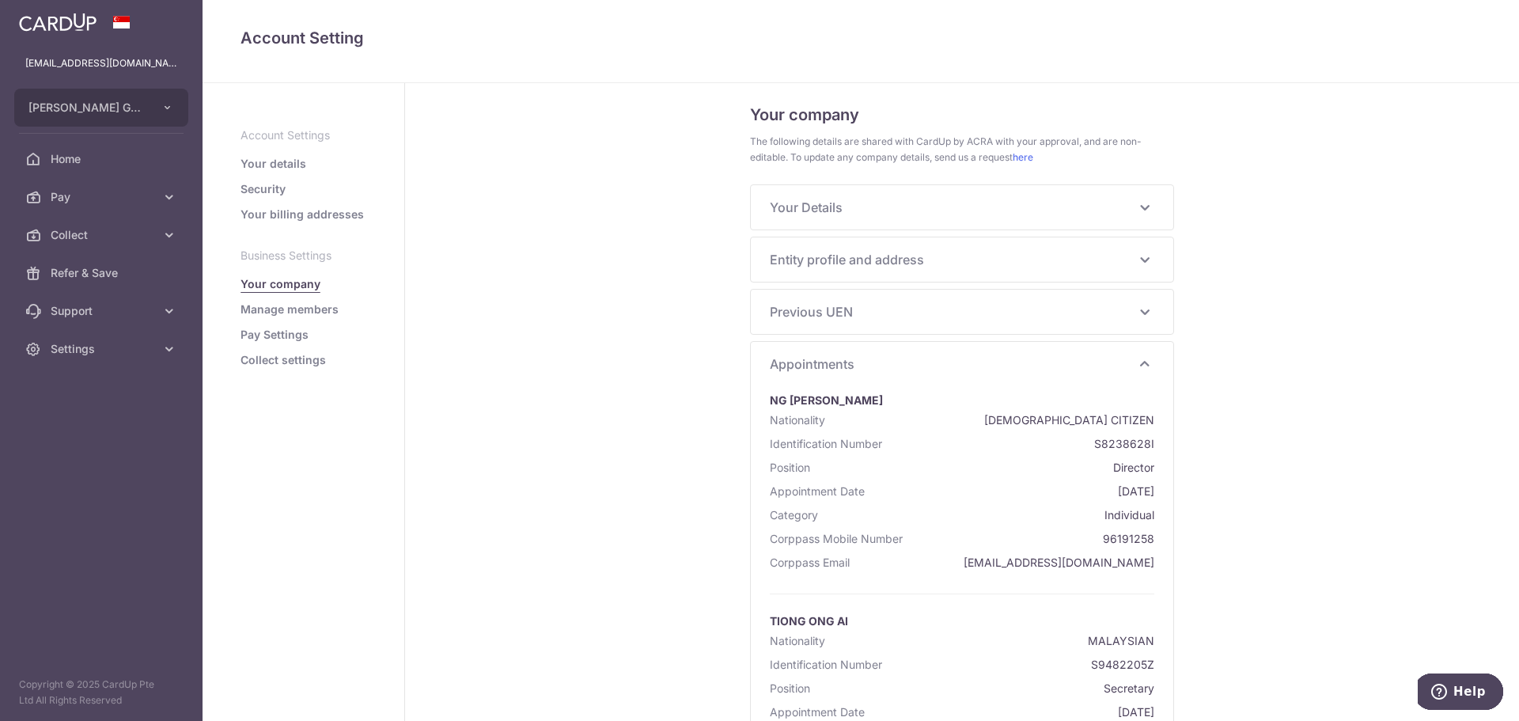
click at [820, 360] on span "Appointments" at bounding box center [953, 364] width 366 height 19
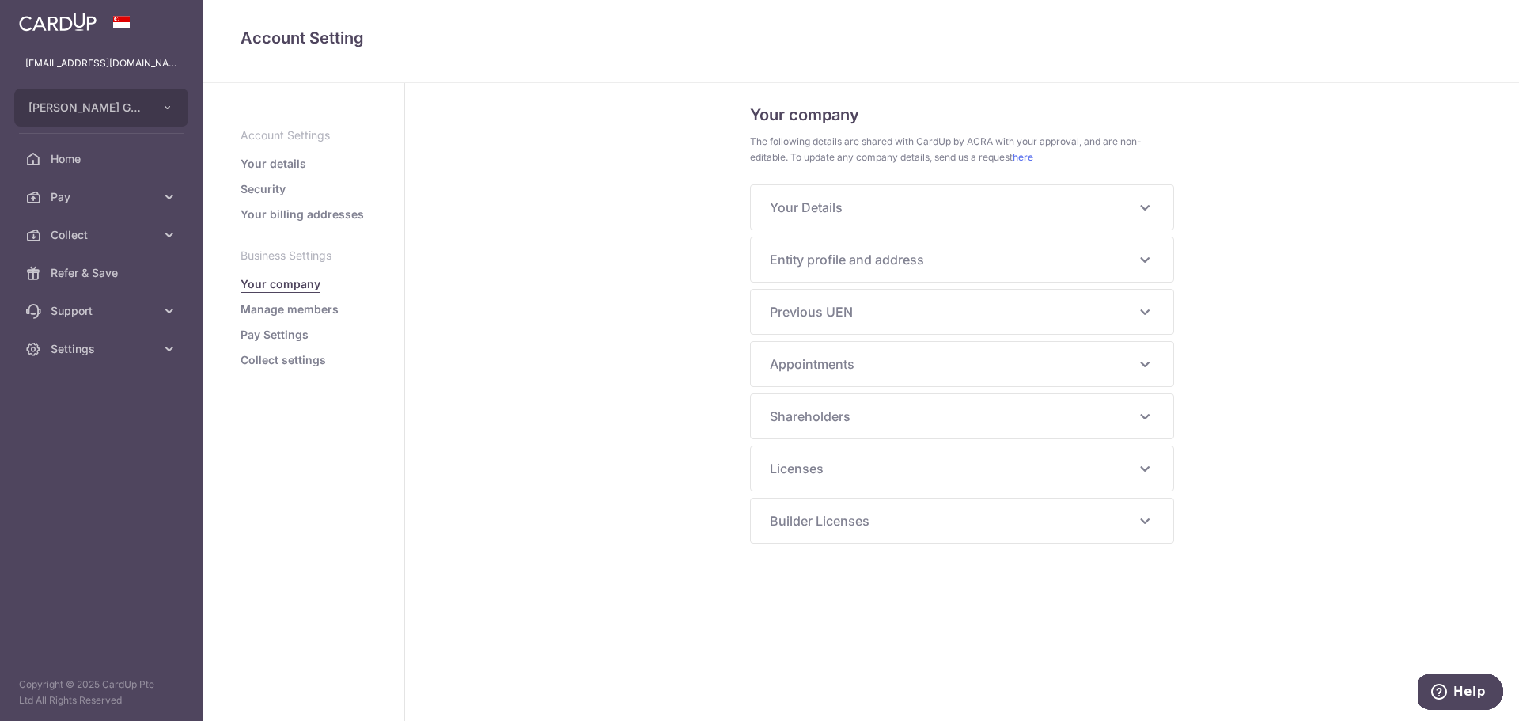
click at [826, 268] on span "Entity profile and address" at bounding box center [953, 259] width 366 height 19
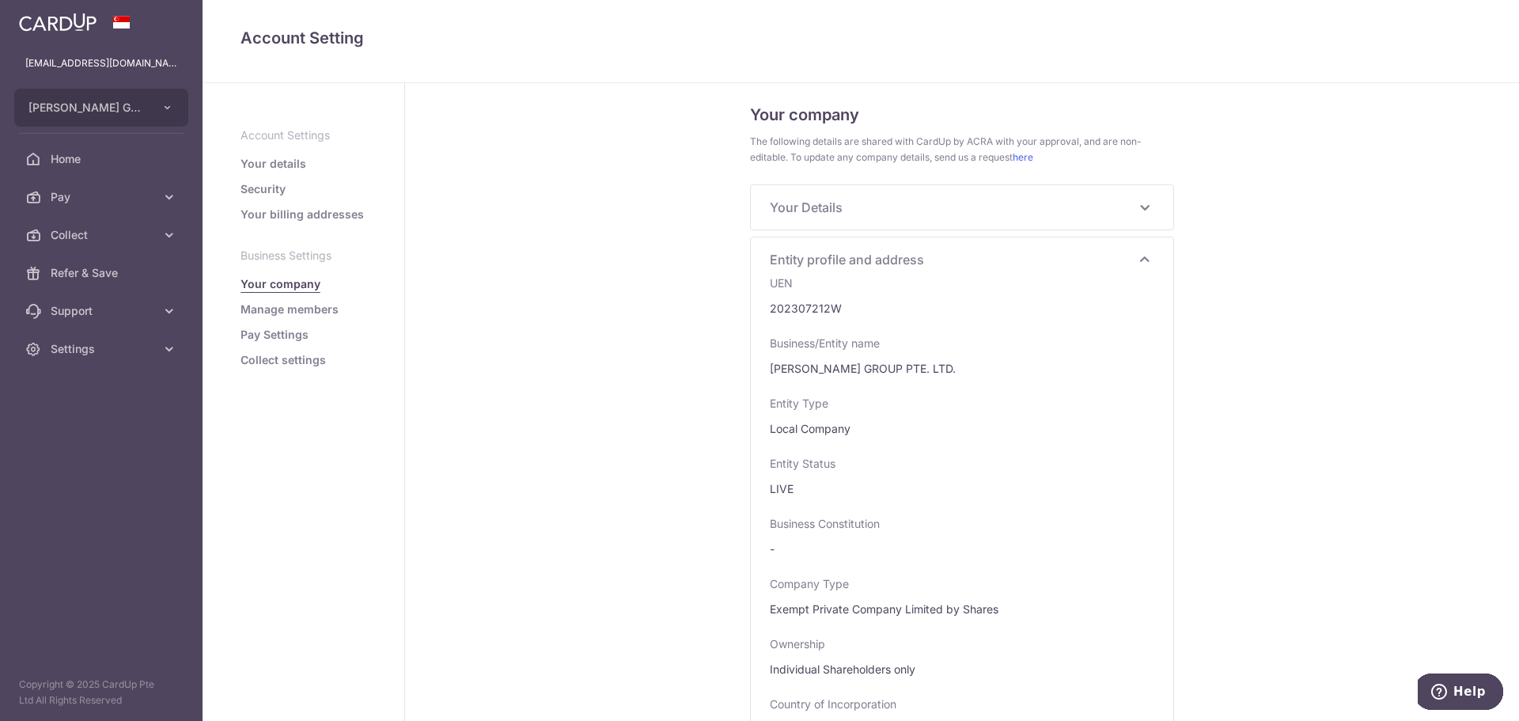
click at [848, 257] on span "Entity profile and address" at bounding box center [953, 259] width 366 height 19
